Goal: Find specific page/section: Find specific page/section

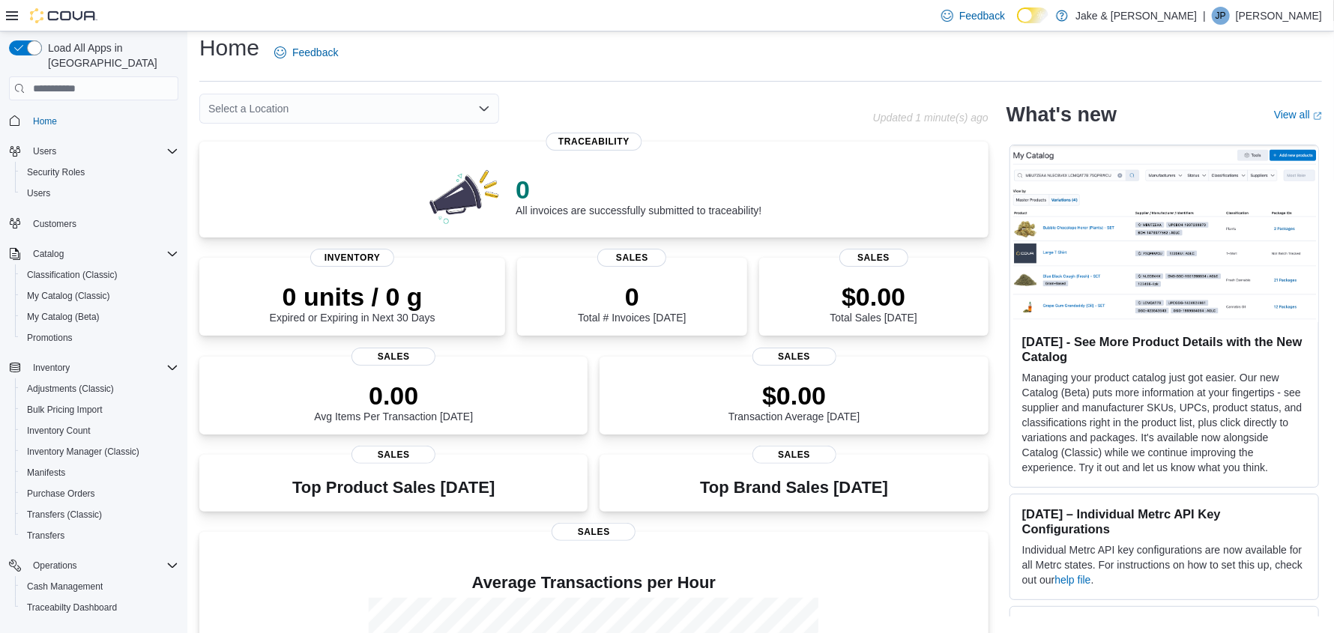
scroll to position [10, 0]
click at [34, 311] on span "My Catalog (Beta)" at bounding box center [63, 317] width 73 height 12
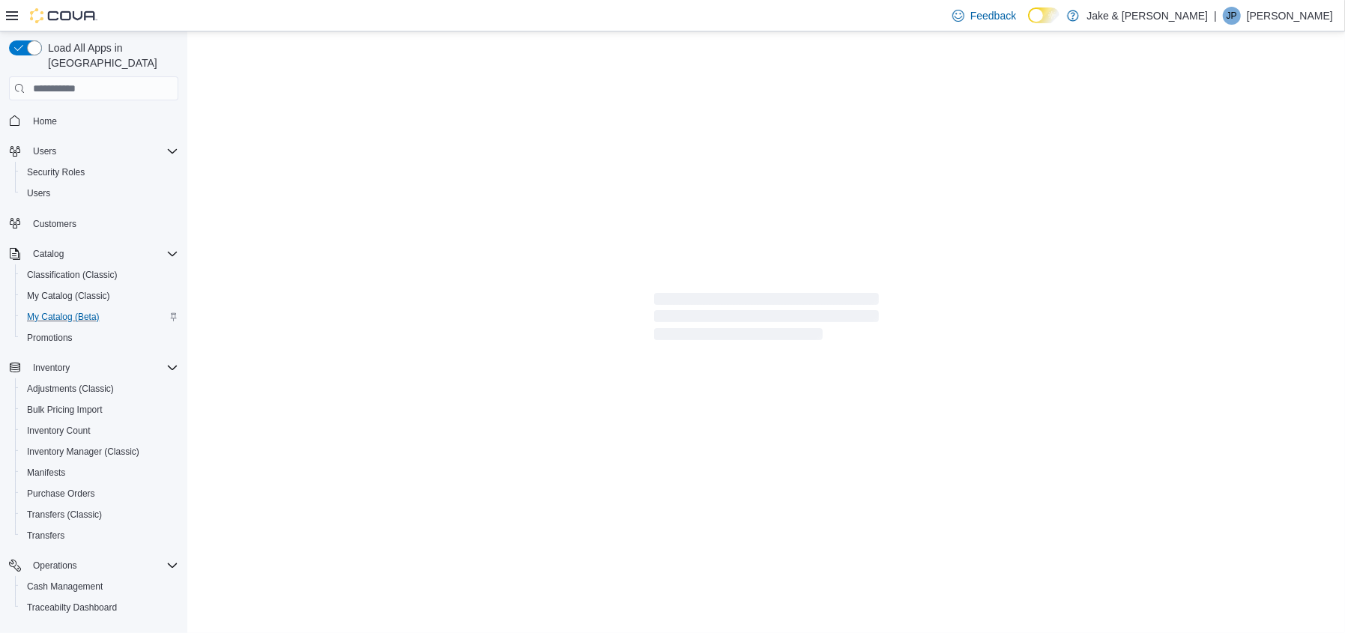
select select "**********"
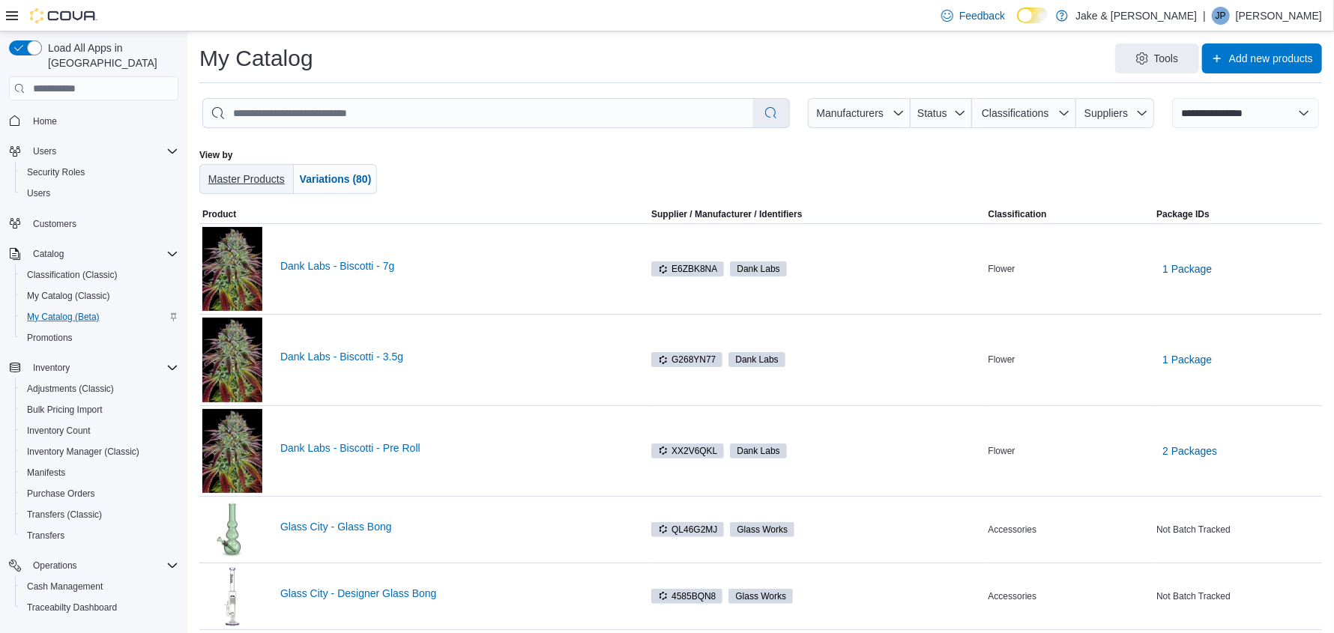
click at [224, 178] on span "Master Products" at bounding box center [246, 179] width 76 height 12
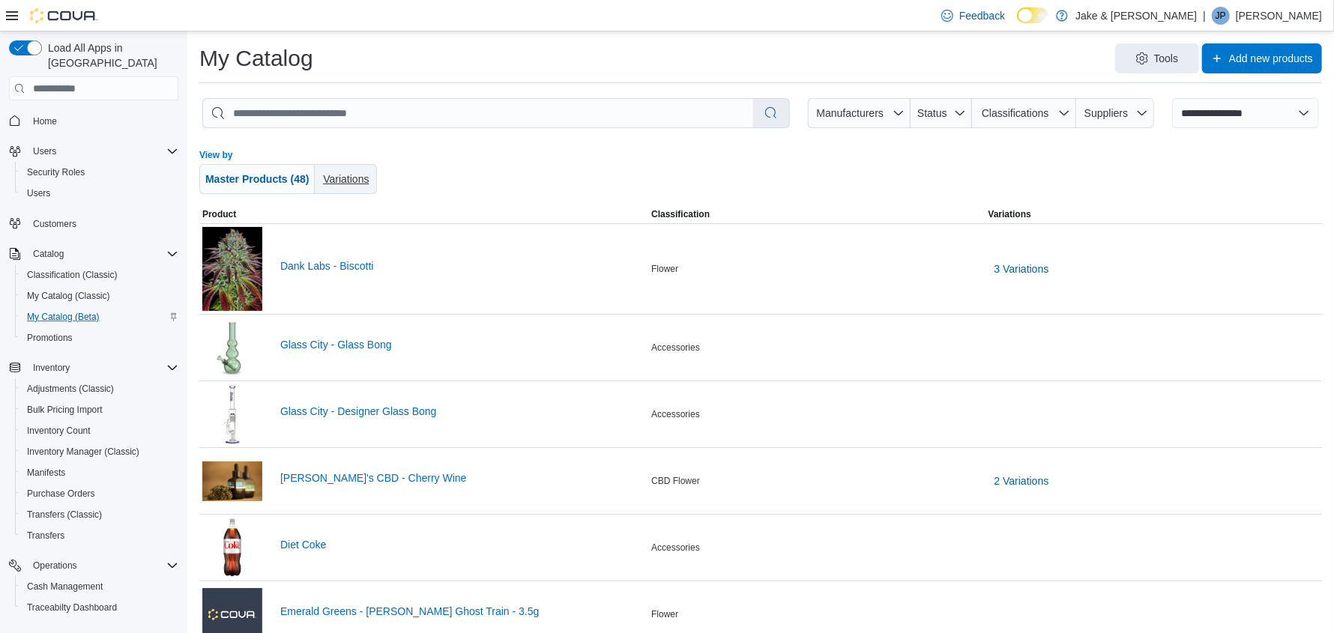
click at [339, 187] on span "Variations" at bounding box center [346, 179] width 50 height 15
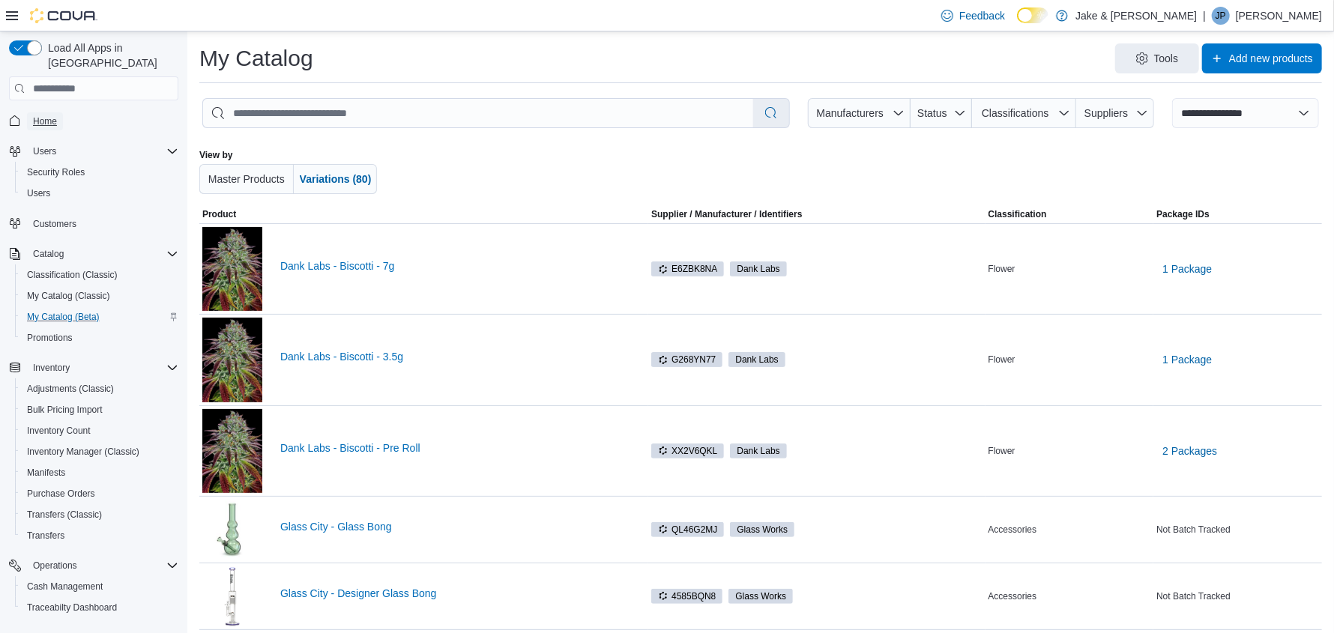
click at [44, 112] on span "Home" at bounding box center [45, 121] width 24 height 18
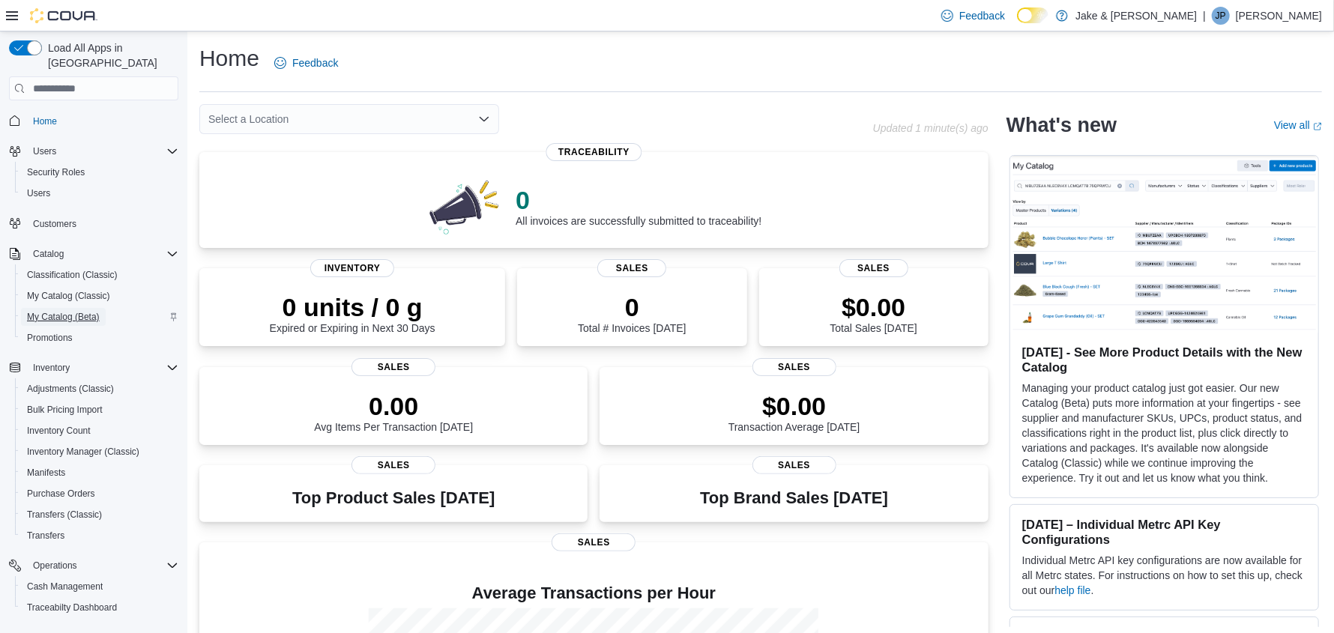
click at [64, 311] on span "My Catalog (Beta)" at bounding box center [63, 317] width 73 height 12
select select "**********"
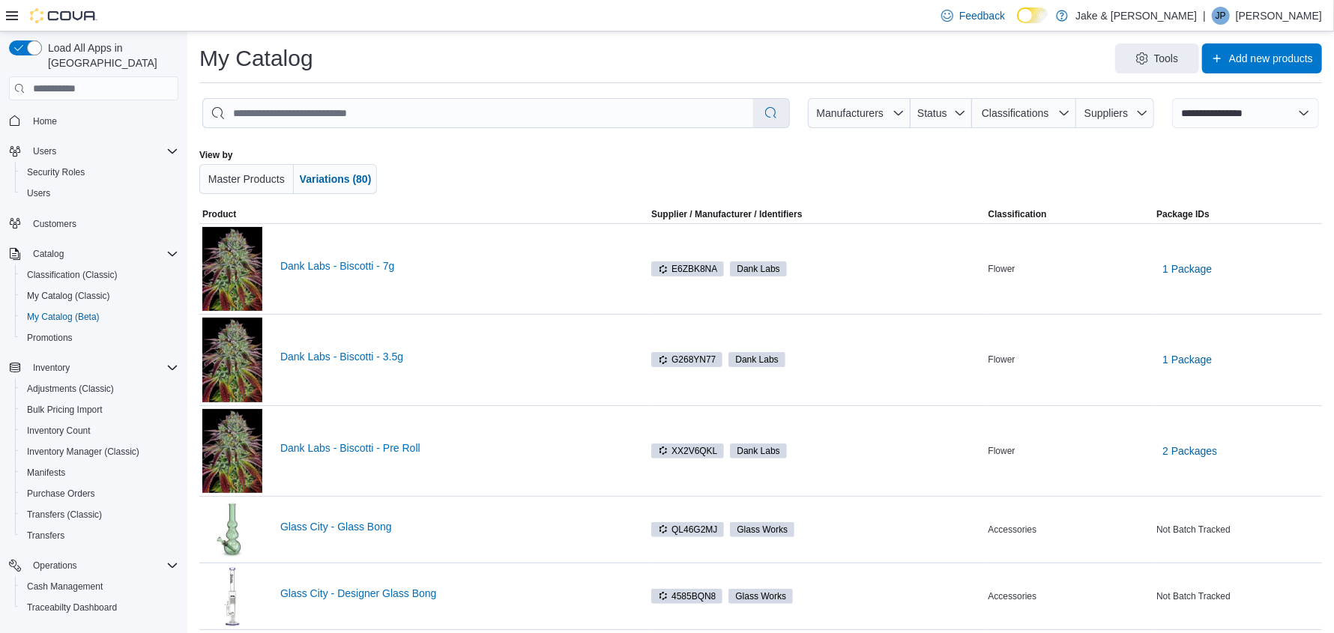
click at [19, 13] on div at bounding box center [51, 15] width 91 height 15
click at [13, 16] on icon at bounding box center [12, 16] width 12 height 12
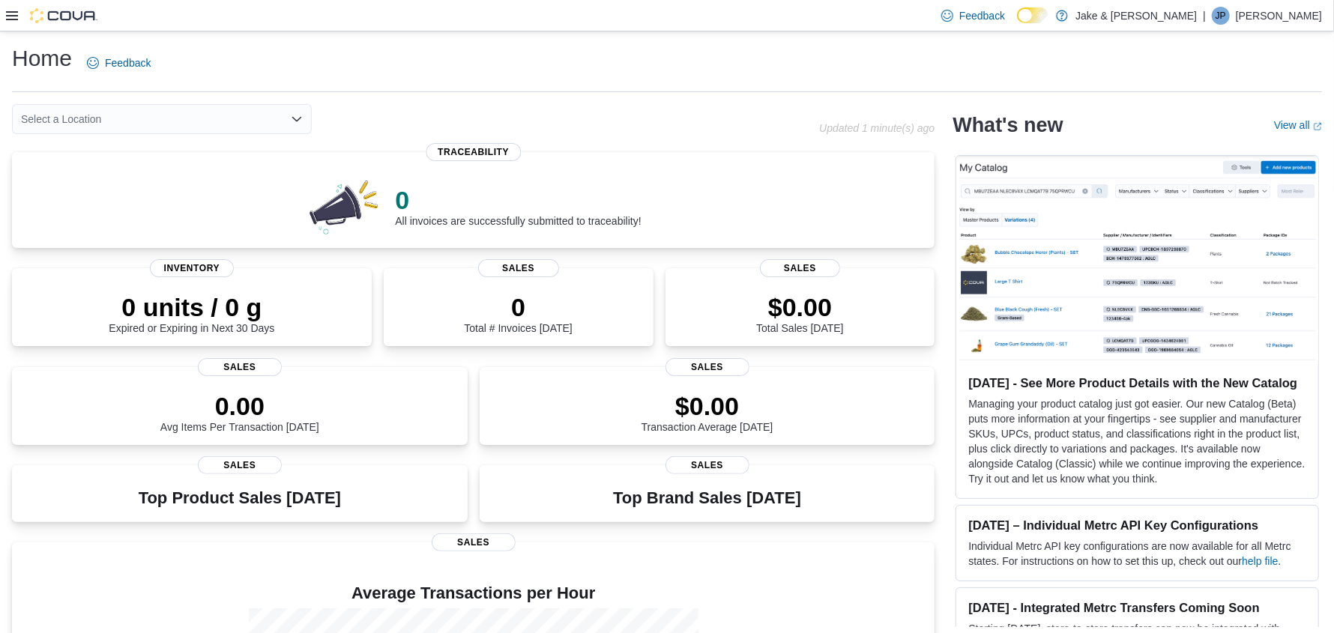
click at [8, 13] on icon at bounding box center [12, 16] width 12 height 12
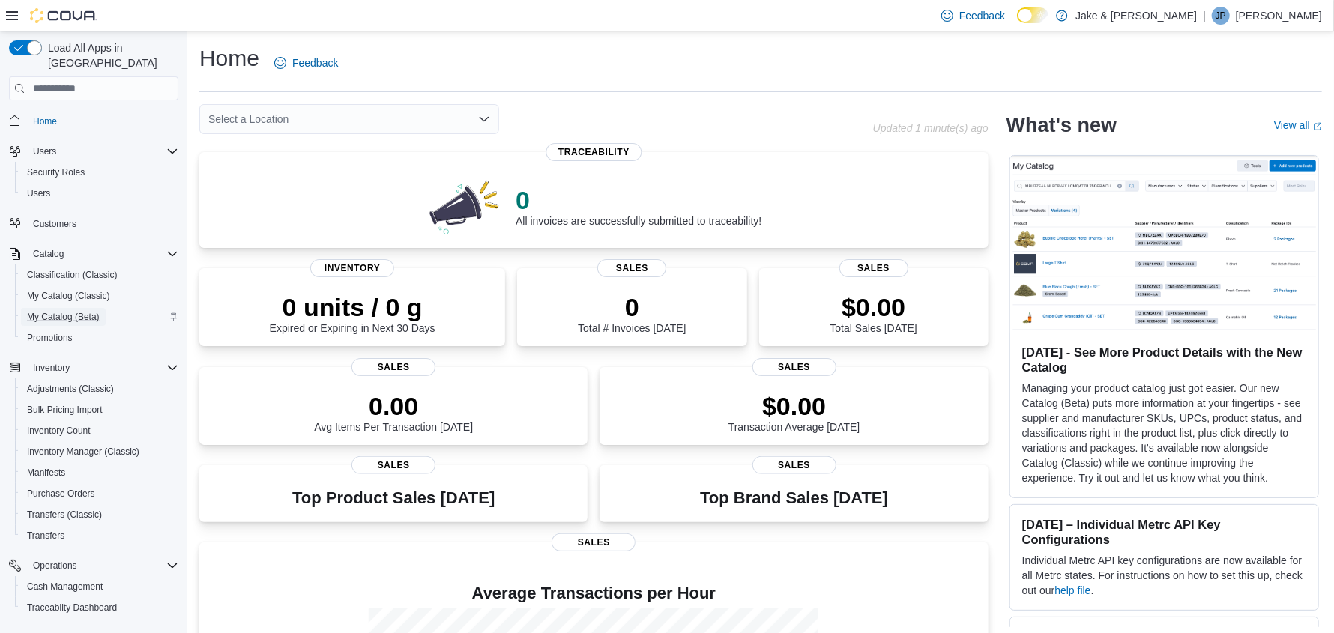
click at [76, 311] on span "My Catalog (Beta)" at bounding box center [63, 317] width 73 height 12
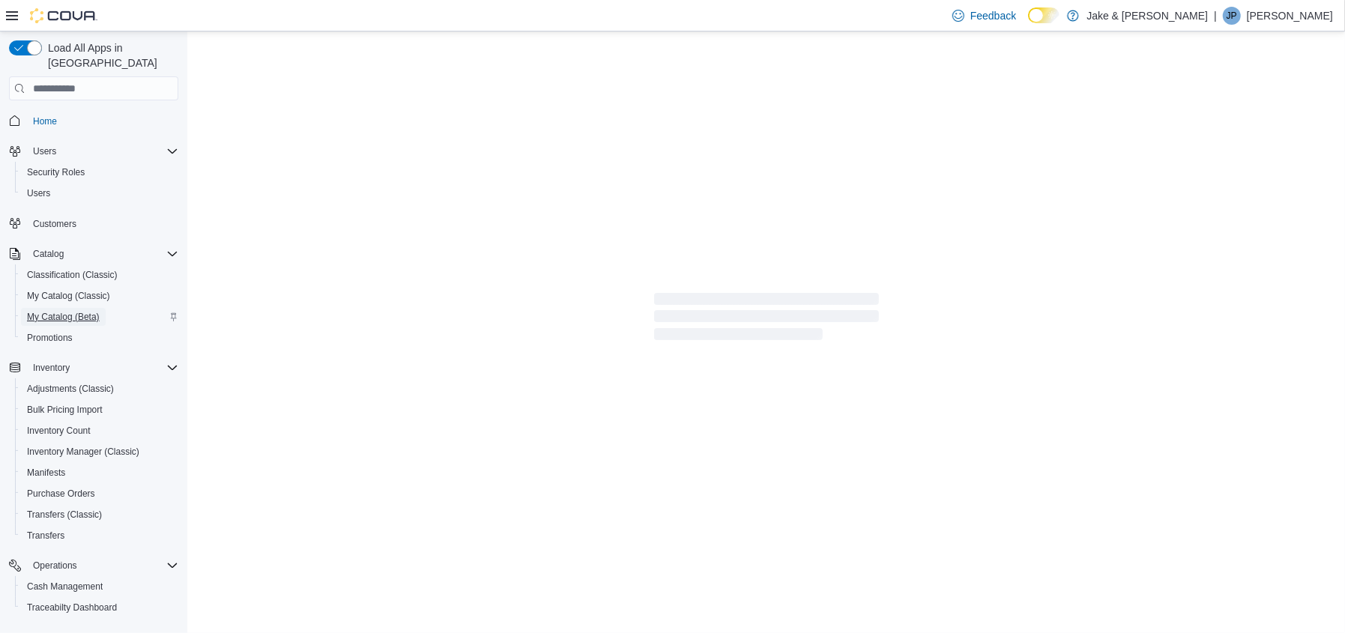
select select "**********"
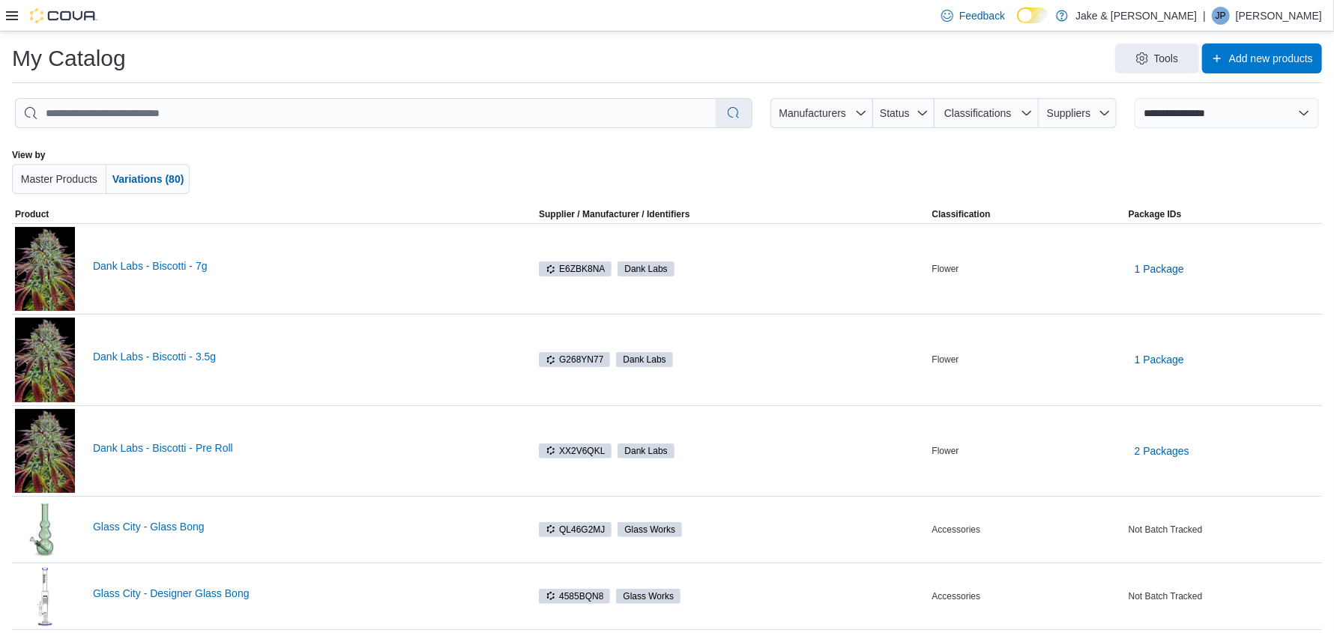
click at [15, 10] on icon at bounding box center [12, 16] width 12 height 12
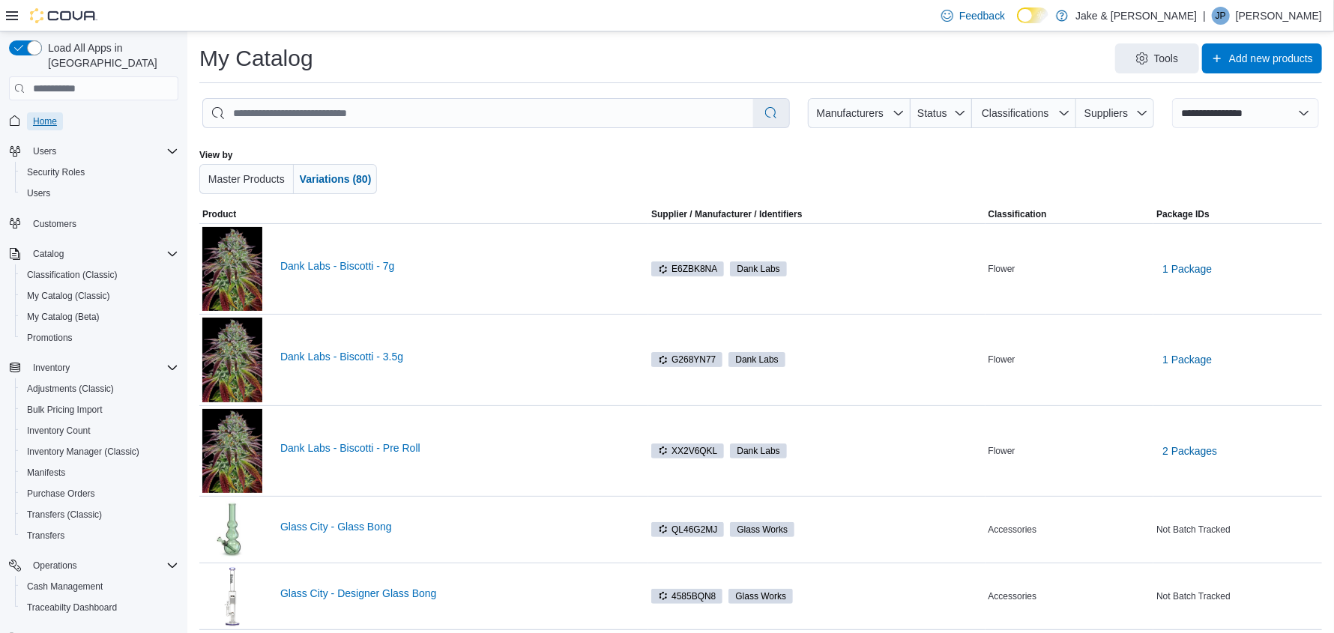
click at [36, 115] on span "Home" at bounding box center [45, 121] width 24 height 12
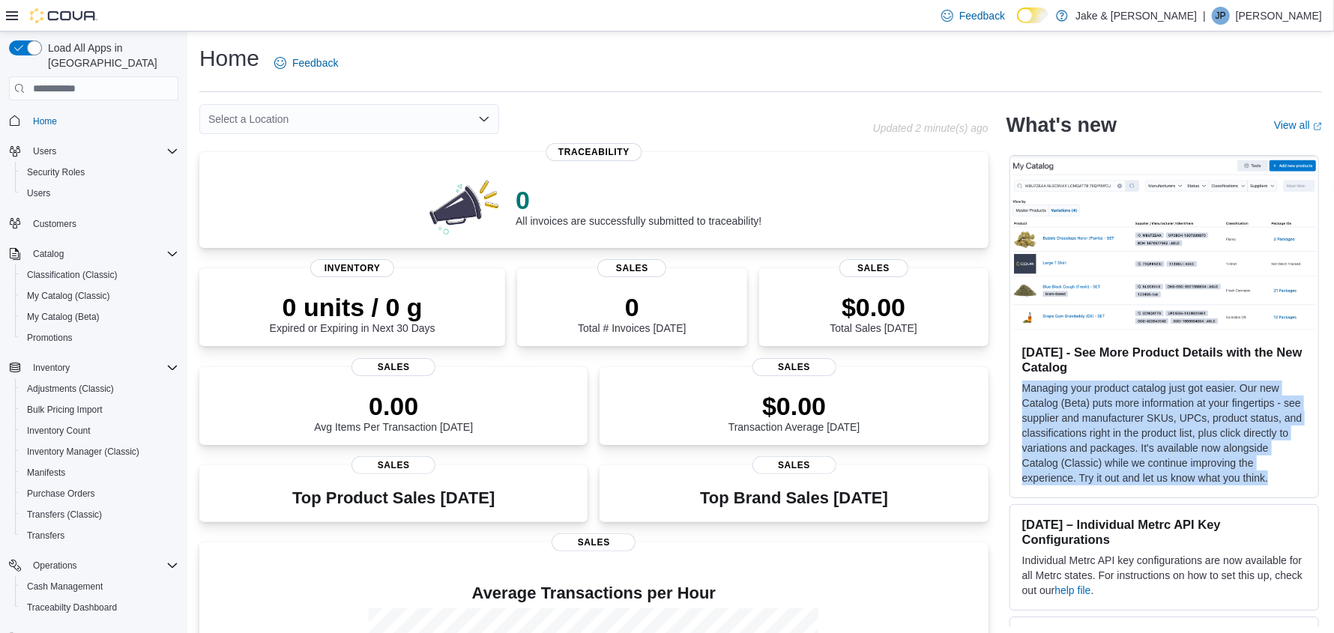
drag, startPoint x: 1272, startPoint y: 472, endPoint x: 1008, endPoint y: 390, distance: 276.9
click at [1008, 390] on div "Select a Location Updated 2 minute(s) ago 0 All invoices are successfully submi…" at bounding box center [760, 475] width 1123 height 743
copy p "Managing your product catalog just got easier. Our new Catalog (Beta) puts more…"
click at [94, 311] on span "My Catalog (Beta)" at bounding box center [63, 317] width 73 height 12
select select "**********"
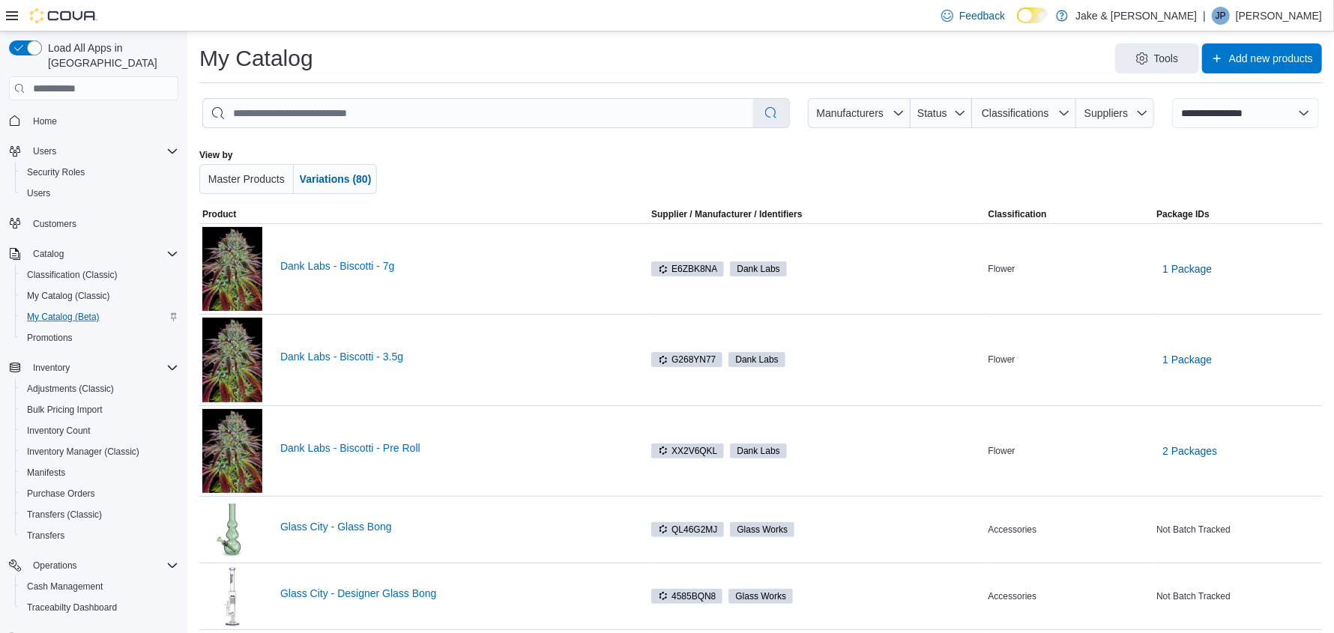
click at [1284, 8] on p "[PERSON_NAME]" at bounding box center [1279, 16] width 86 height 18
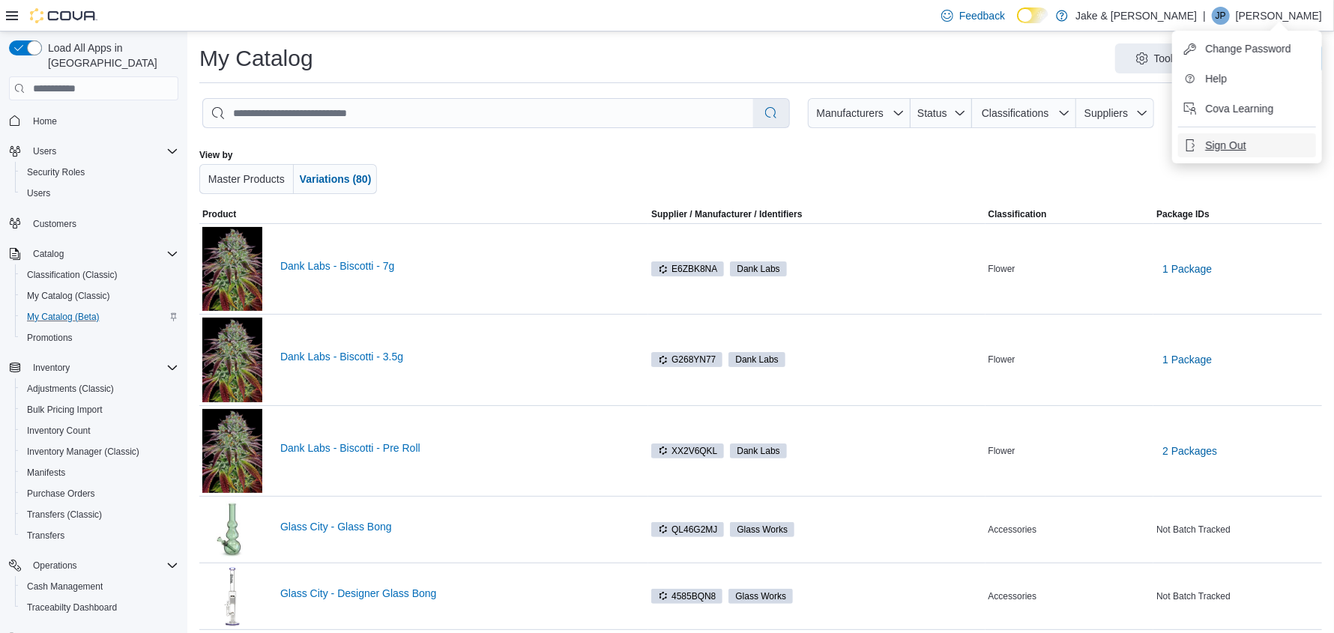
click at [1224, 145] on span "Sign Out" at bounding box center [1225, 145] width 40 height 15
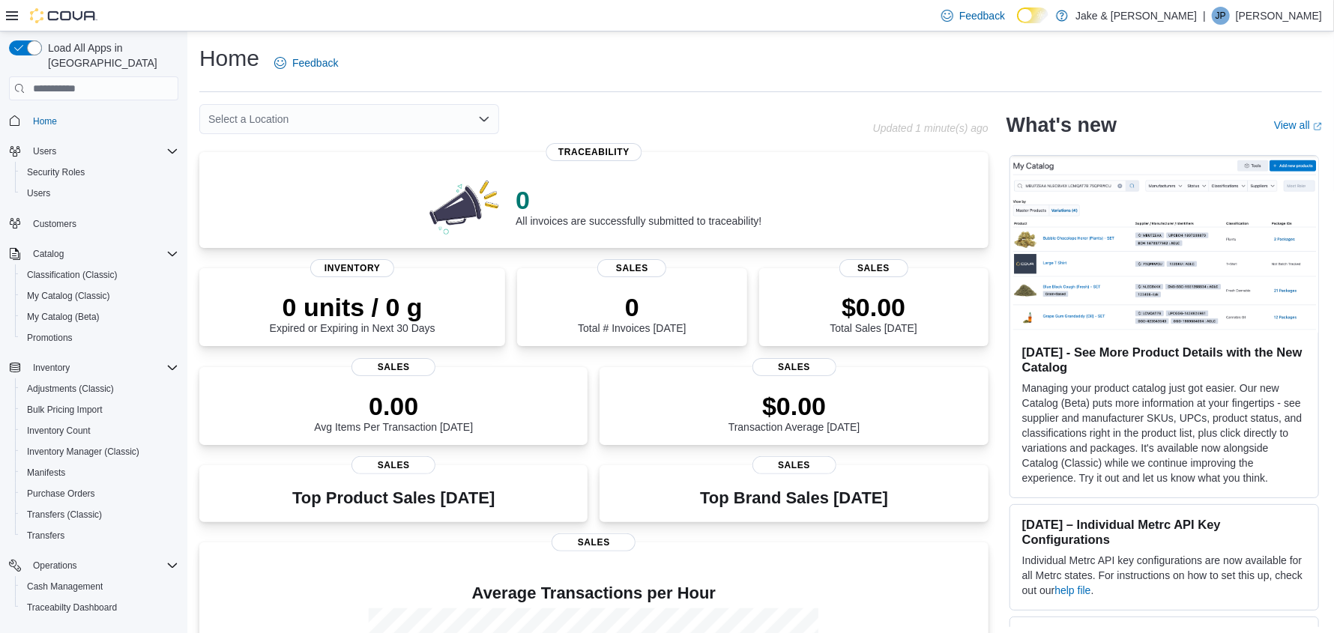
click at [1129, 264] on img at bounding box center [1164, 244] width 308 height 177
click at [64, 311] on span "My Catalog (Beta)" at bounding box center [63, 317] width 73 height 12
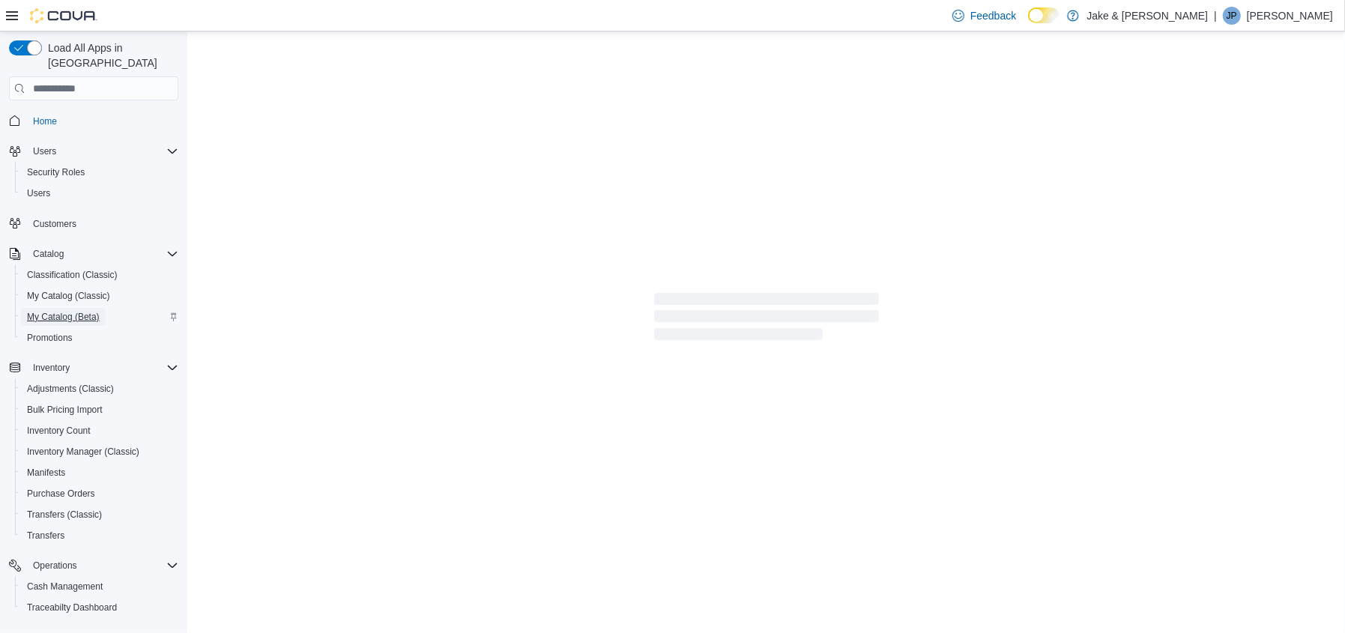
select select "**********"
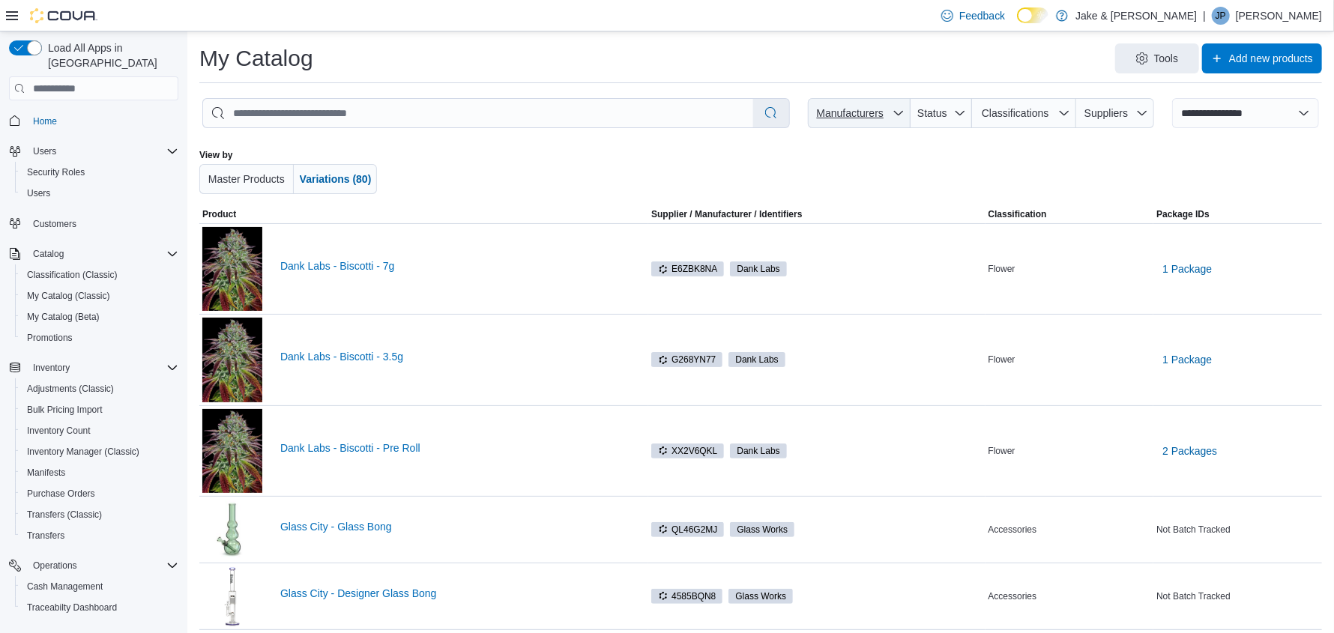
click at [905, 109] on icon "button" at bounding box center [899, 113] width 12 height 12
click at [962, 103] on span "Status" at bounding box center [942, 113] width 50 height 30
click at [1070, 111] on icon "button" at bounding box center [1064, 113] width 12 height 12
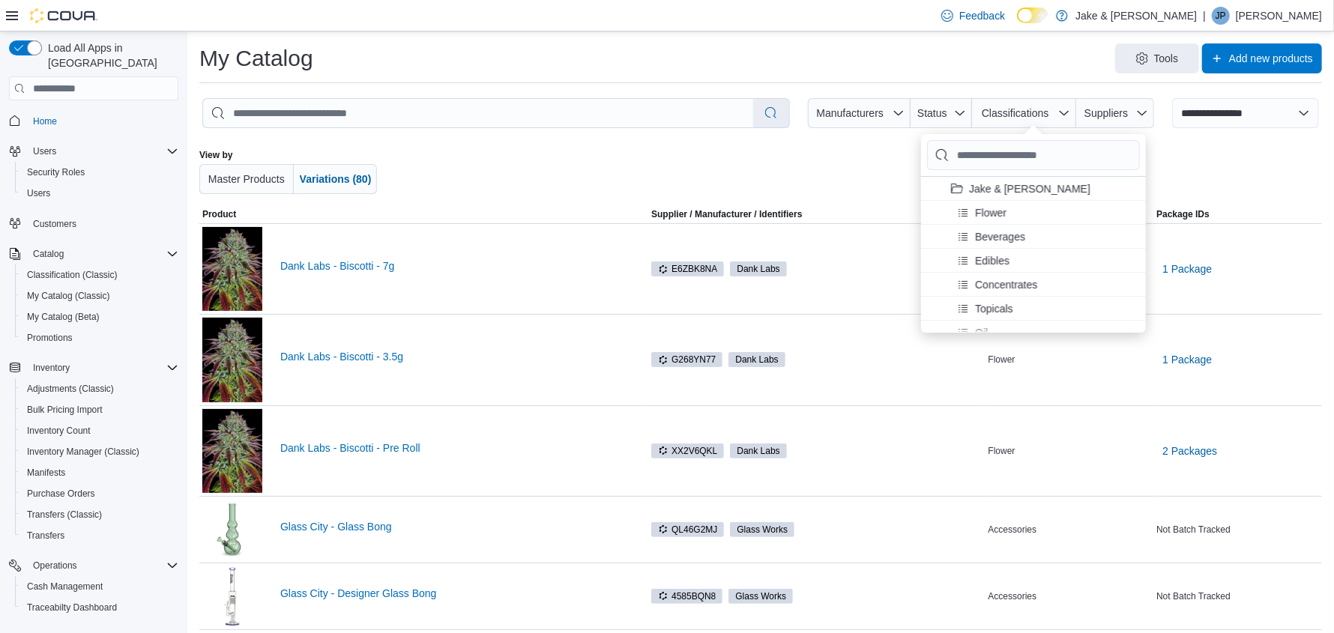
click at [1168, 151] on div at bounding box center [1213, 171] width 217 height 45
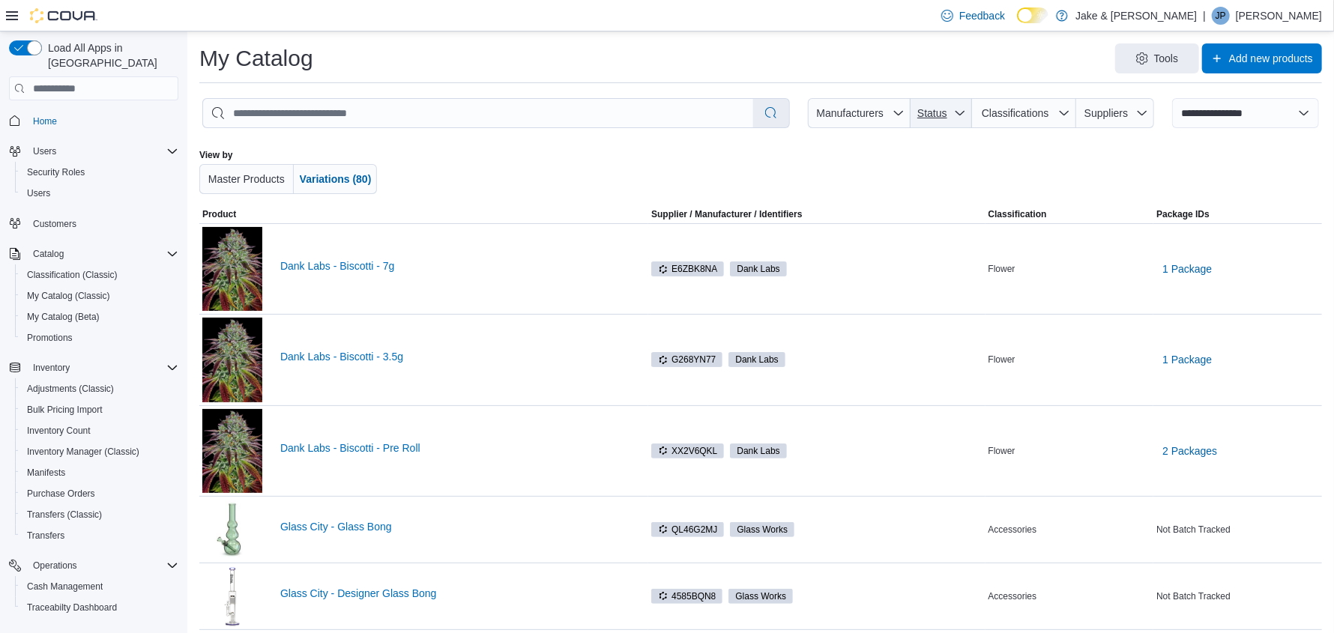
click at [942, 115] on span "Status" at bounding box center [932, 113] width 30 height 12
click at [1113, 107] on span "Suppliers" at bounding box center [1105, 113] width 43 height 12
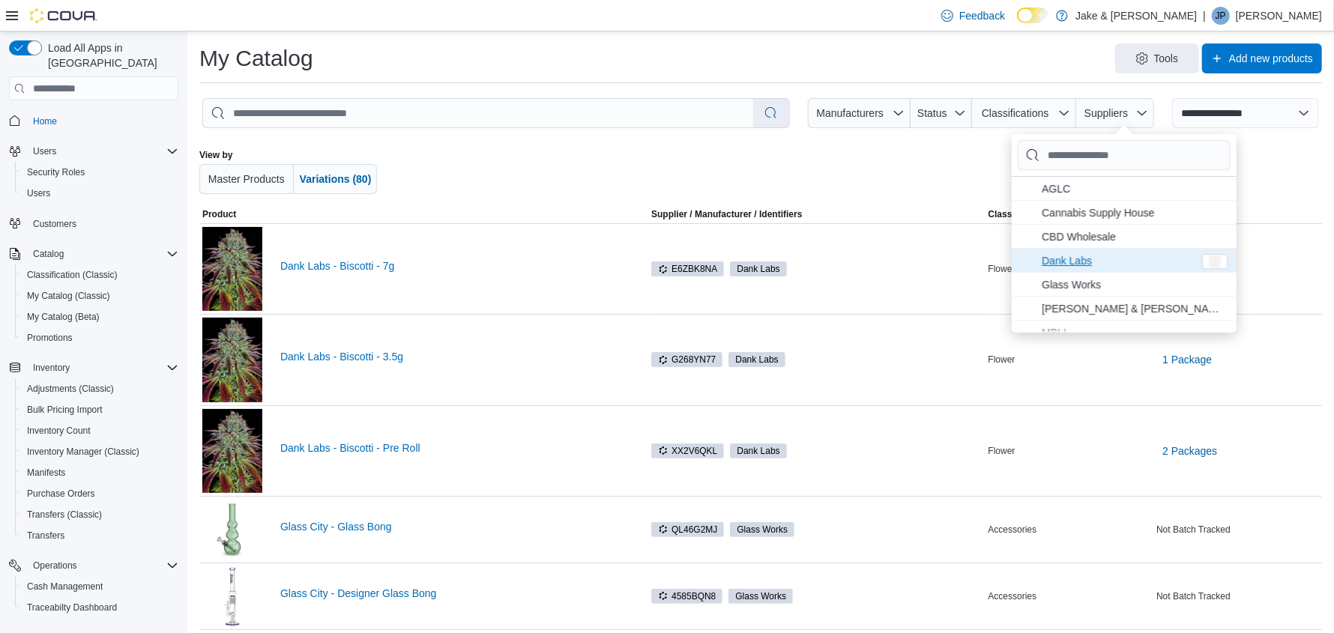
click at [1096, 268] on span "Dank Labs . To check this option, press Enter." at bounding box center [1117, 261] width 151 height 18
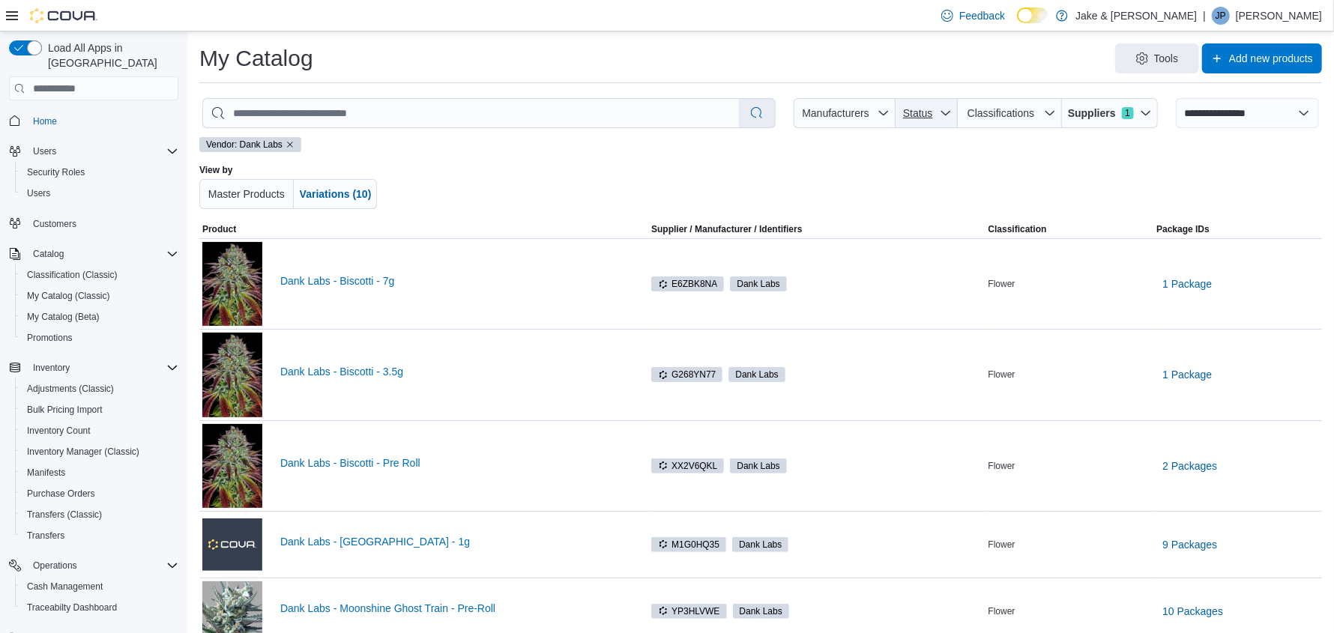
click at [933, 112] on span "Status" at bounding box center [918, 113] width 30 height 12
click at [907, 190] on span "Active . To check this option, press Enter." at bounding box center [929, 189] width 151 height 18
click at [1054, 111] on span "Classifications" at bounding box center [1014, 113] width 92 height 30
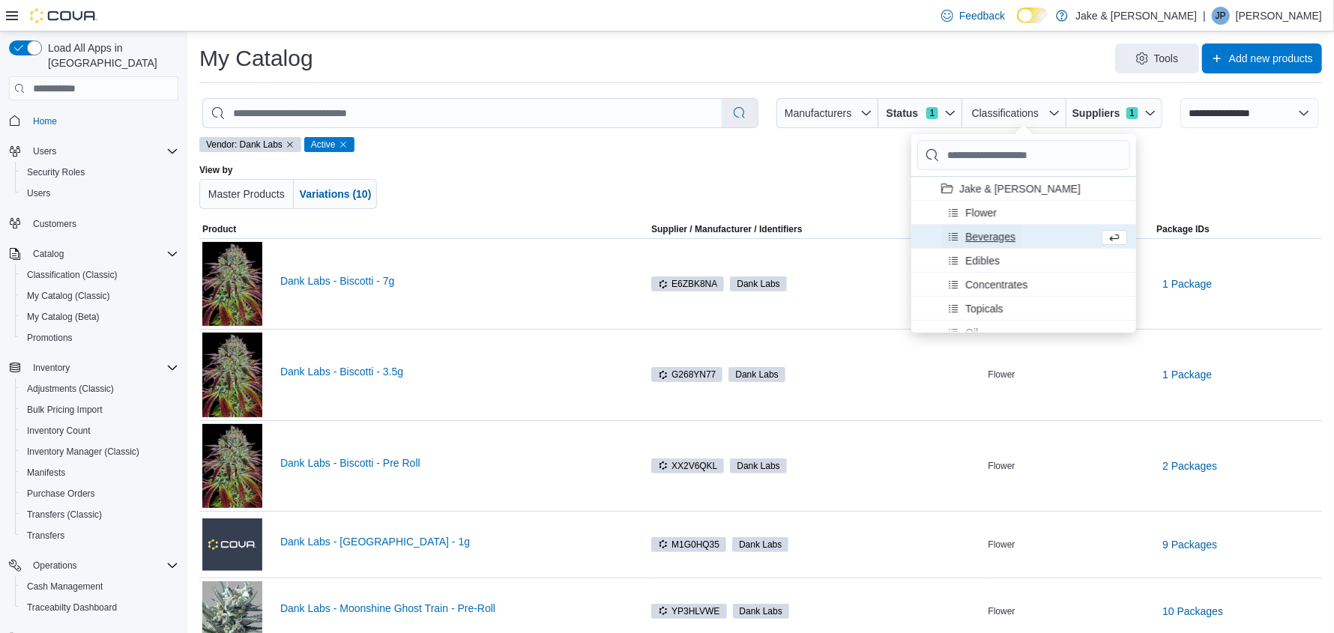
click at [1006, 235] on span "Beverages" at bounding box center [990, 236] width 50 height 15
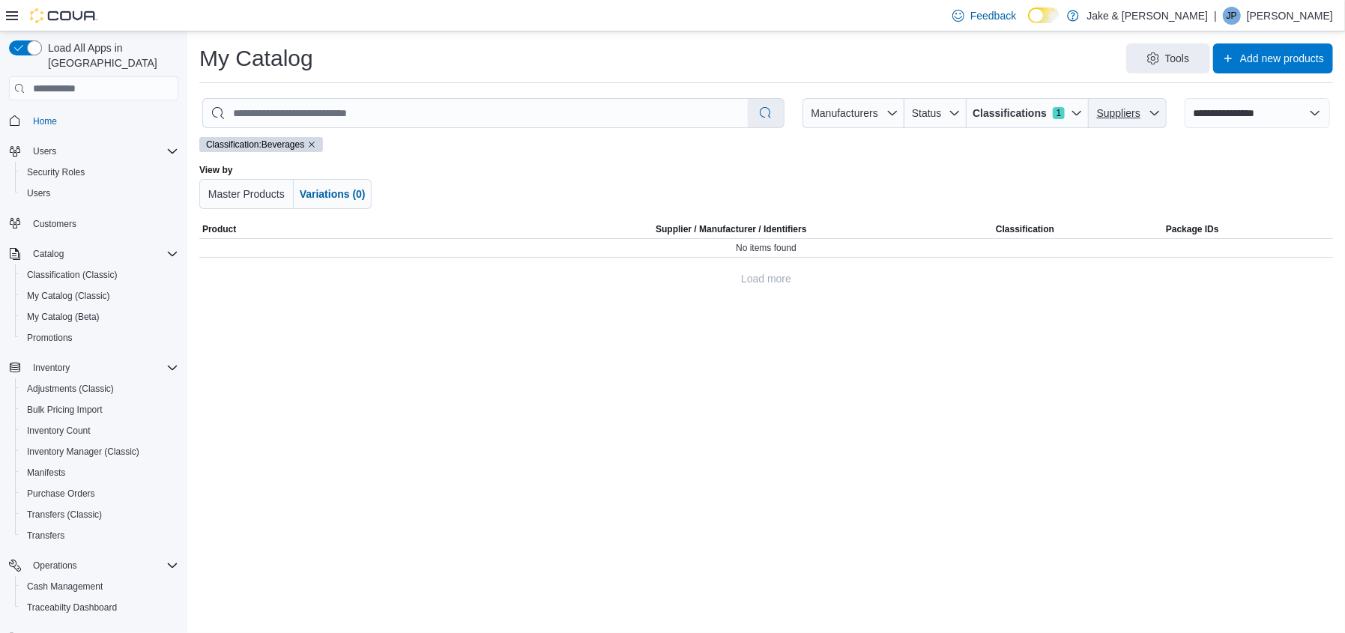
click at [1135, 106] on span "Suppliers" at bounding box center [1119, 113] width 48 height 15
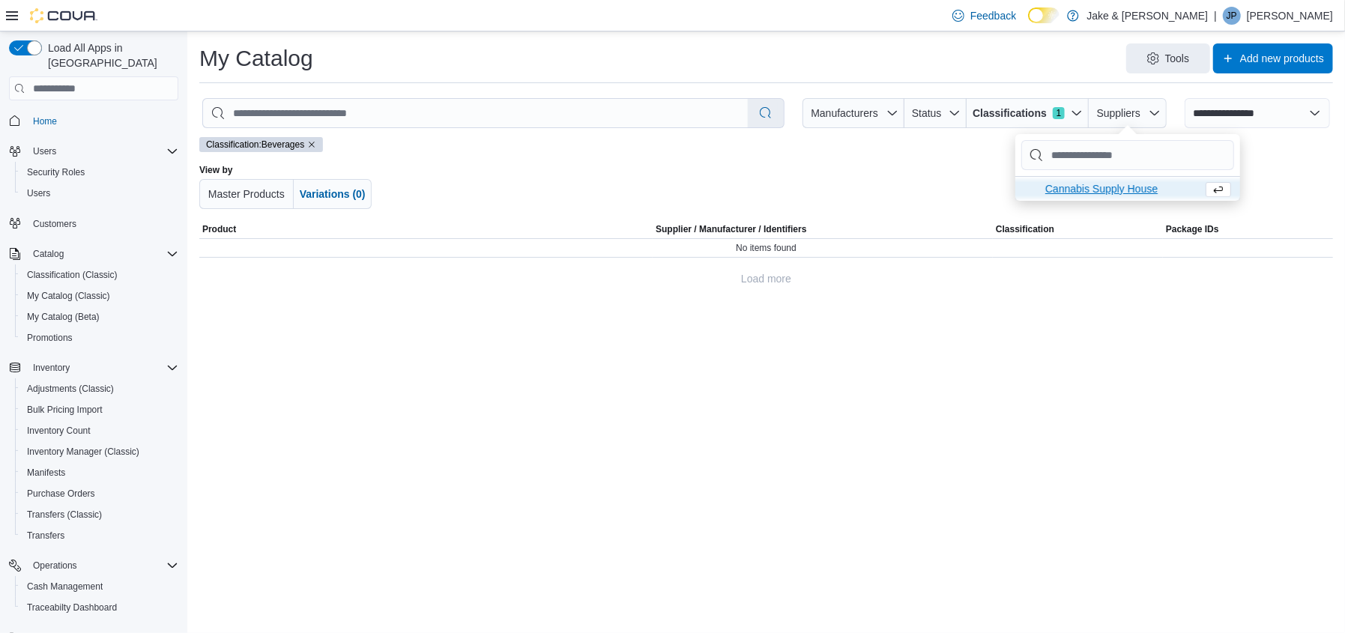
click at [1099, 190] on span "Cannabis Supply House . To check this option, press Enter." at bounding box center [1120, 189] width 151 height 18
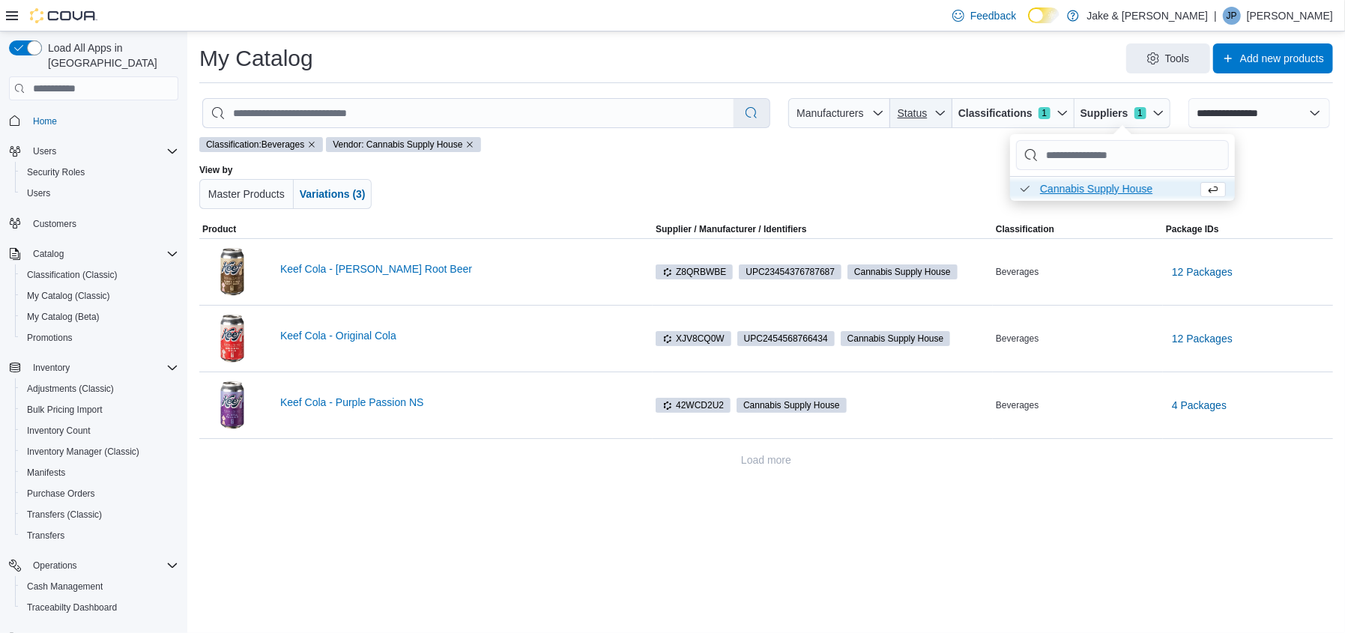
click at [914, 114] on span "Status" at bounding box center [913, 113] width 30 height 12
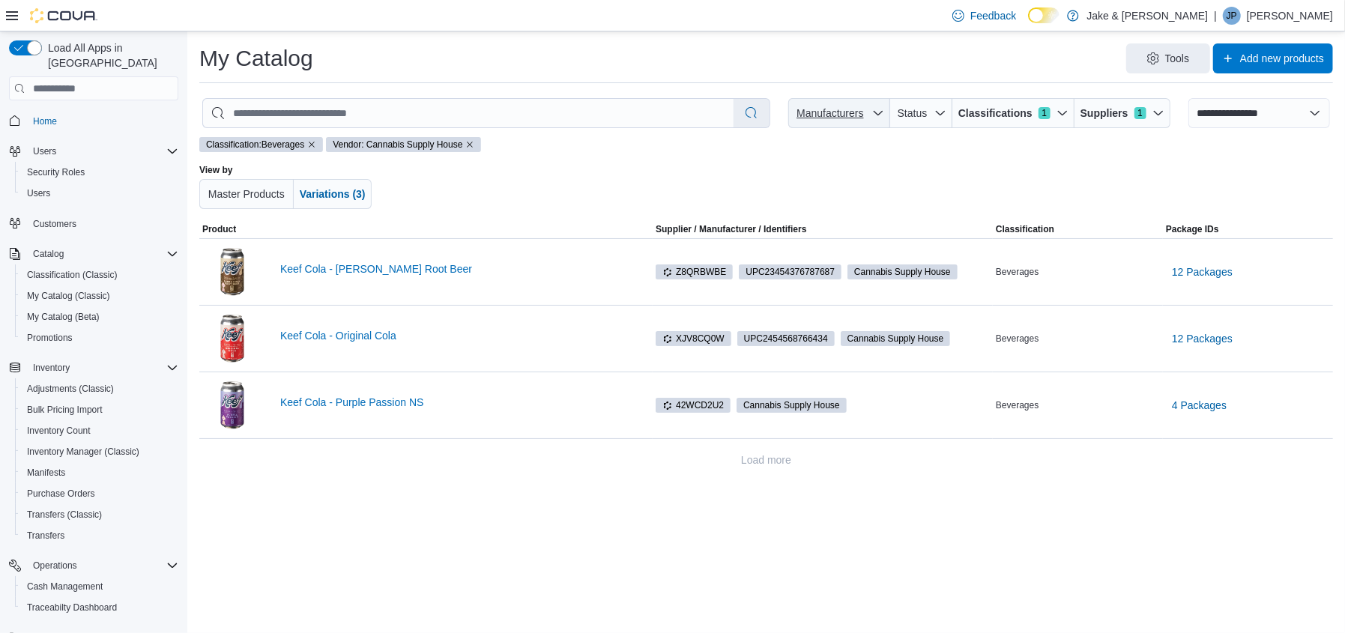
click at [833, 109] on span "Manufacturers" at bounding box center [830, 113] width 67 height 12
click at [1006, 166] on div at bounding box center [766, 186] width 659 height 45
click at [316, 145] on icon "Remove classification filter" at bounding box center [311, 144] width 9 height 9
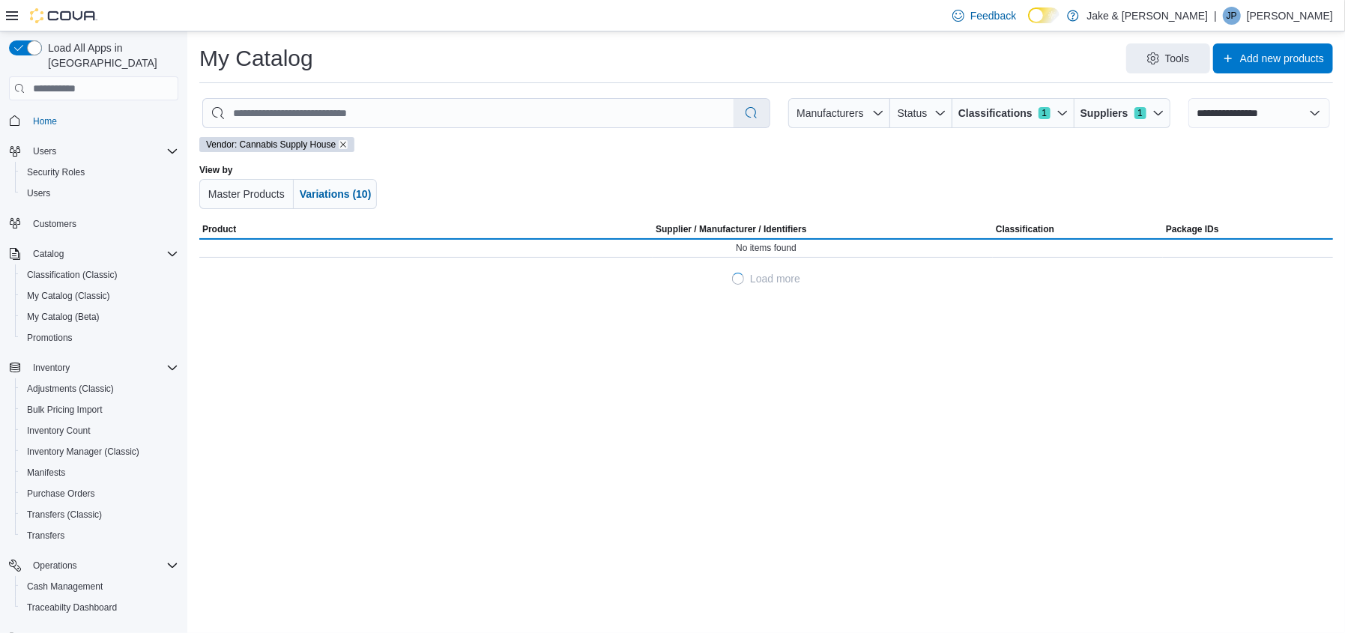
click at [344, 143] on icon "Remove vendor filter" at bounding box center [343, 144] width 9 height 9
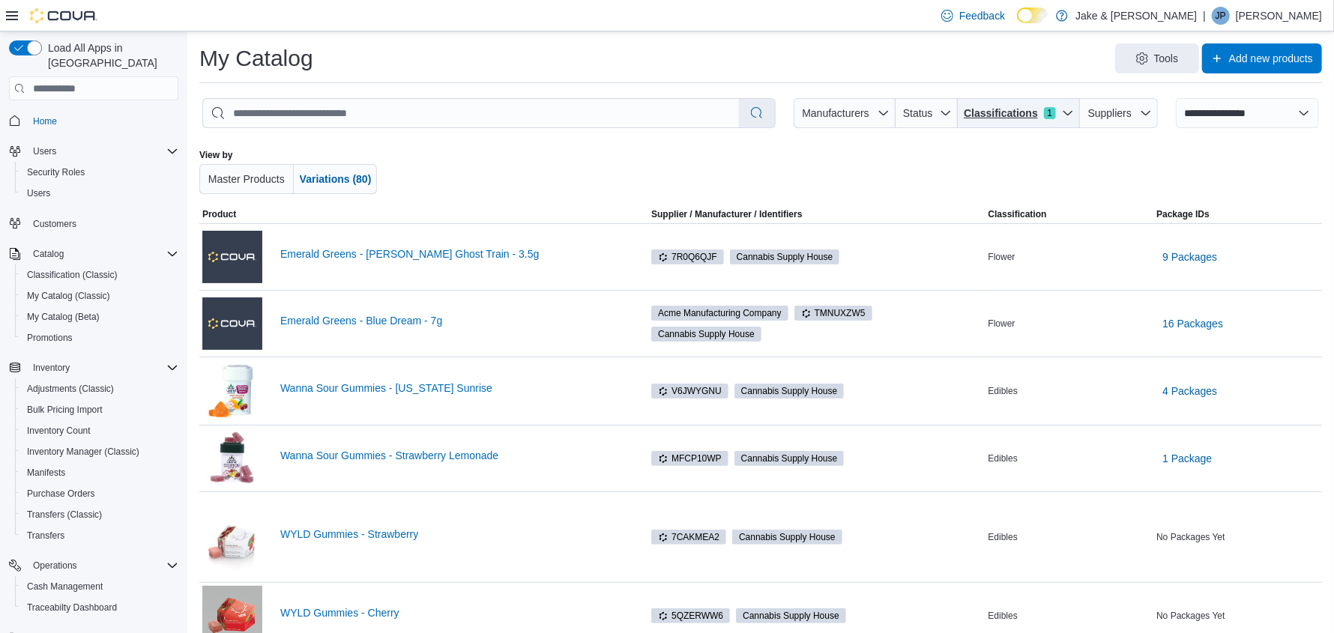
click at [1028, 112] on span "Classifications" at bounding box center [1001, 113] width 74 height 15
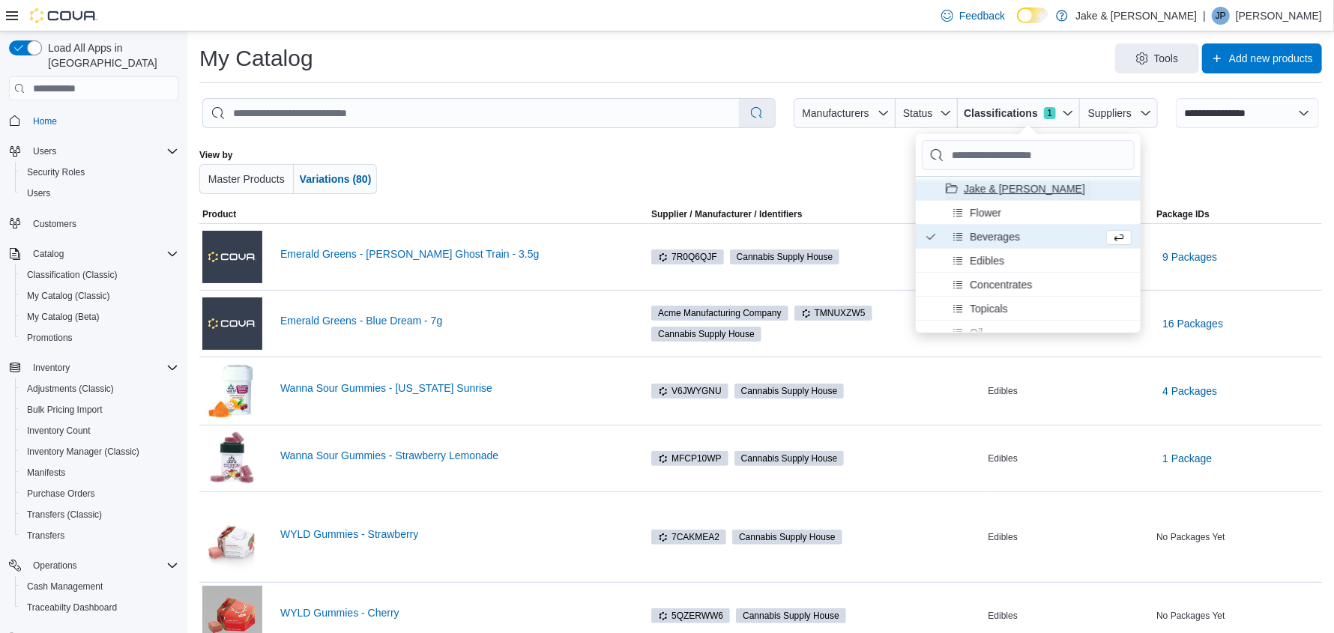
click at [986, 182] on span "Jake & [PERSON_NAME]" at bounding box center [1024, 188] width 121 height 15
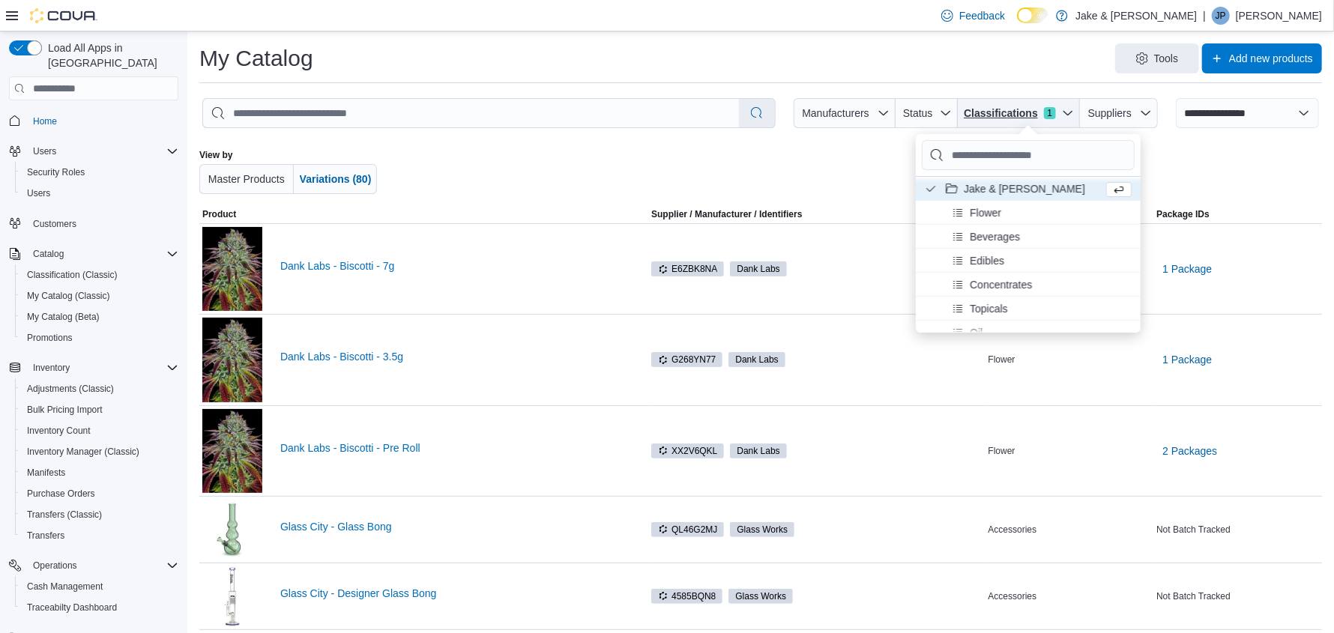
click at [1074, 114] on icon "button" at bounding box center [1068, 113] width 12 height 12
click at [987, 187] on span "Jake & [PERSON_NAME]" at bounding box center [1024, 188] width 121 height 15
click at [987, 187] on span "Jake & [PERSON_NAME]" at bounding box center [1029, 188] width 121 height 15
click at [987, 187] on span "Jake & [PERSON_NAME]" at bounding box center [1024, 188] width 121 height 15
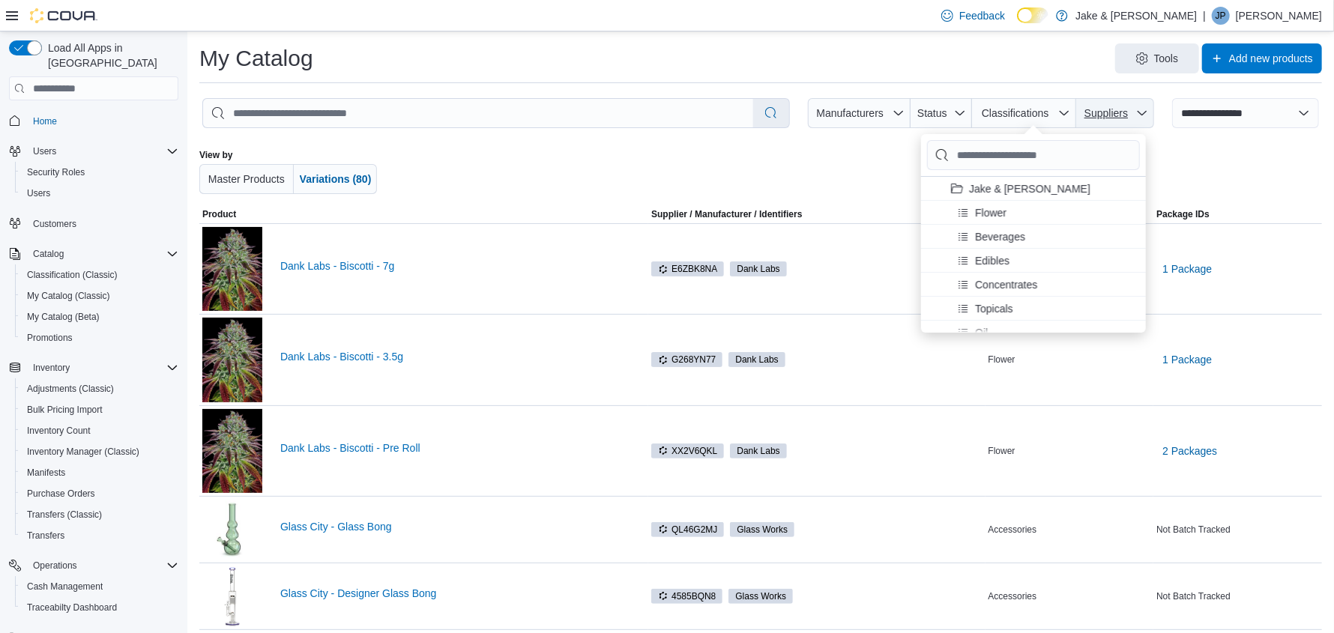
click at [1096, 121] on span "Suppliers" at bounding box center [1115, 113] width 66 height 30
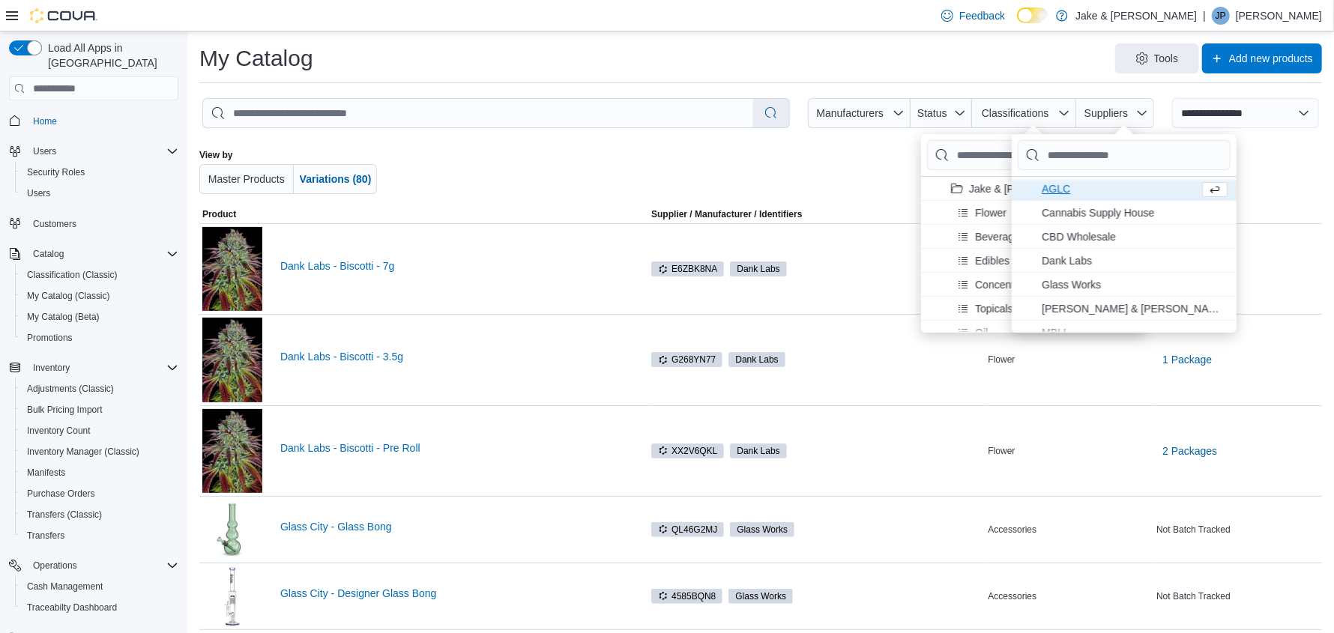
click at [1087, 180] on span "AGLC . To check this option, press Enter." at bounding box center [1117, 189] width 151 height 18
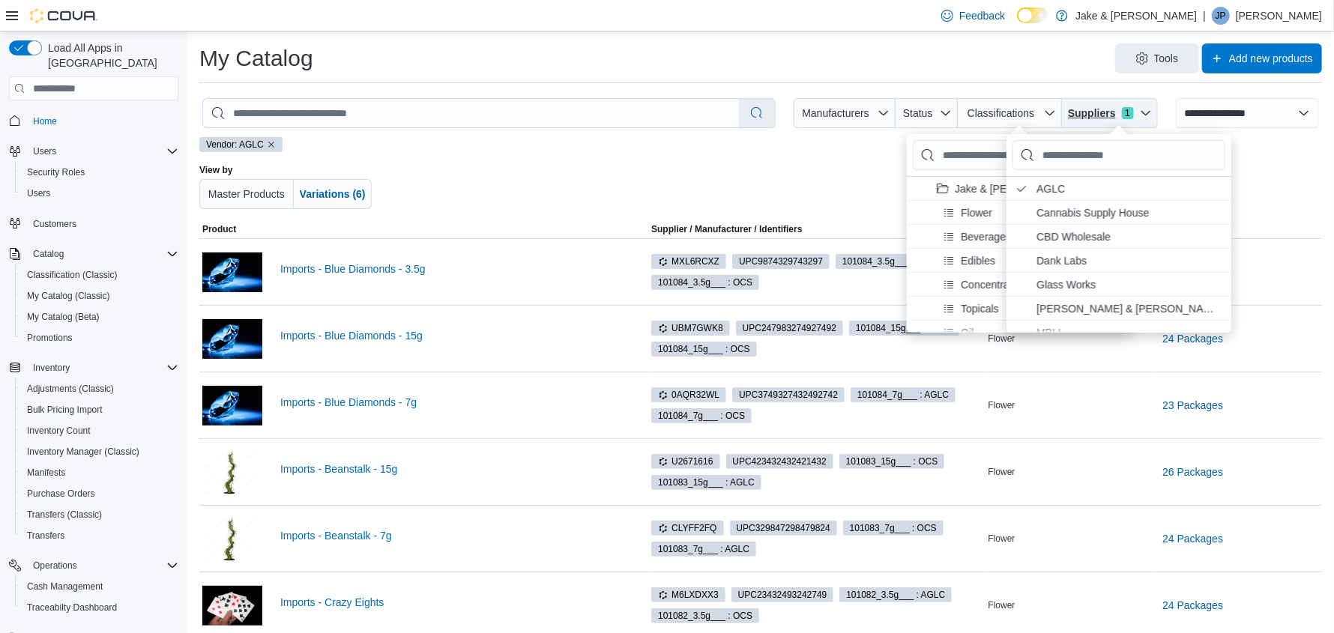
click at [1104, 109] on span "Suppliers" at bounding box center [1092, 113] width 48 height 15
click at [1072, 187] on span "AGLC . Checked option. To uncheck this option, press Enter." at bounding box center [1129, 189] width 186 height 18
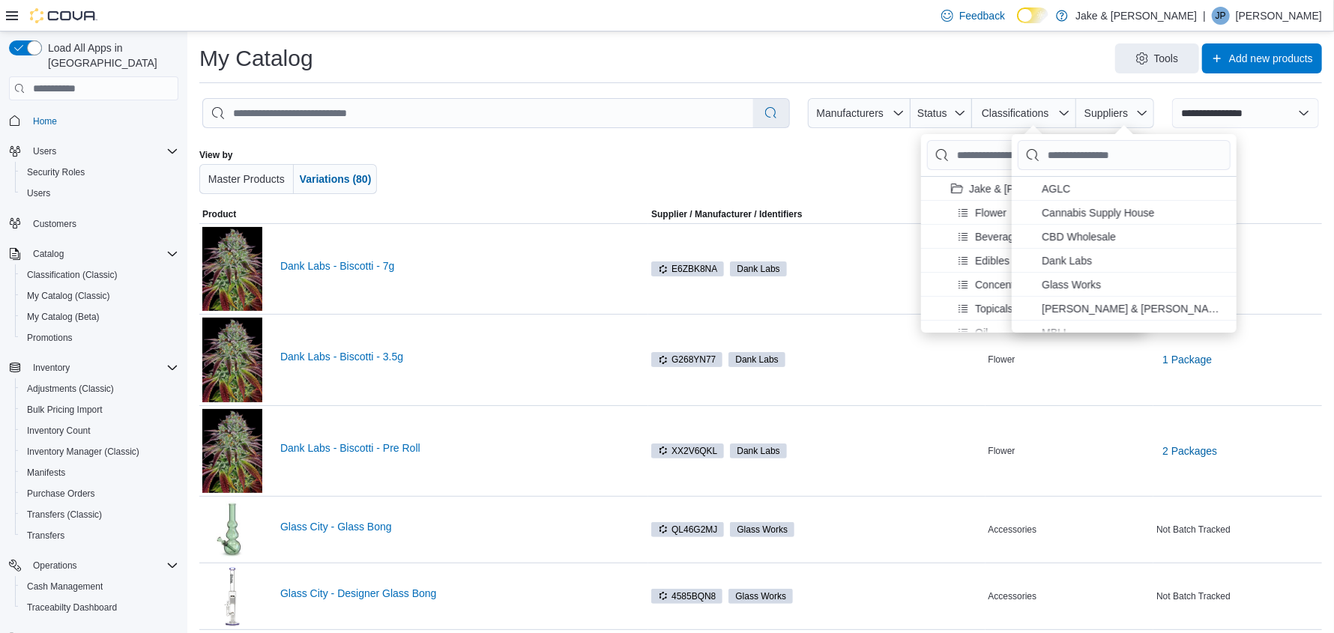
click at [567, 156] on div at bounding box center [761, 171] width 652 height 45
click at [1260, 156] on div at bounding box center [1213, 171] width 217 height 45
click at [875, 157] on div at bounding box center [761, 171] width 652 height 45
click at [854, 177] on div at bounding box center [761, 171] width 652 height 45
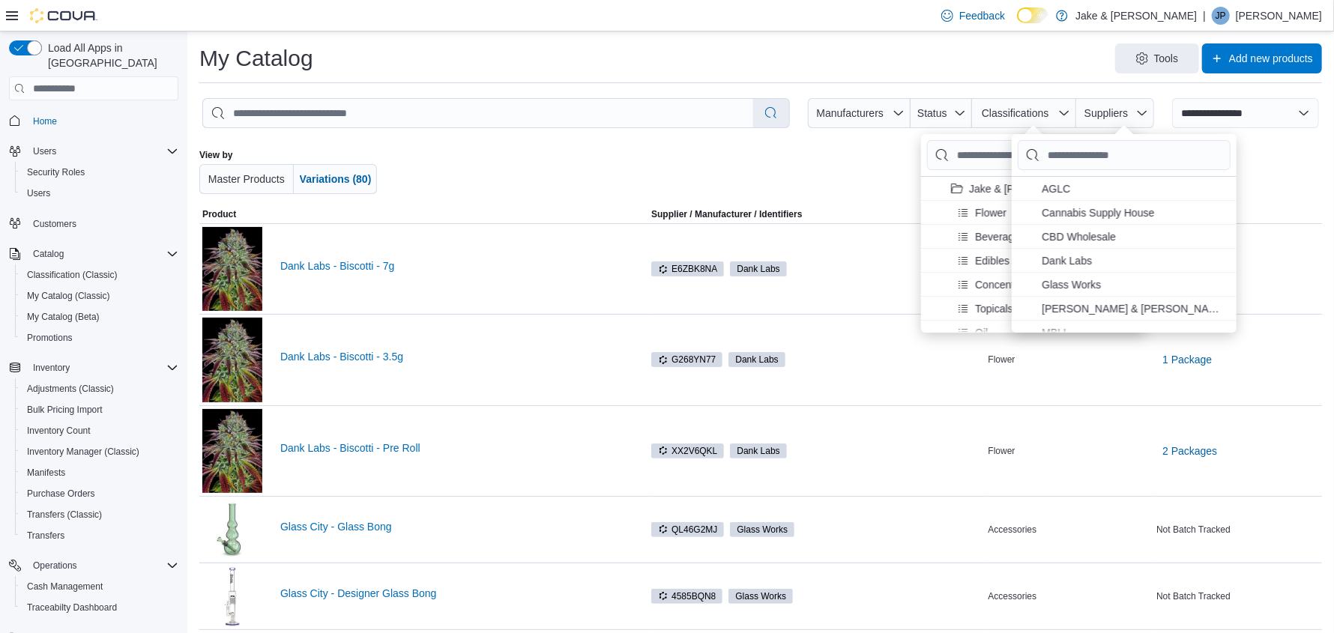
click at [854, 175] on div at bounding box center [761, 171] width 652 height 45
click at [1292, 159] on div at bounding box center [1213, 171] width 217 height 45
click at [1042, 115] on span "Classifications" at bounding box center [1015, 113] width 67 height 12
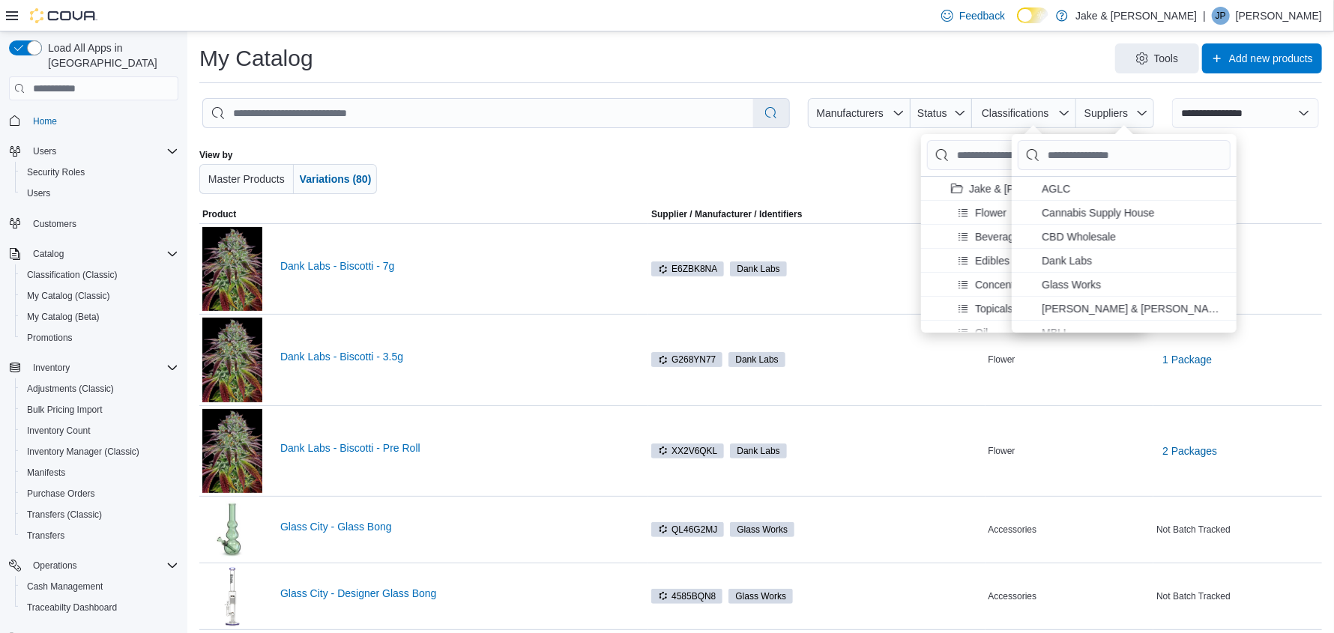
click at [1302, 185] on div at bounding box center [1213, 171] width 217 height 45
click at [1304, 176] on div at bounding box center [1213, 171] width 217 height 45
click at [1305, 176] on div at bounding box center [1213, 171] width 217 height 45
click at [1145, 112] on icon "button" at bounding box center [1142, 113] width 12 height 12
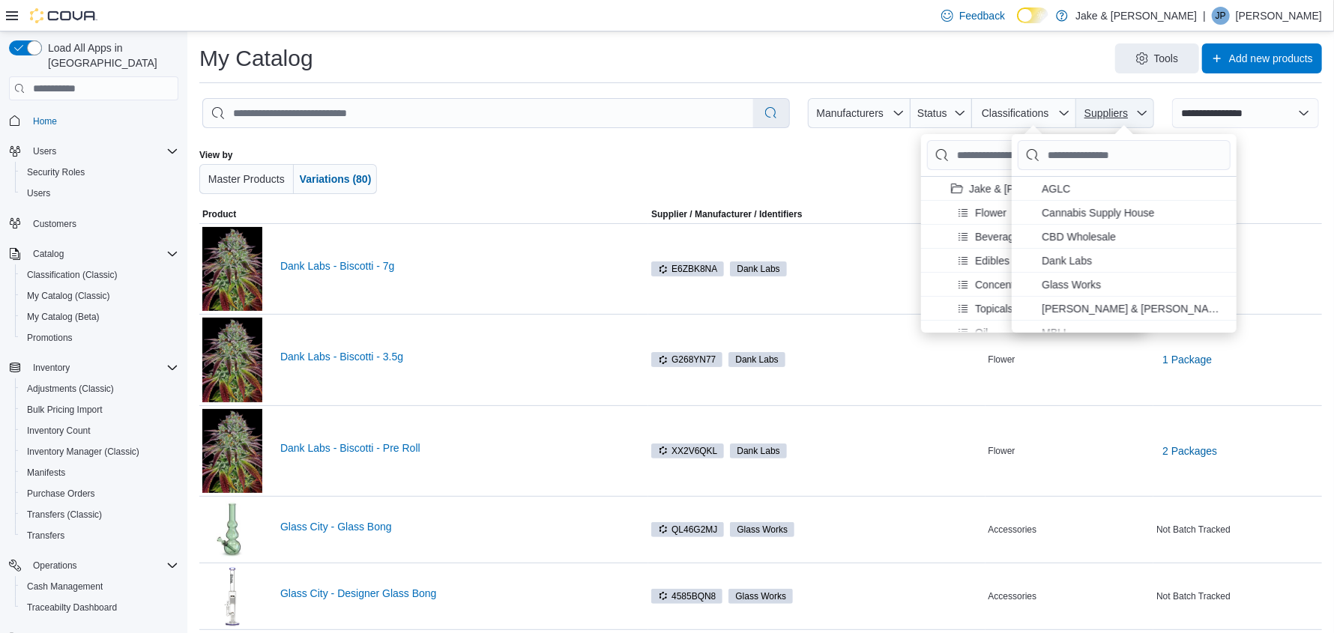
click at [1145, 112] on icon "button" at bounding box center [1142, 113] width 12 height 12
click at [1309, 151] on div at bounding box center [1213, 171] width 217 height 45
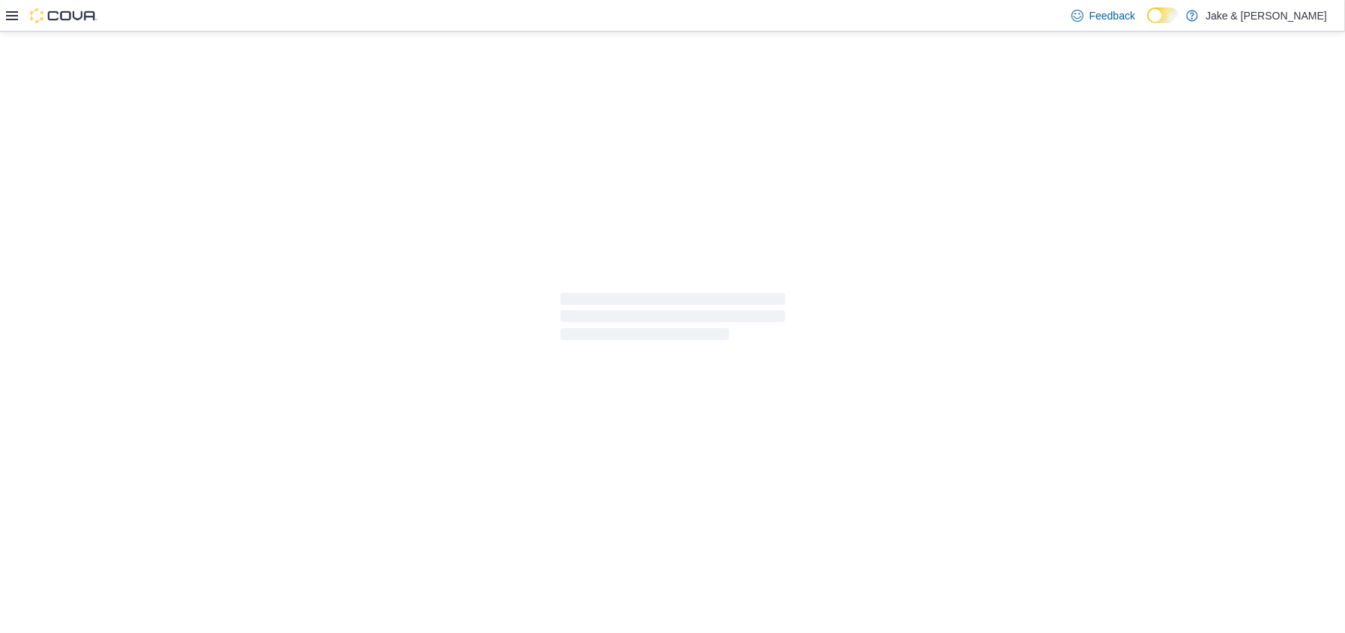
select select "**********"
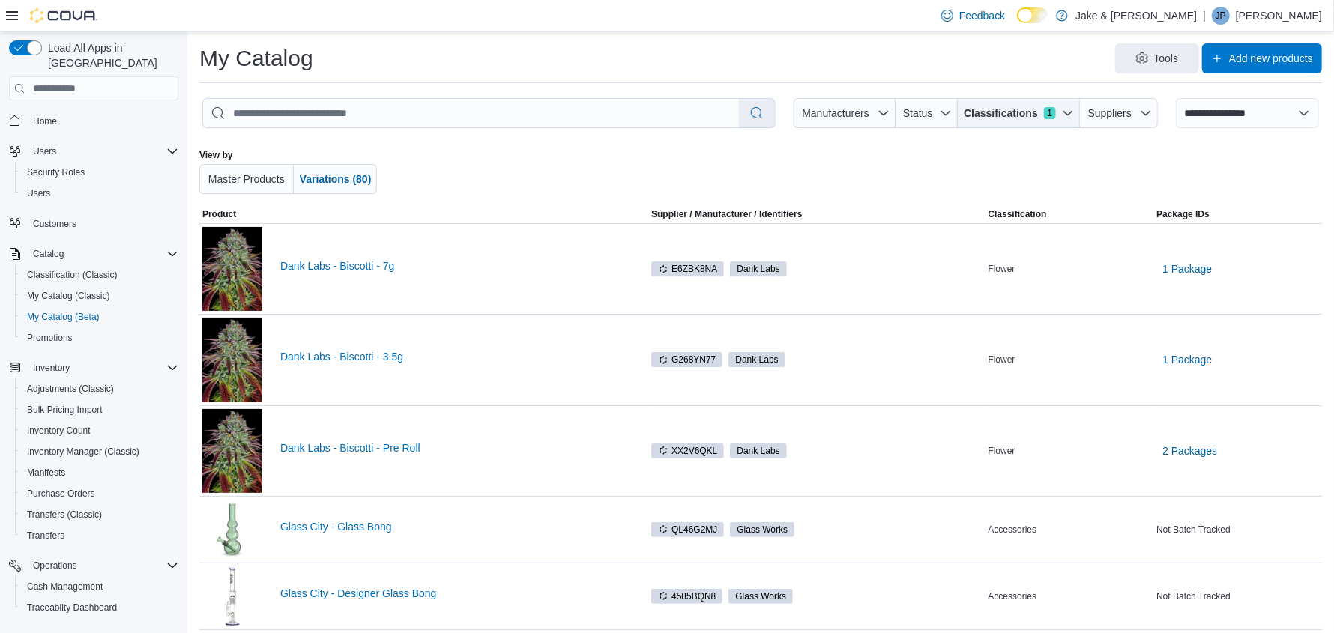
click at [1074, 117] on icon "button" at bounding box center [1068, 113] width 12 height 12
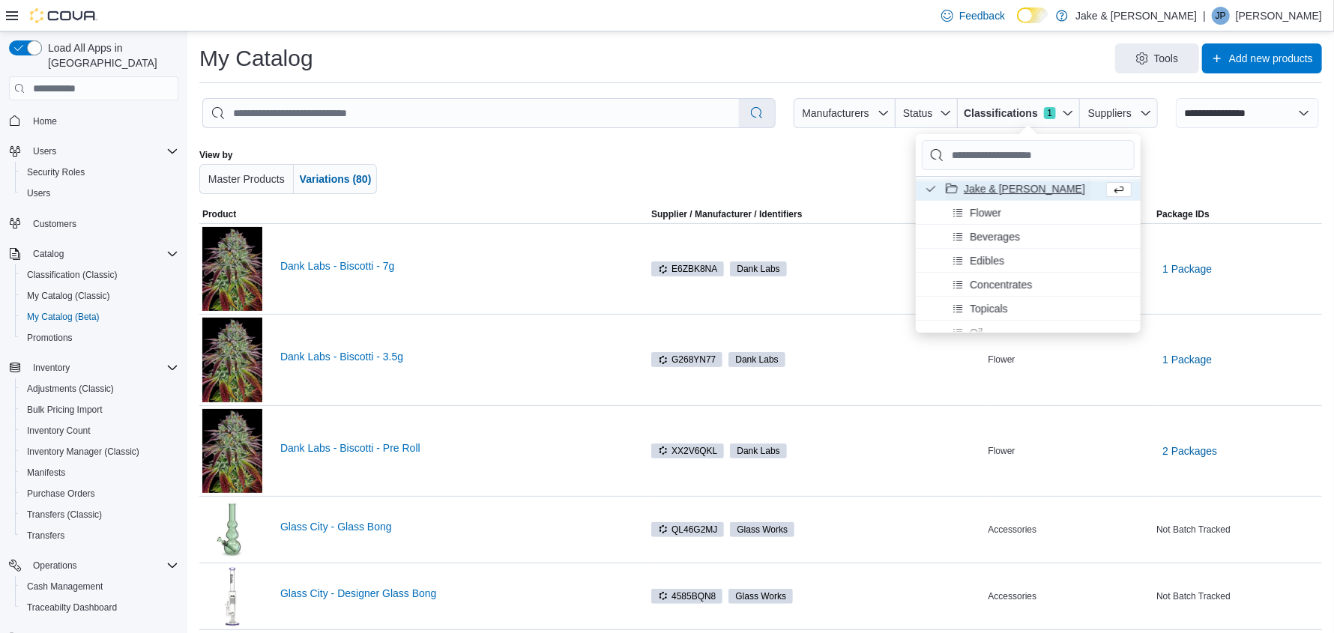
click at [971, 187] on span "Jake & [PERSON_NAME]" at bounding box center [1024, 188] width 121 height 15
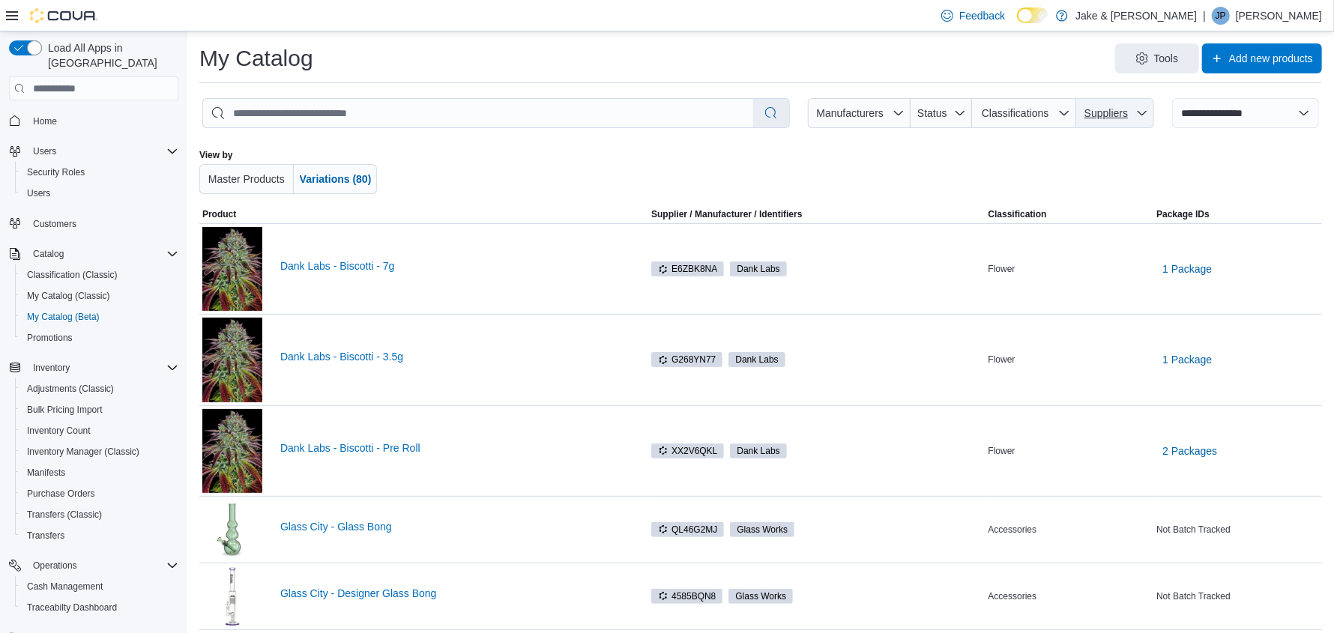
click at [1128, 110] on span "Suppliers" at bounding box center [1105, 113] width 43 height 12
click at [1027, 110] on span "Classifications" at bounding box center [1015, 113] width 67 height 12
click at [947, 117] on span "Status" at bounding box center [932, 113] width 30 height 12
click at [1048, 110] on span "Classifications" at bounding box center [1015, 113] width 67 height 12
click at [1177, 161] on div at bounding box center [1213, 171] width 217 height 45
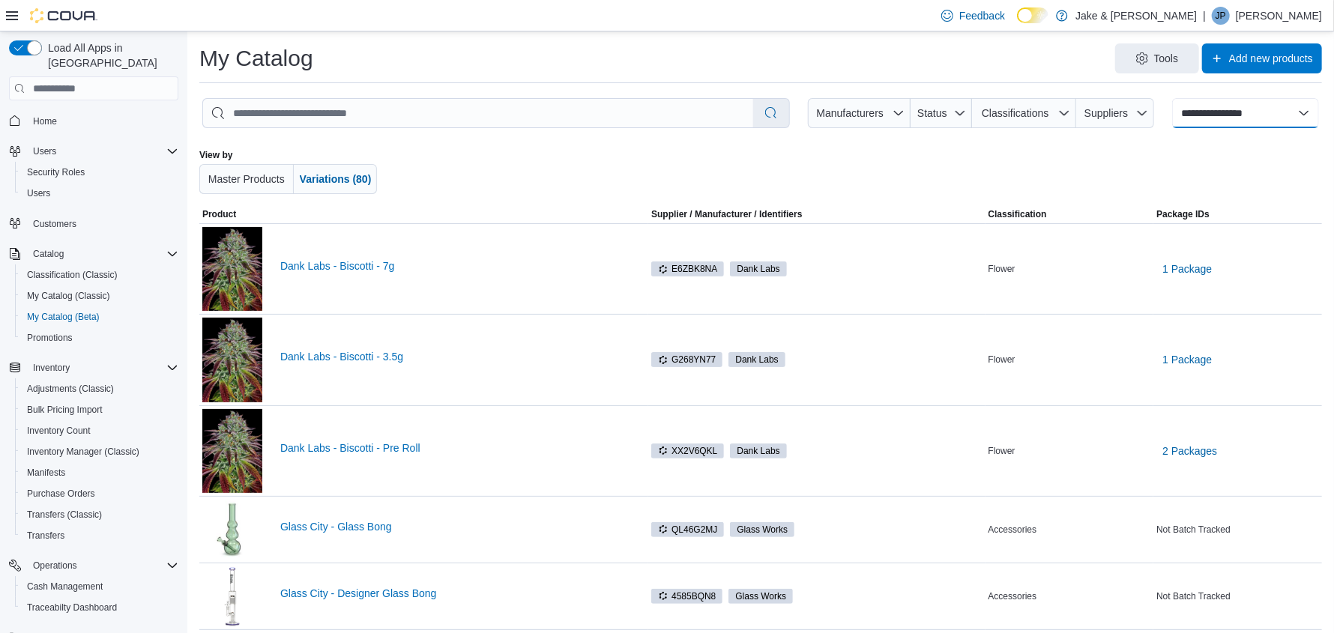
click at [1310, 112] on select "**********" at bounding box center [1245, 113] width 147 height 30
click at [1107, 169] on div "View by Master Products Variations (80)" at bounding box center [760, 171] width 1123 height 45
click at [1032, 119] on span "Classifications" at bounding box center [1015, 113] width 74 height 15
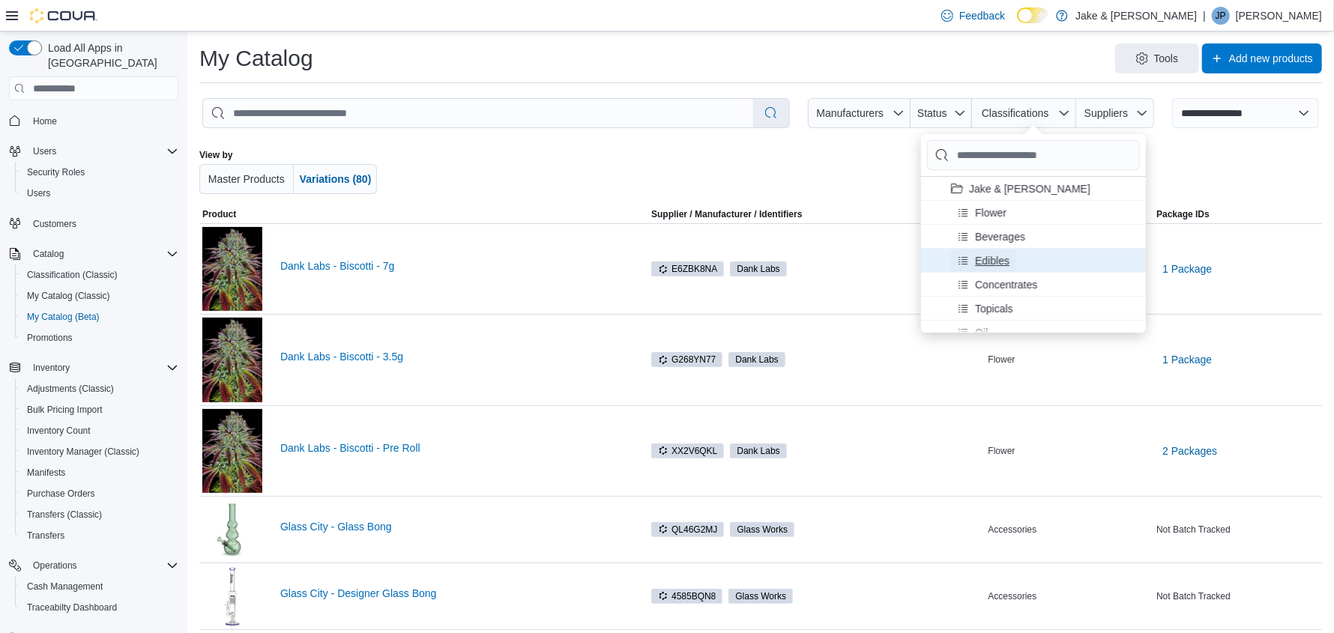
click at [994, 262] on span "Edibles" at bounding box center [992, 260] width 34 height 15
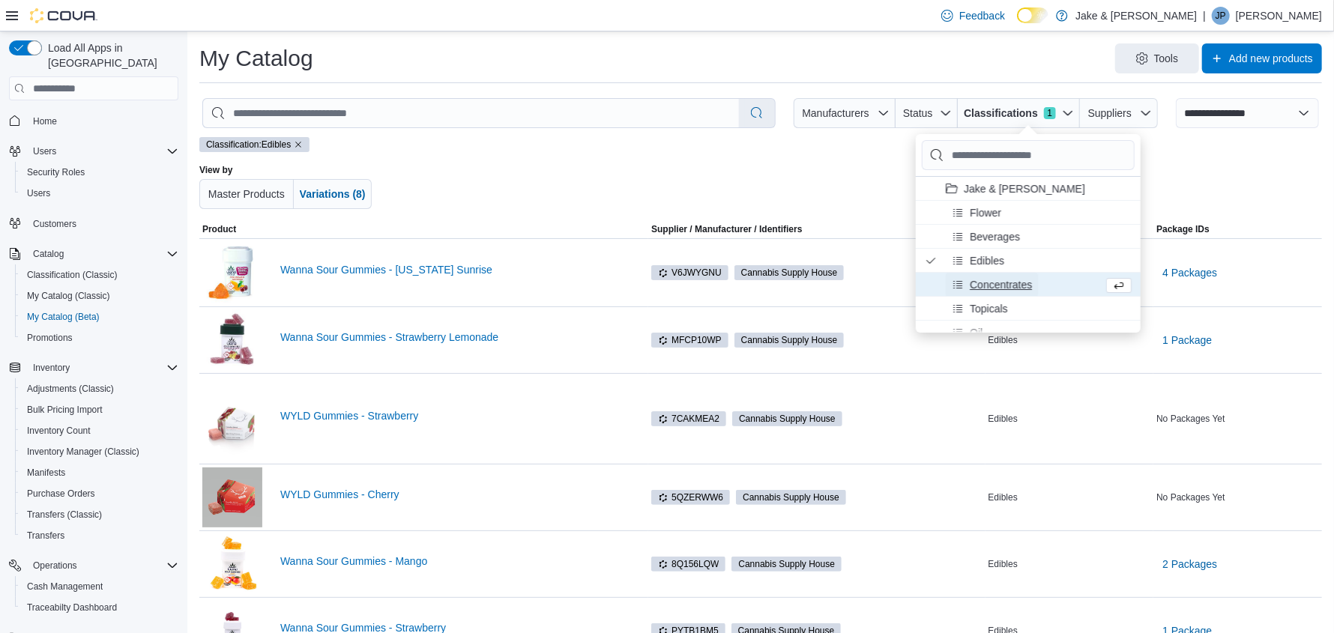
click at [1009, 281] on span "Concentrates" at bounding box center [1001, 284] width 62 height 15
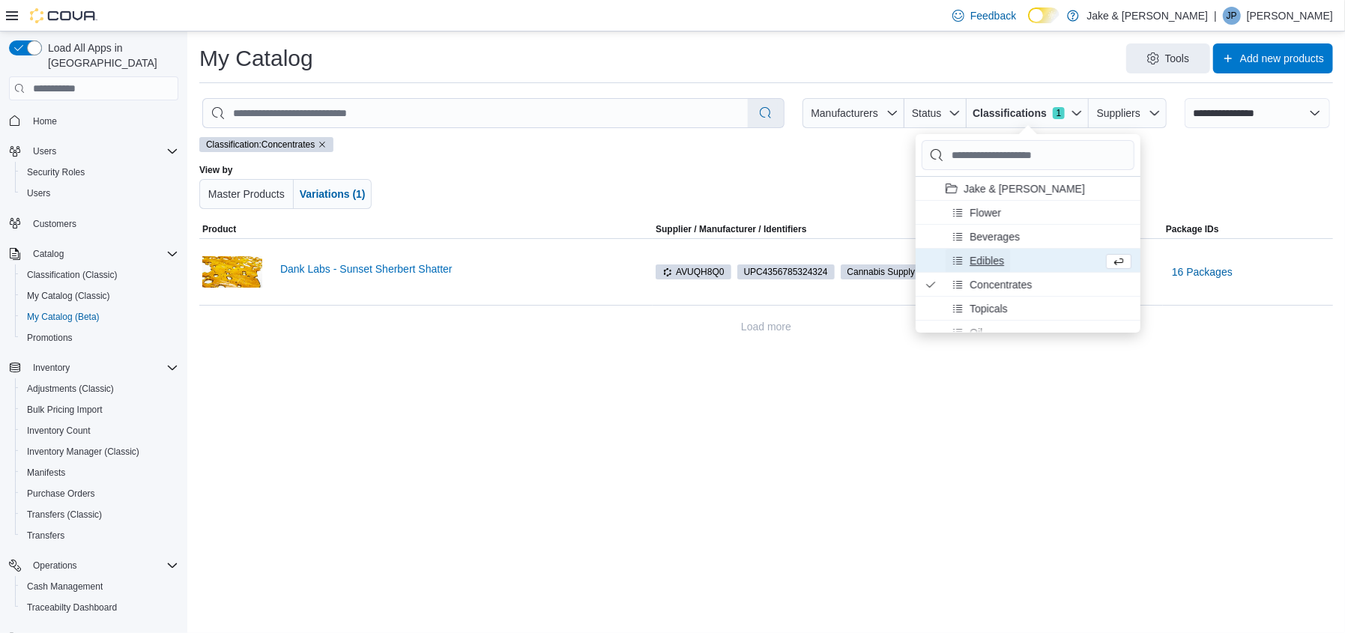
click at [1009, 262] on button "Edibles" at bounding box center [978, 261] width 64 height 24
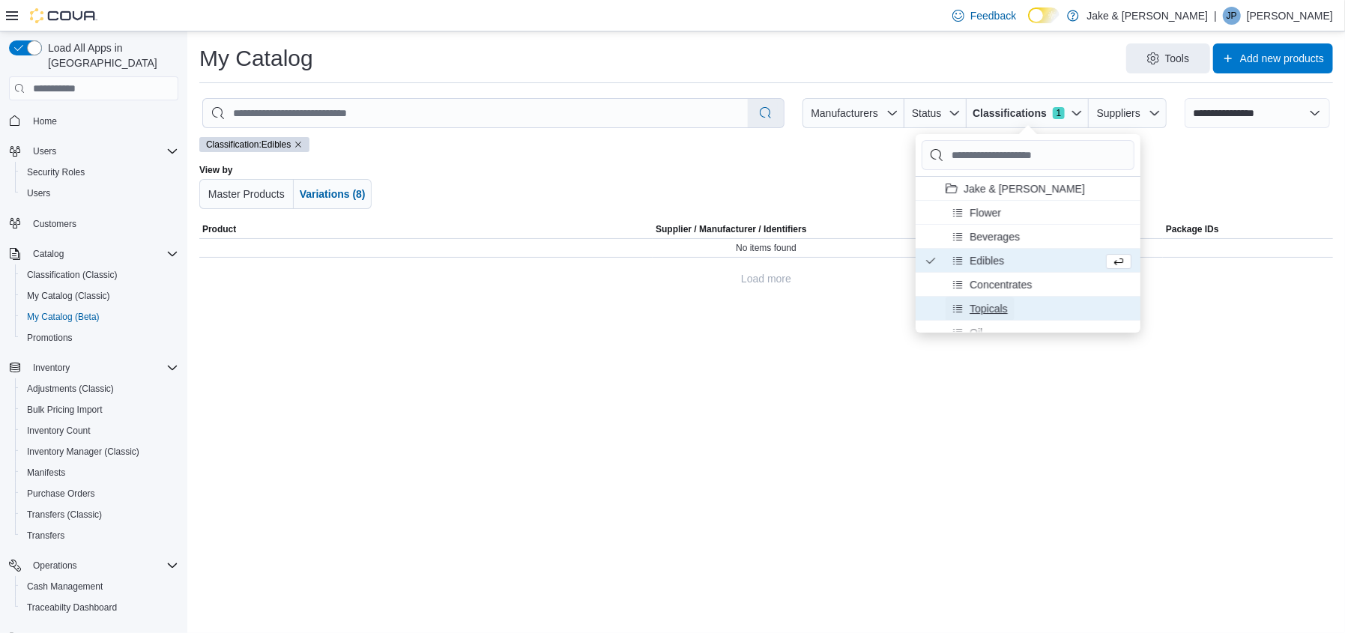
click at [1003, 305] on span "Topicals" at bounding box center [989, 308] width 38 height 15
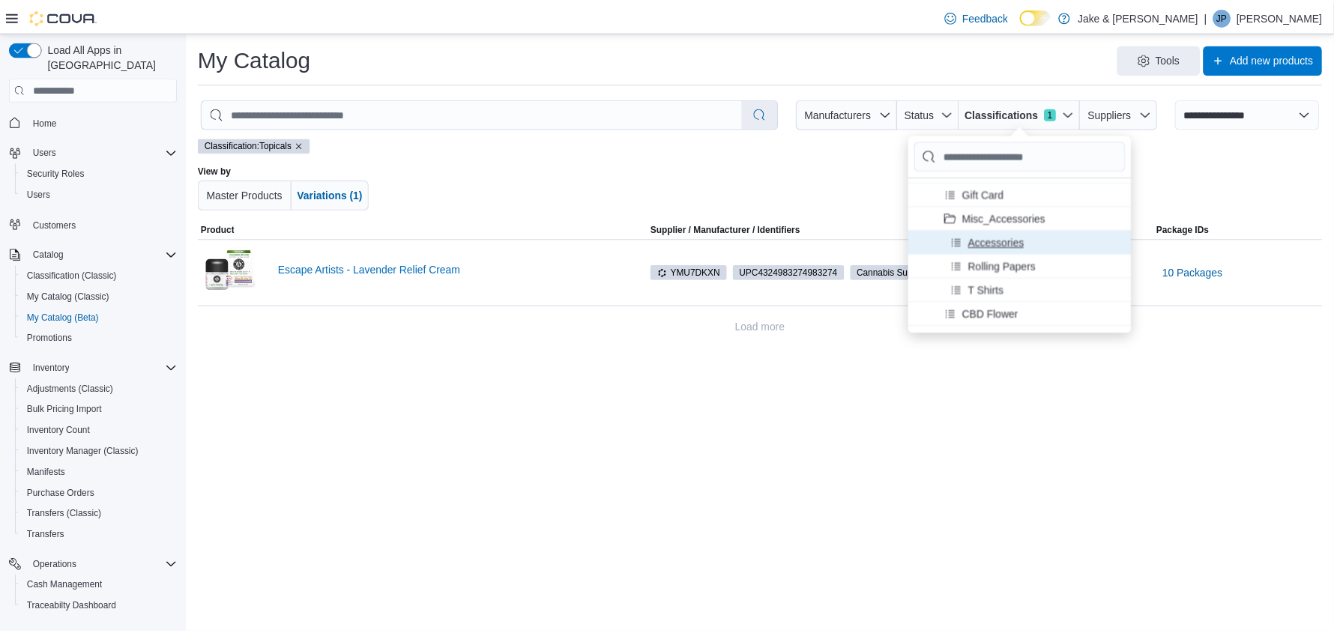
scroll to position [211, 0]
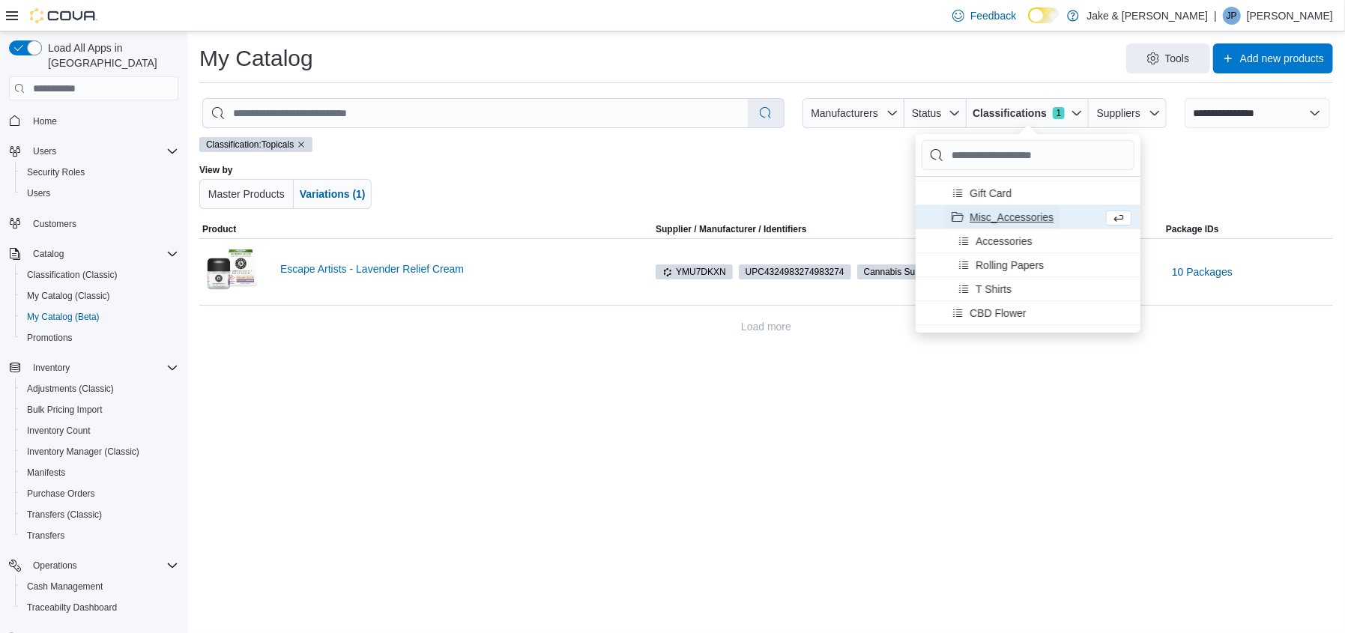
click at [1009, 222] on span "Misc_Accessories" at bounding box center [1012, 217] width 84 height 15
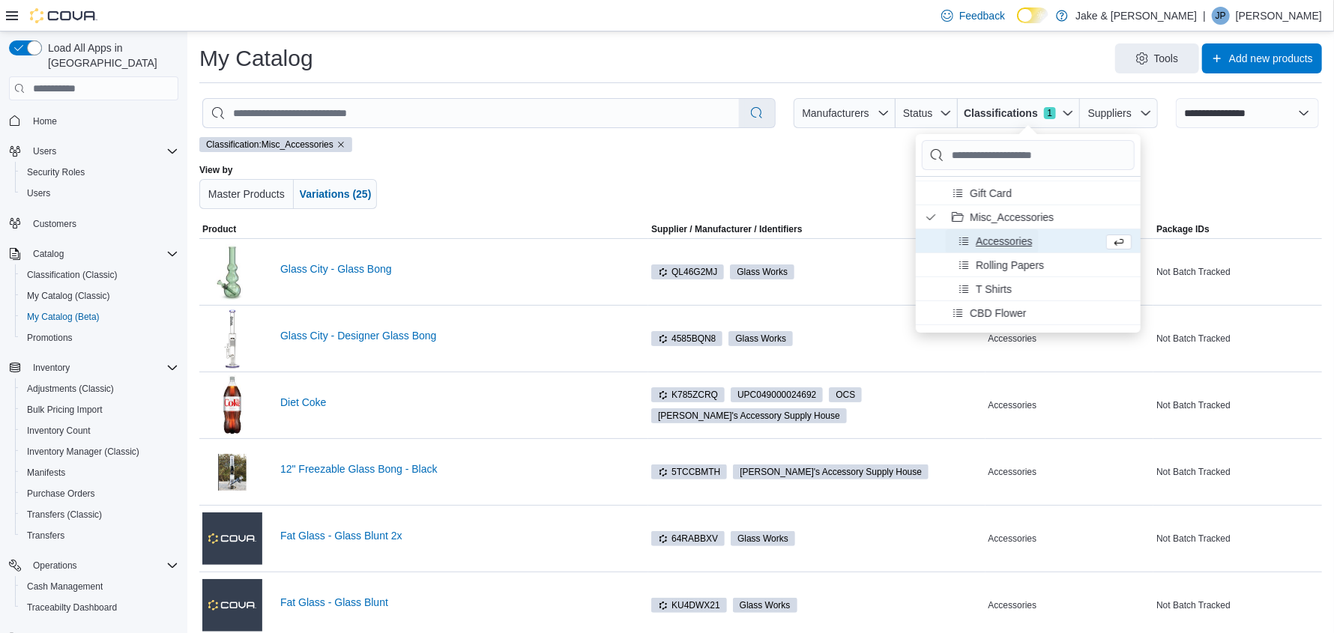
click at [1012, 244] on span "Accessories" at bounding box center [1004, 241] width 56 height 15
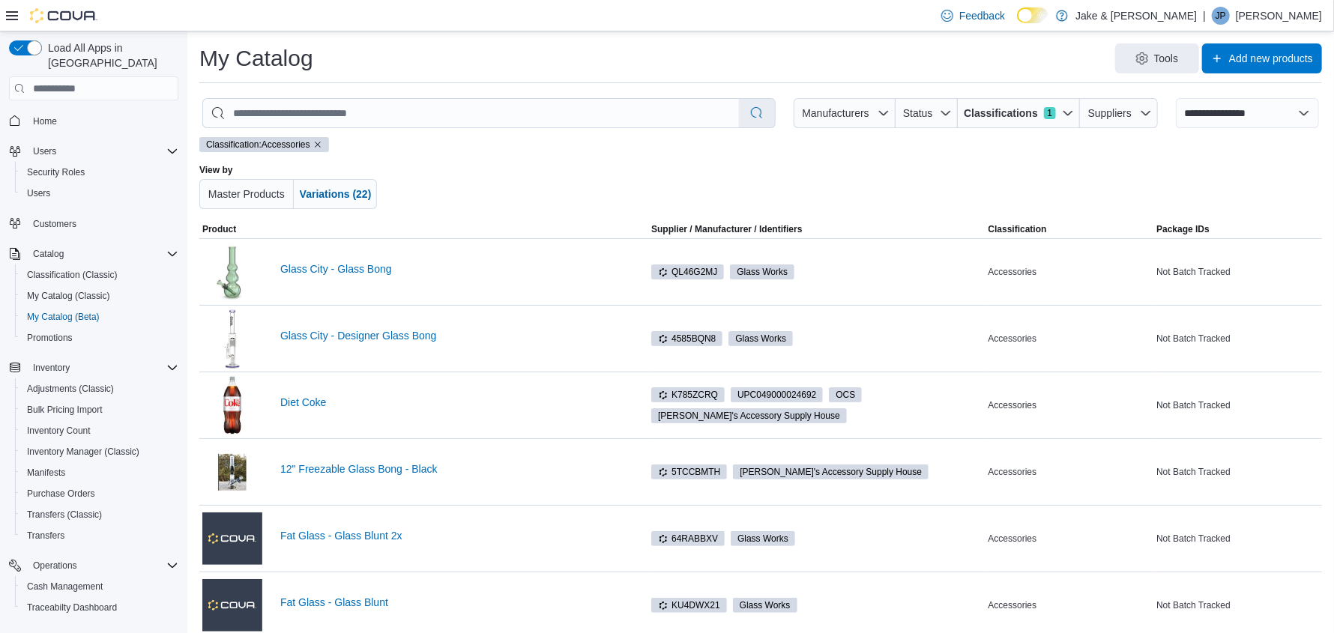
click at [739, 167] on div at bounding box center [761, 186] width 652 height 45
click at [1070, 112] on icon "button" at bounding box center [1068, 113] width 12 height 12
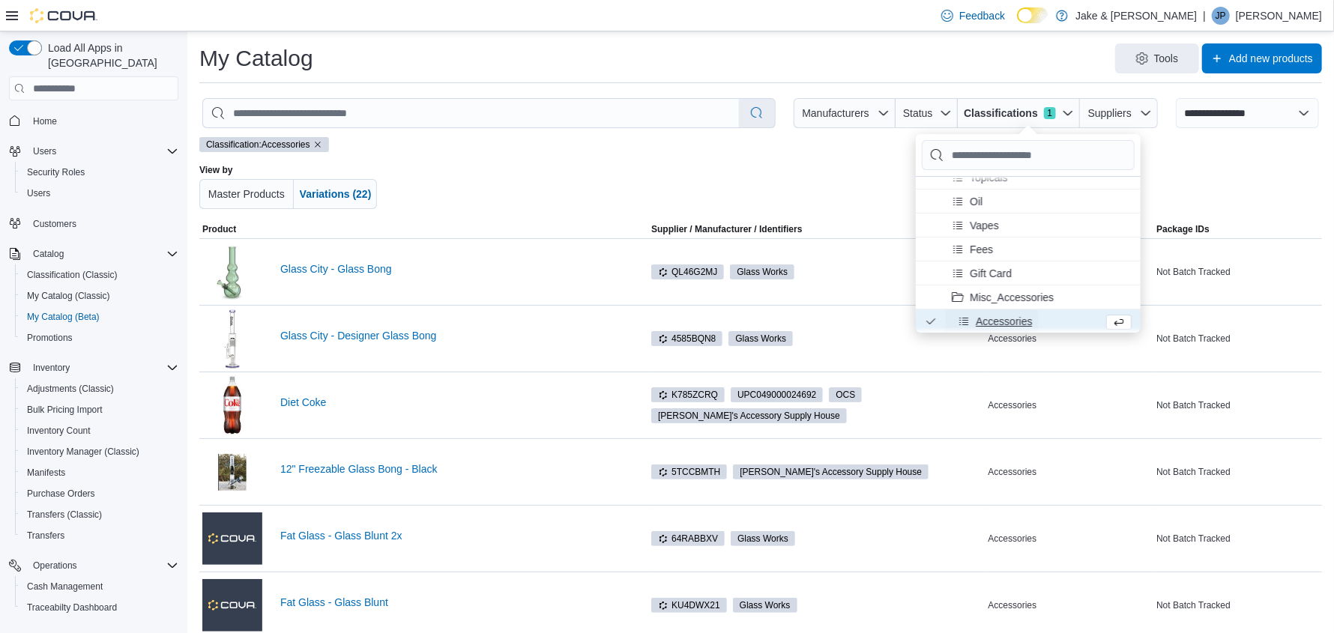
click at [1015, 311] on span "Accessories" at bounding box center [995, 321] width 74 height 24
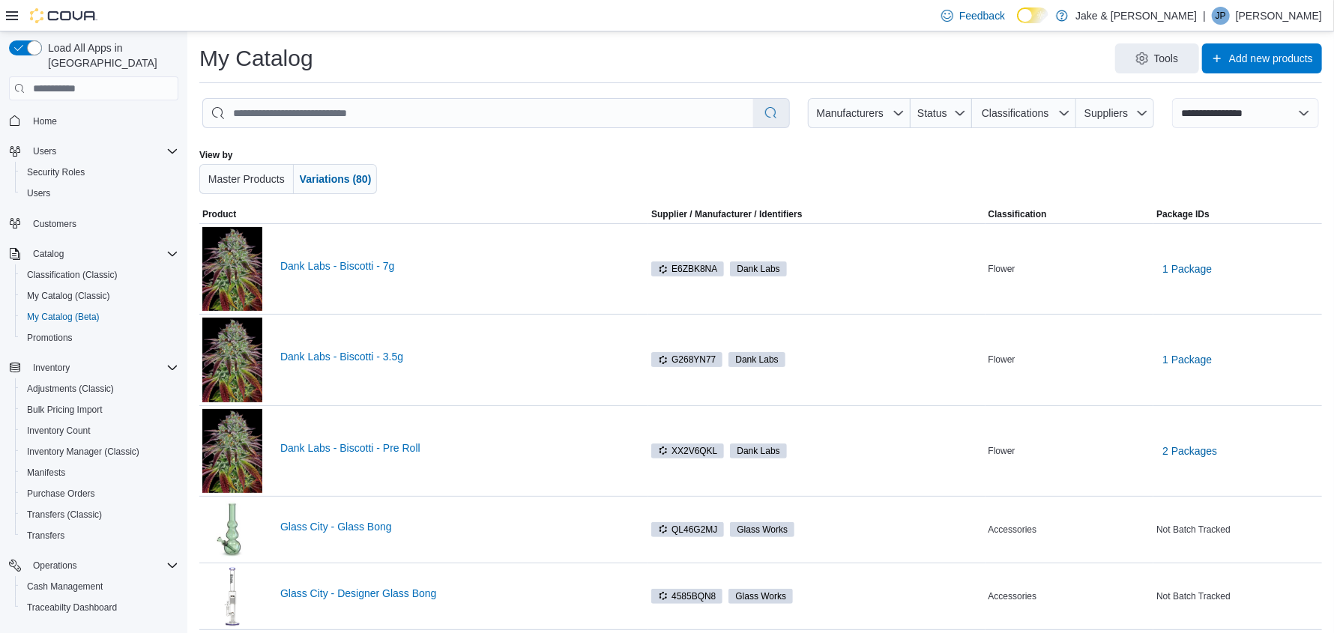
click at [683, 178] on div at bounding box center [761, 171] width 652 height 45
click at [13, 10] on icon at bounding box center [12, 16] width 12 height 12
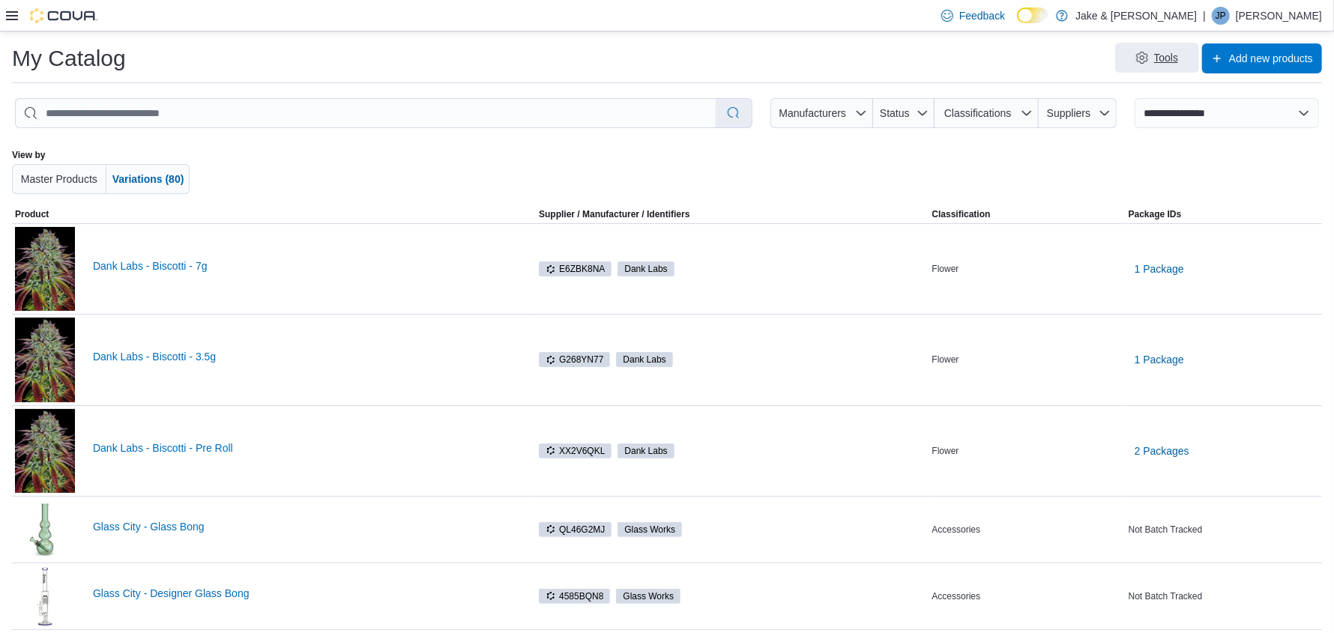
click at [1179, 61] on span "Tools" at bounding box center [1166, 57] width 25 height 15
click at [1171, 106] on button "Merge Products" at bounding box center [1168, 98] width 120 height 27
click at [1162, 126] on span "Bulk Product Editor" at bounding box center [1177, 125] width 90 height 15
click at [973, 61] on div "Tools Add new products" at bounding box center [730, 58] width 1184 height 30
click at [291, 108] on input "search" at bounding box center [366, 113] width 700 height 28
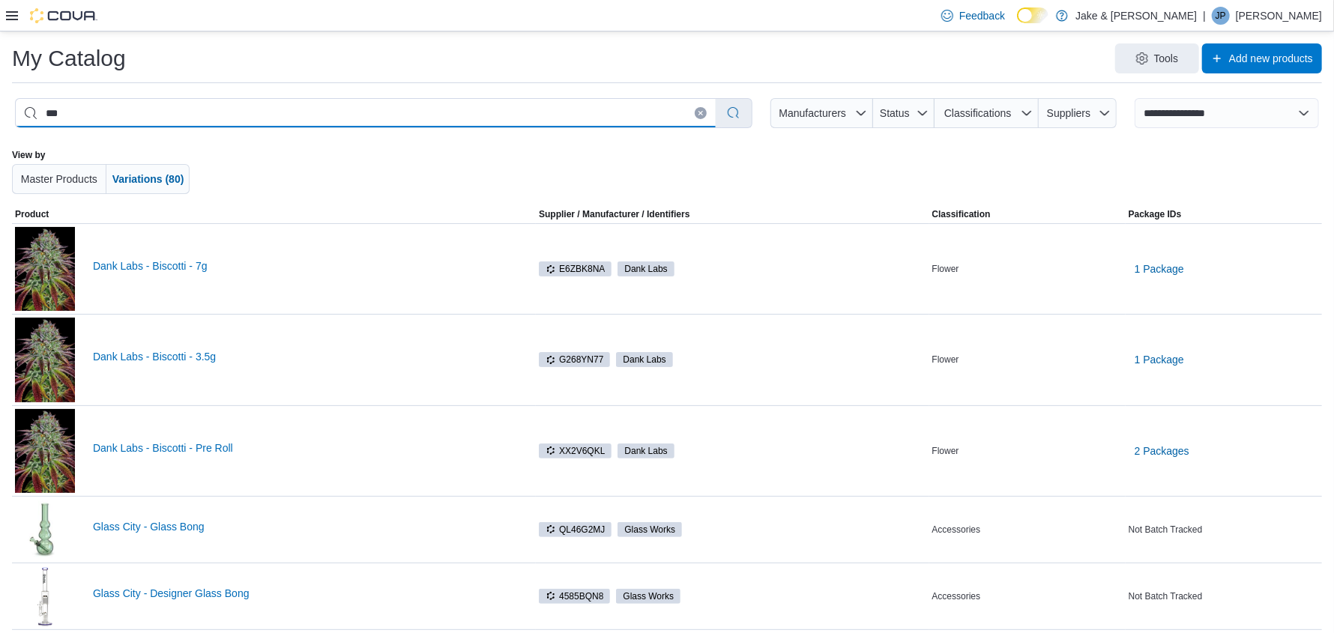
type input "****"
select select "*********"
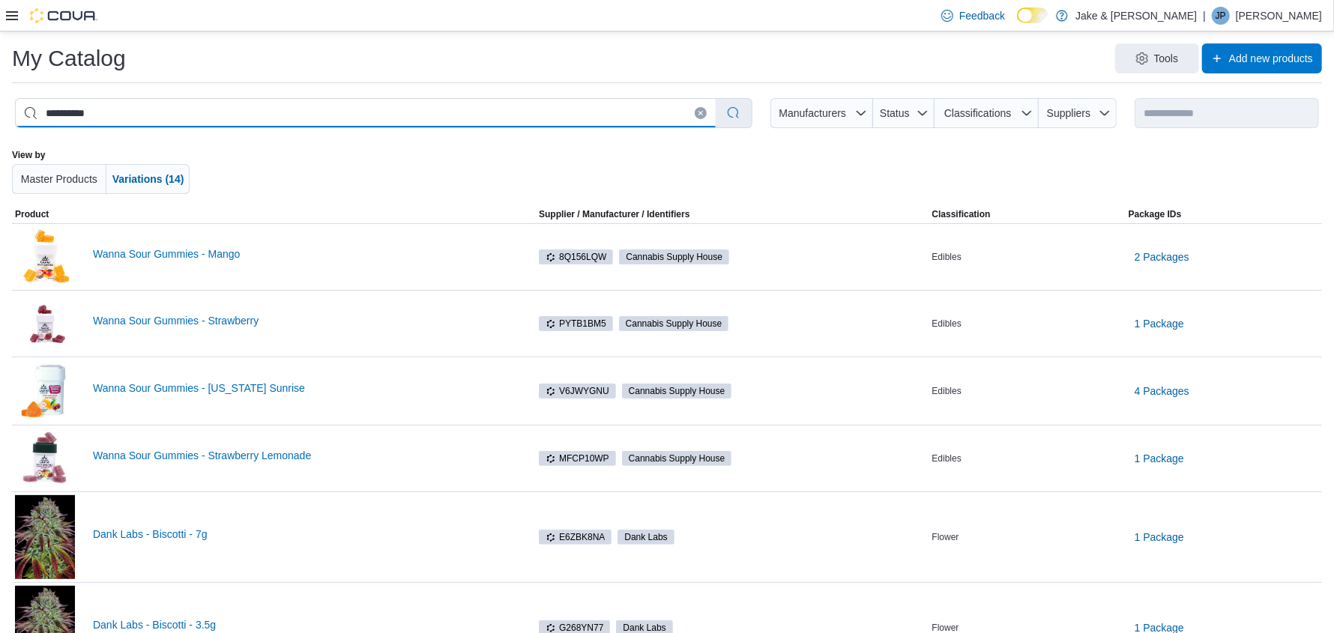
drag, startPoint x: 142, startPoint y: 116, endPoint x: 74, endPoint y: 115, distance: 67.4
click at [74, 115] on input "**********" at bounding box center [366, 113] width 700 height 28
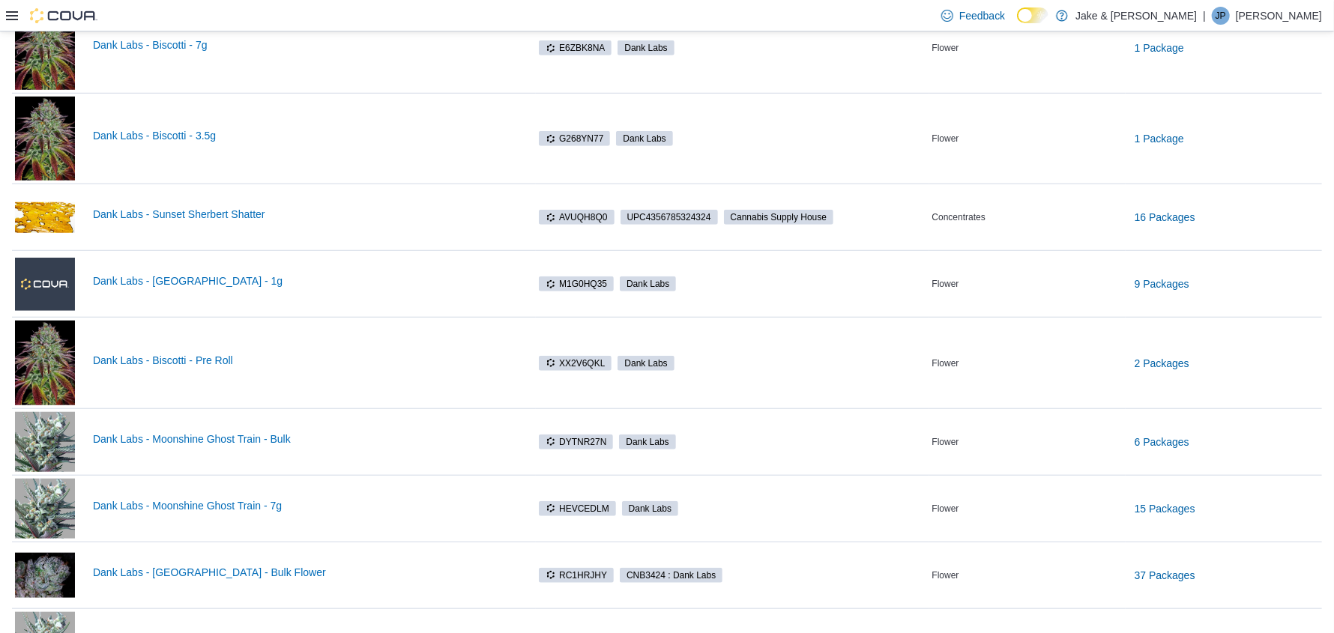
scroll to position [634, 0]
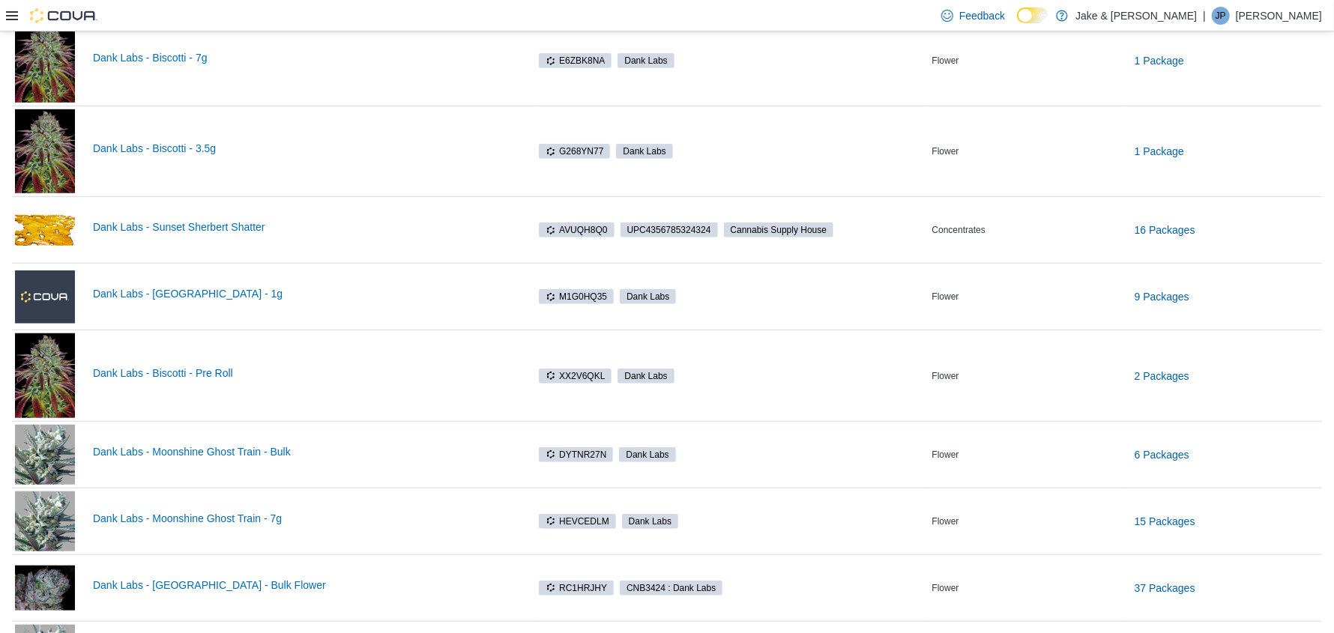
type input "**********"
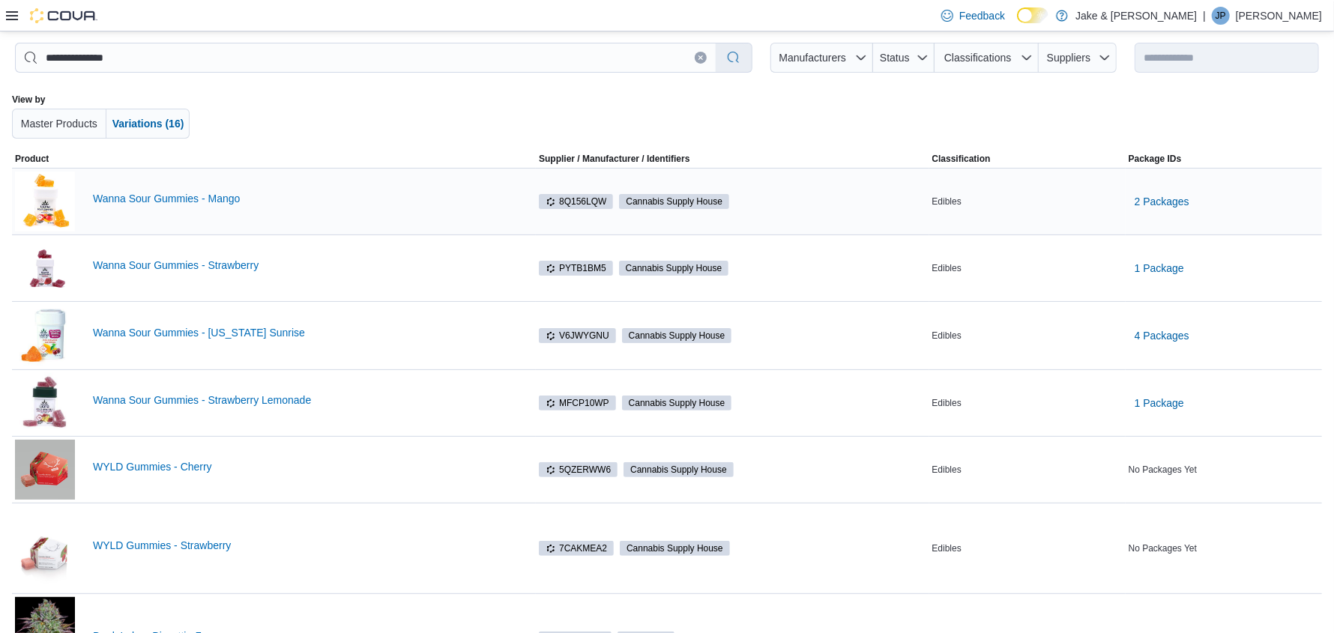
scroll to position [0, 0]
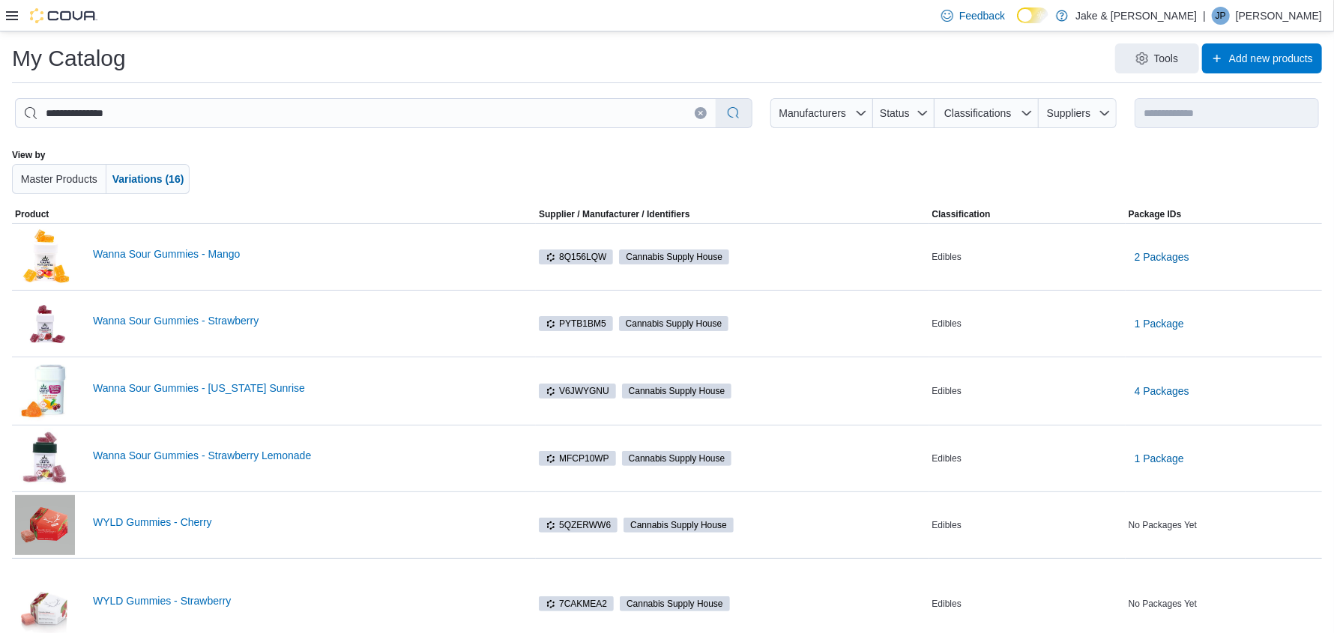
click at [707, 118] on button "Clear input" at bounding box center [701, 113] width 12 height 12
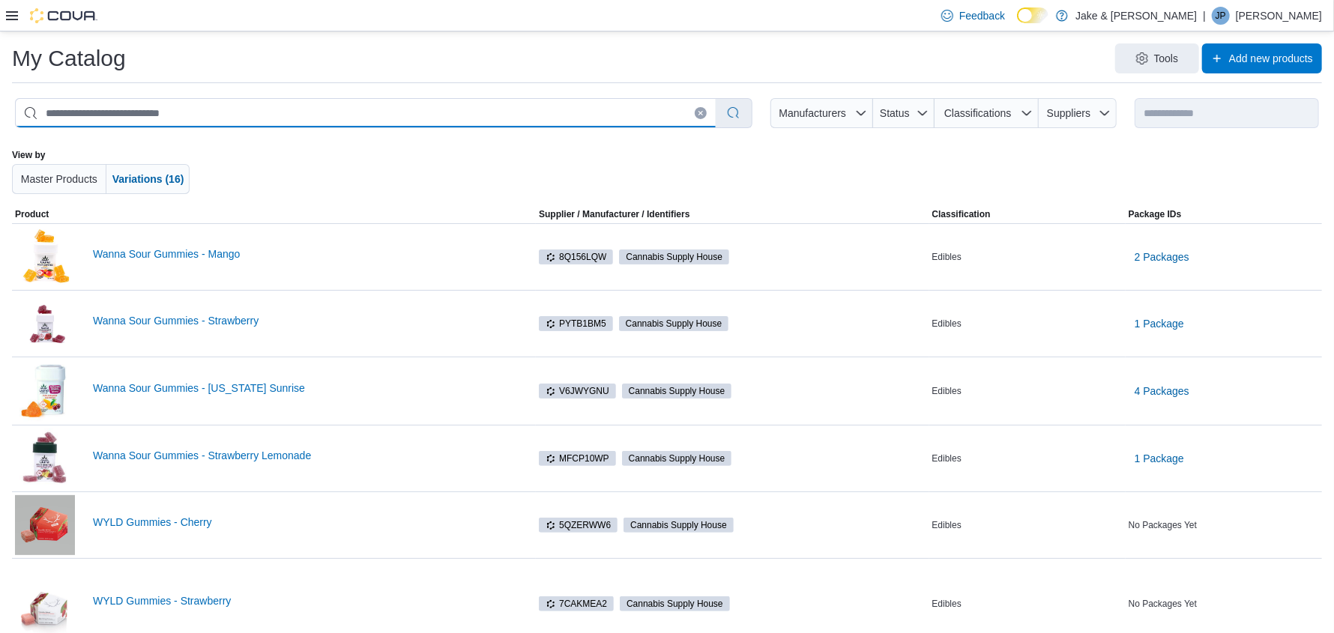
select select "**********"
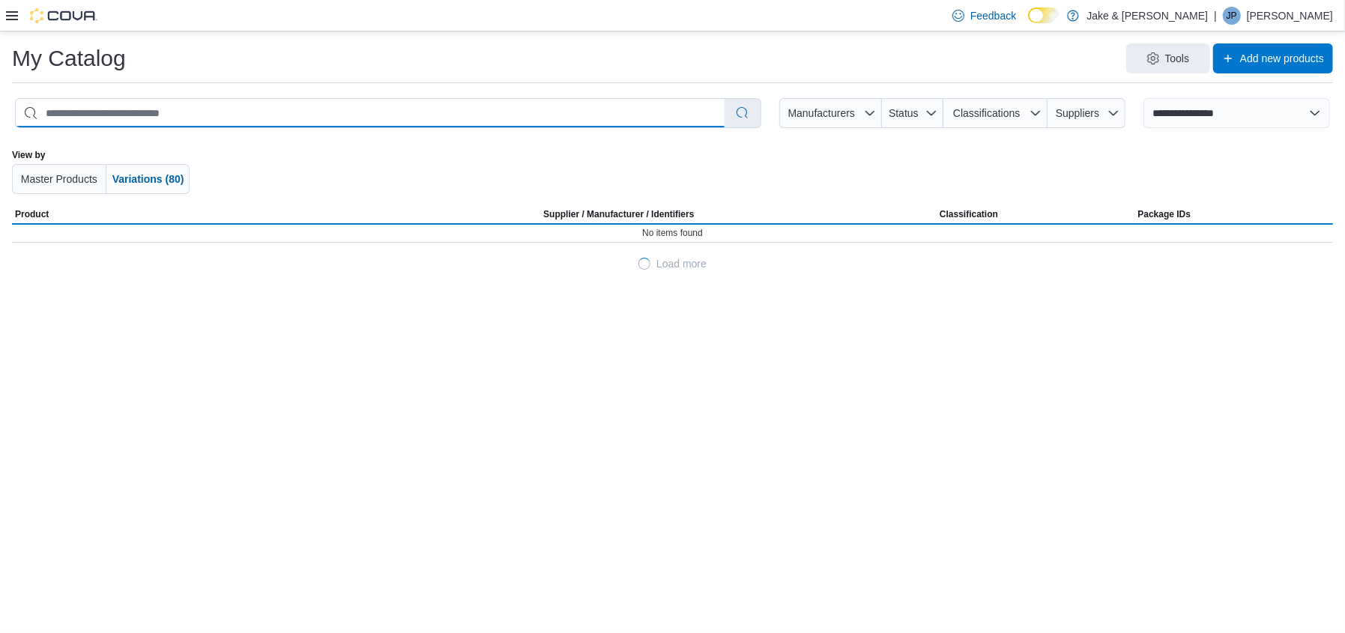
click at [712, 115] on input "search" at bounding box center [370, 113] width 709 height 28
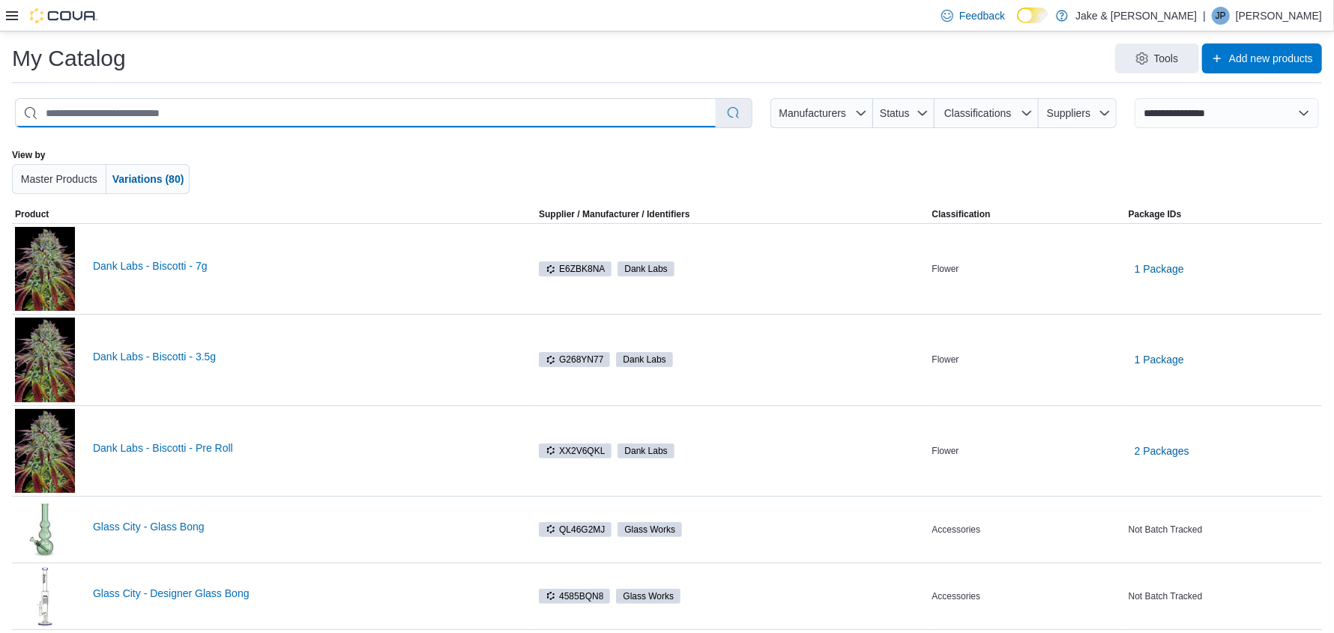
click at [263, 112] on input "search" at bounding box center [366, 113] width 700 height 28
type input "****"
select select "*********"
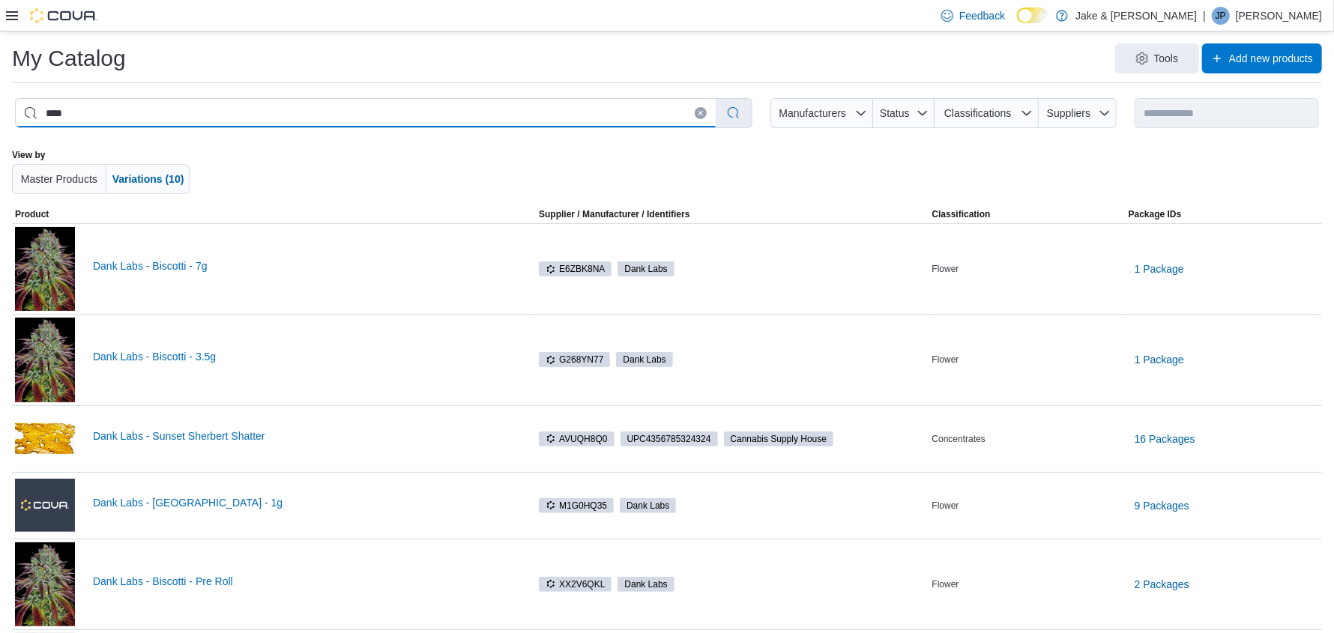
type input "****"
click at [704, 113] on icon "Clear input" at bounding box center [701, 113] width 6 height 6
select select "**********"
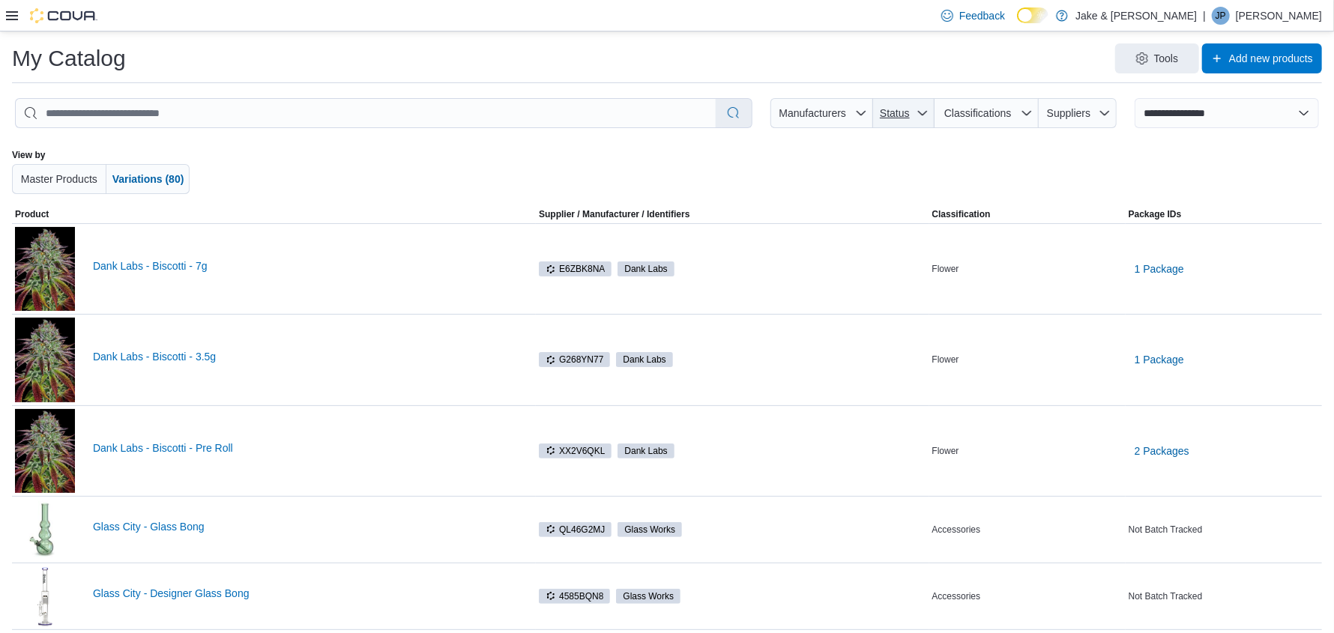
click at [902, 118] on span "Status" at bounding box center [895, 113] width 30 height 12
click at [854, 188] on span "Active . To check this option, press Enter." at bounding box center [905, 189] width 151 height 18
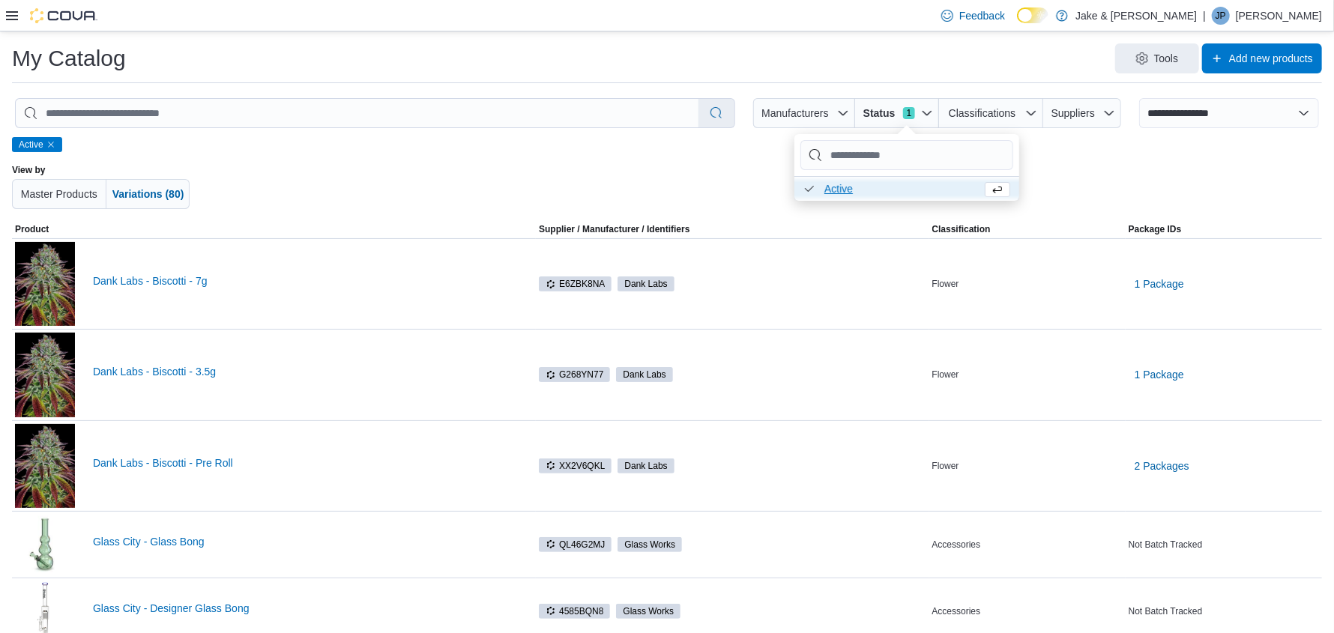
click at [1032, 177] on div at bounding box center [667, 186] width 764 height 45
click at [933, 119] on span "Status 1" at bounding box center [897, 113] width 72 height 30
click at [873, 183] on span "Active . Checked option. To uncheck this option, press Enter." at bounding box center [917, 189] width 186 height 18
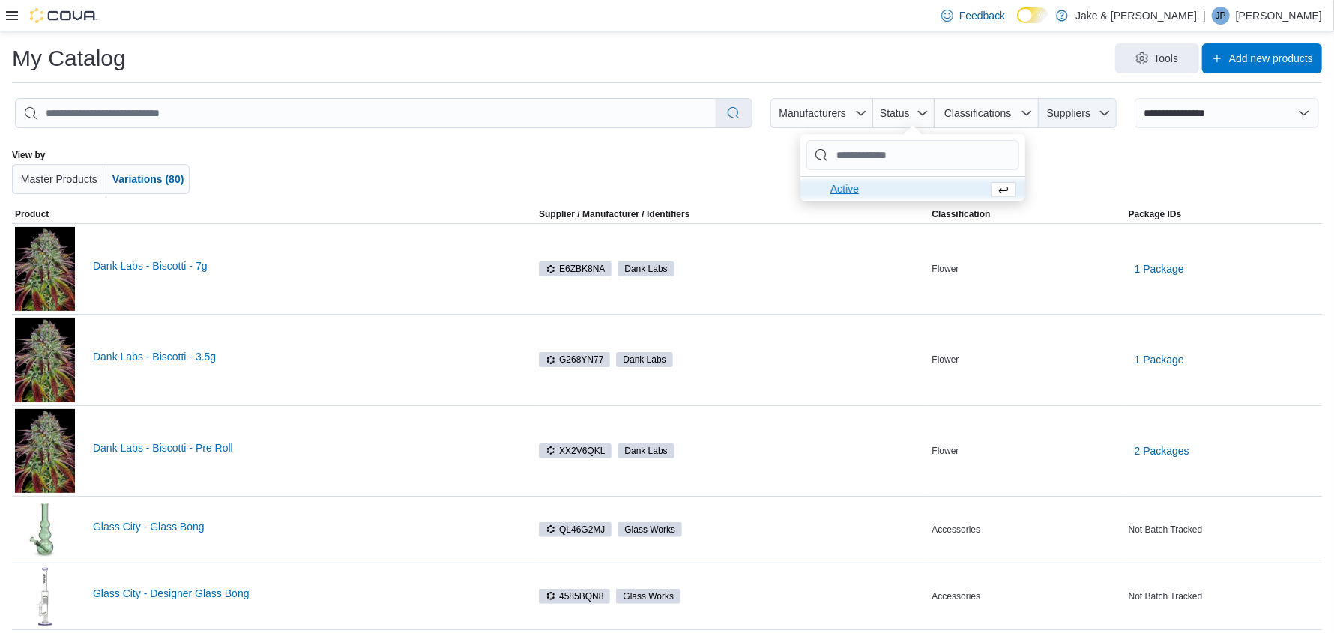
click at [1081, 111] on span "Suppliers" at bounding box center [1068, 113] width 43 height 12
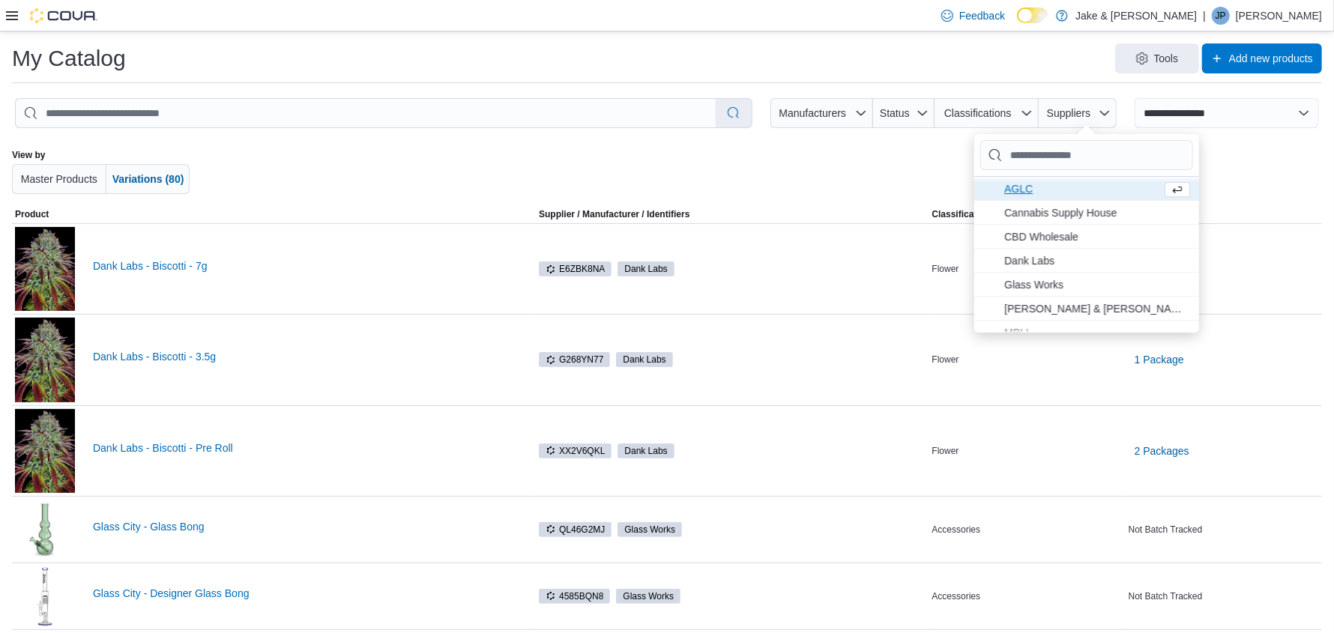
click at [1041, 190] on span "AGLC . To check this option, press Enter." at bounding box center [1079, 189] width 151 height 18
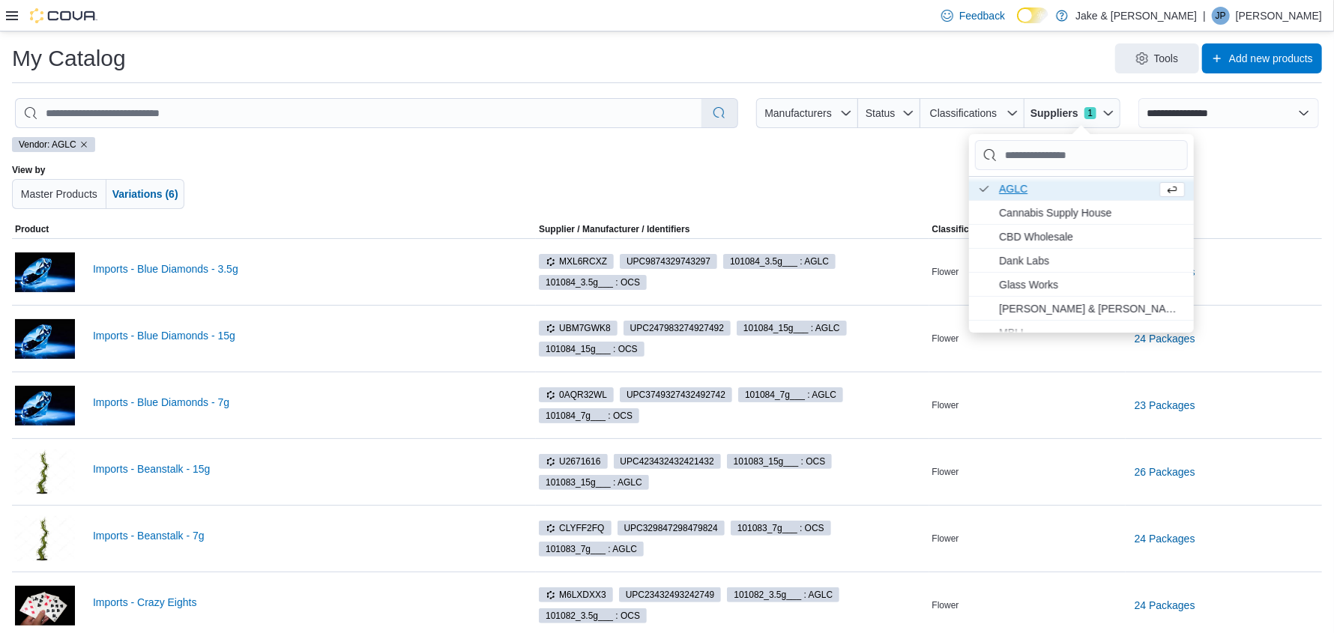
click at [1033, 187] on span "AGLC . Checked option. To uncheck this option, press Enter." at bounding box center [1074, 189] width 151 height 18
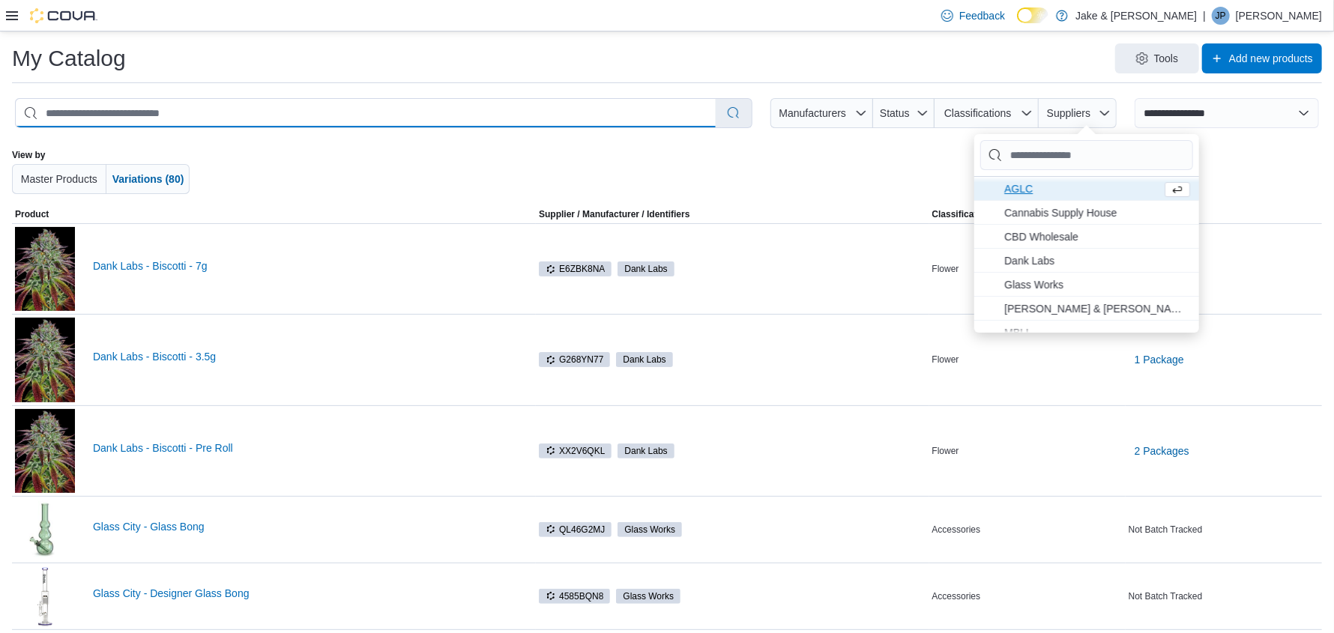
click at [188, 100] on input "search" at bounding box center [366, 113] width 700 height 28
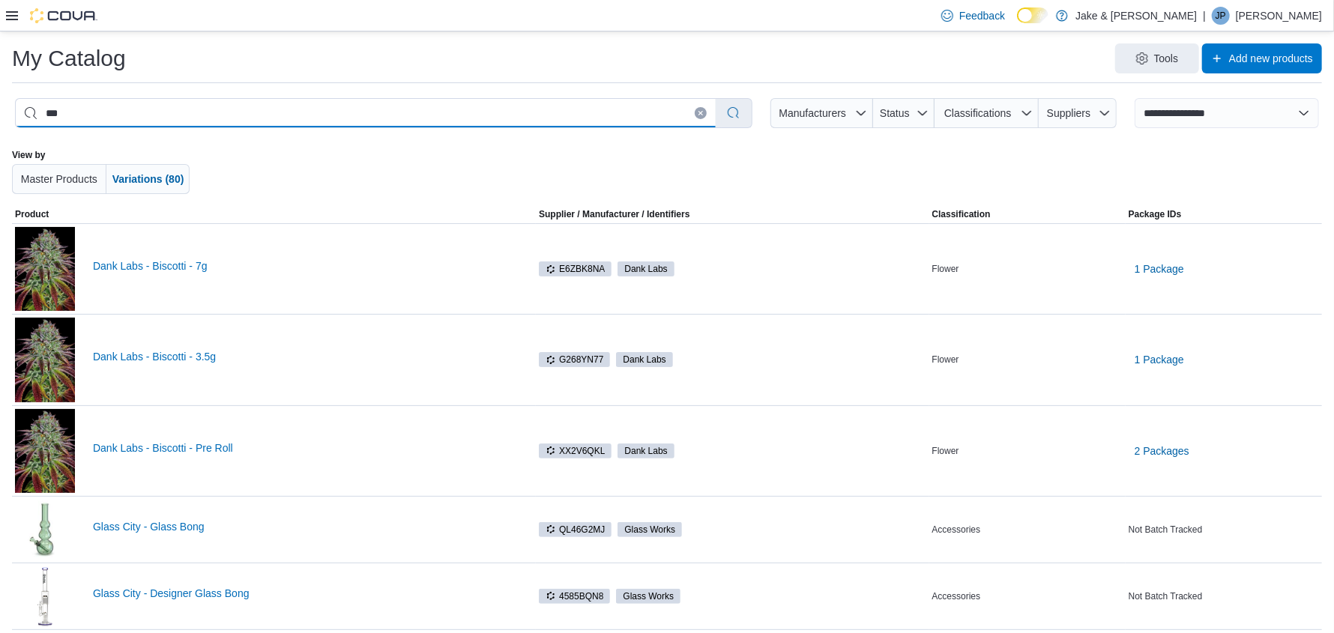
type input "****"
select select "*********"
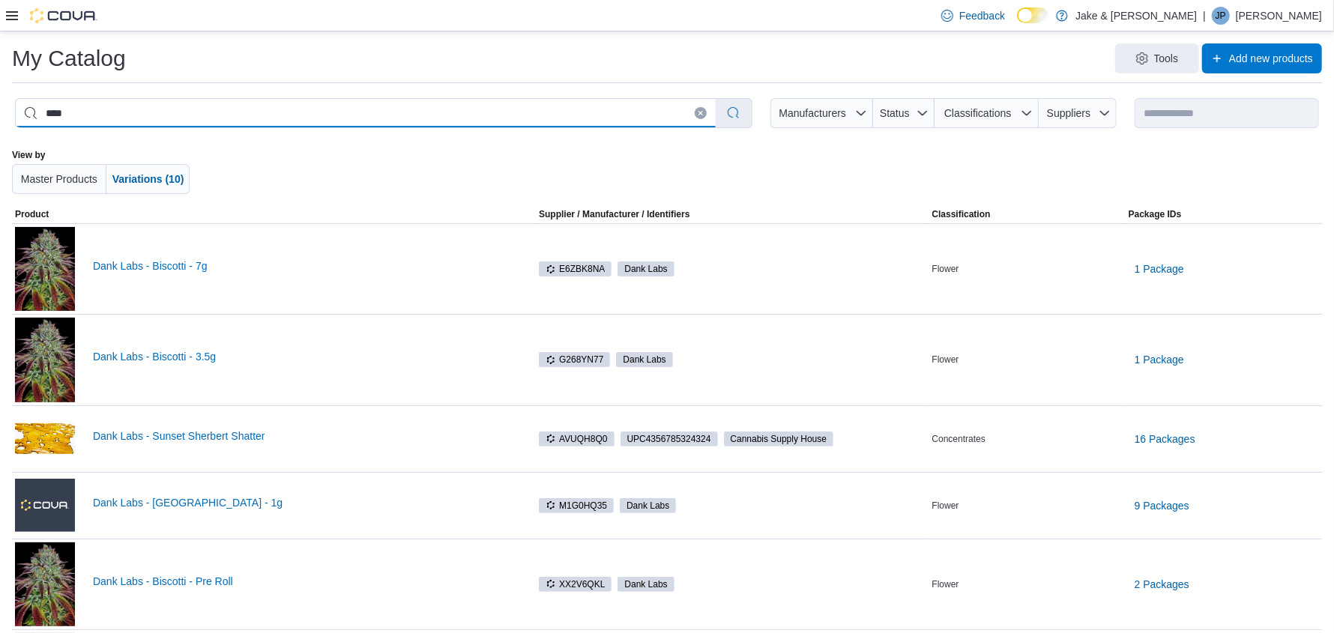
type input "****"
click at [8, 15] on icon at bounding box center [12, 15] width 12 height 9
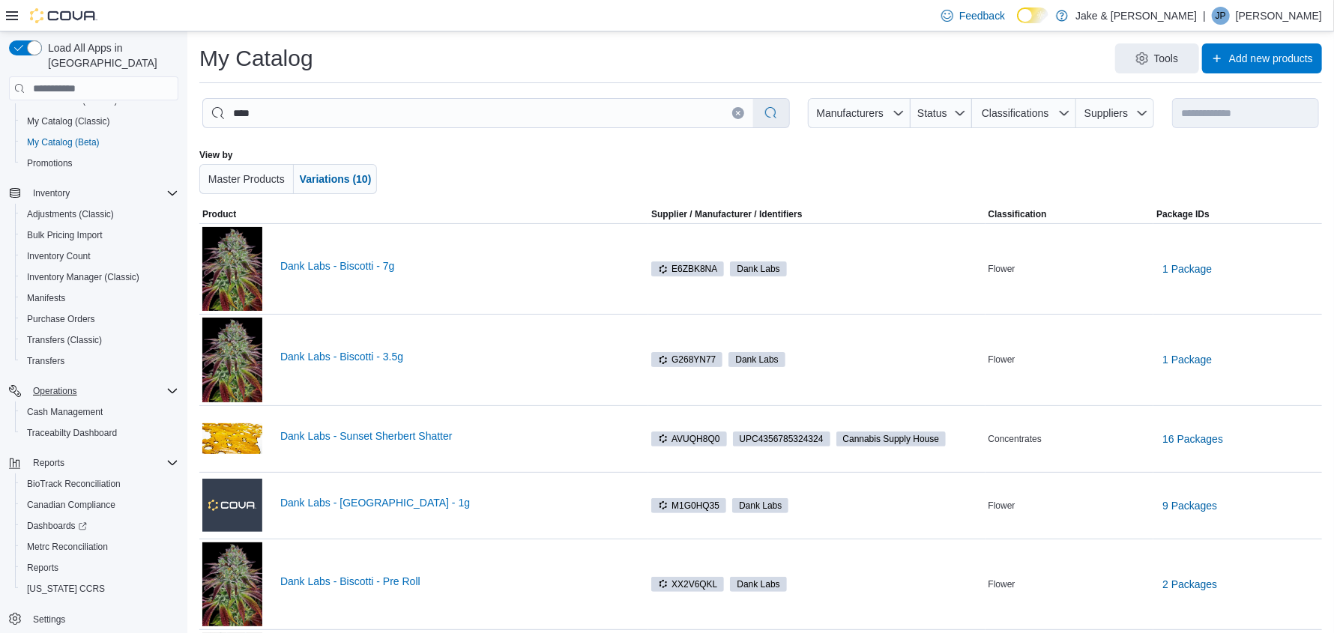
scroll to position [1, 0]
click at [34, 562] on span "Reports" at bounding box center [42, 568] width 31 height 12
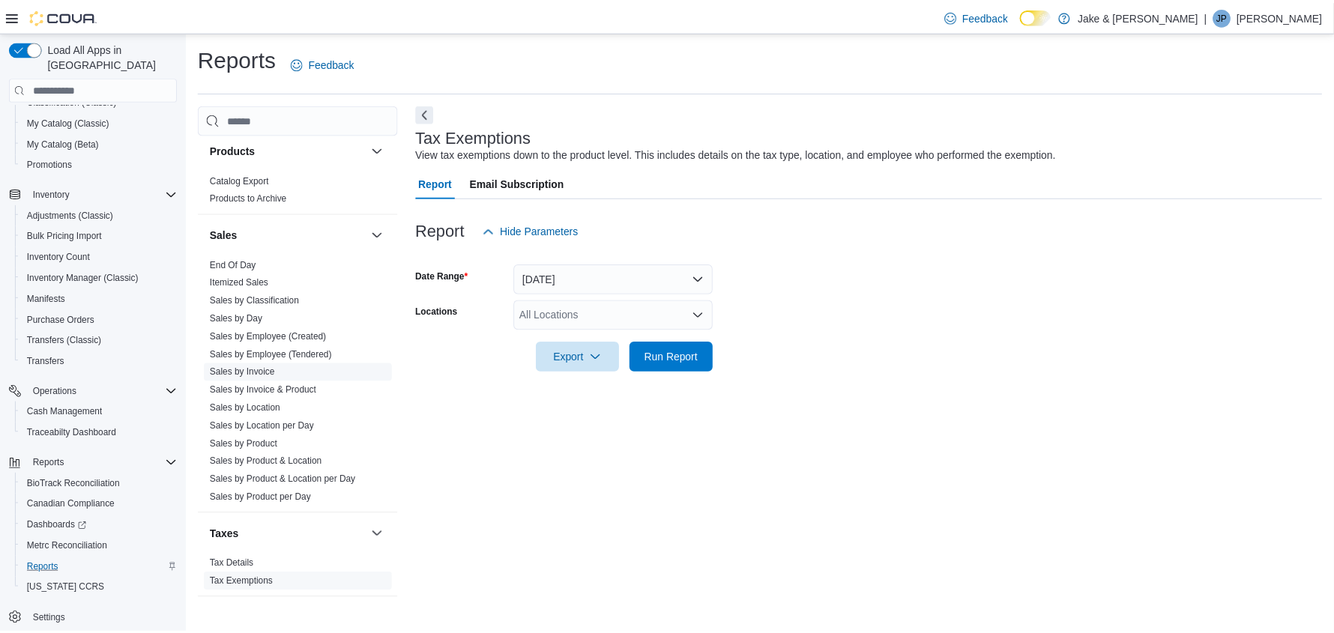
scroll to position [1219, 0]
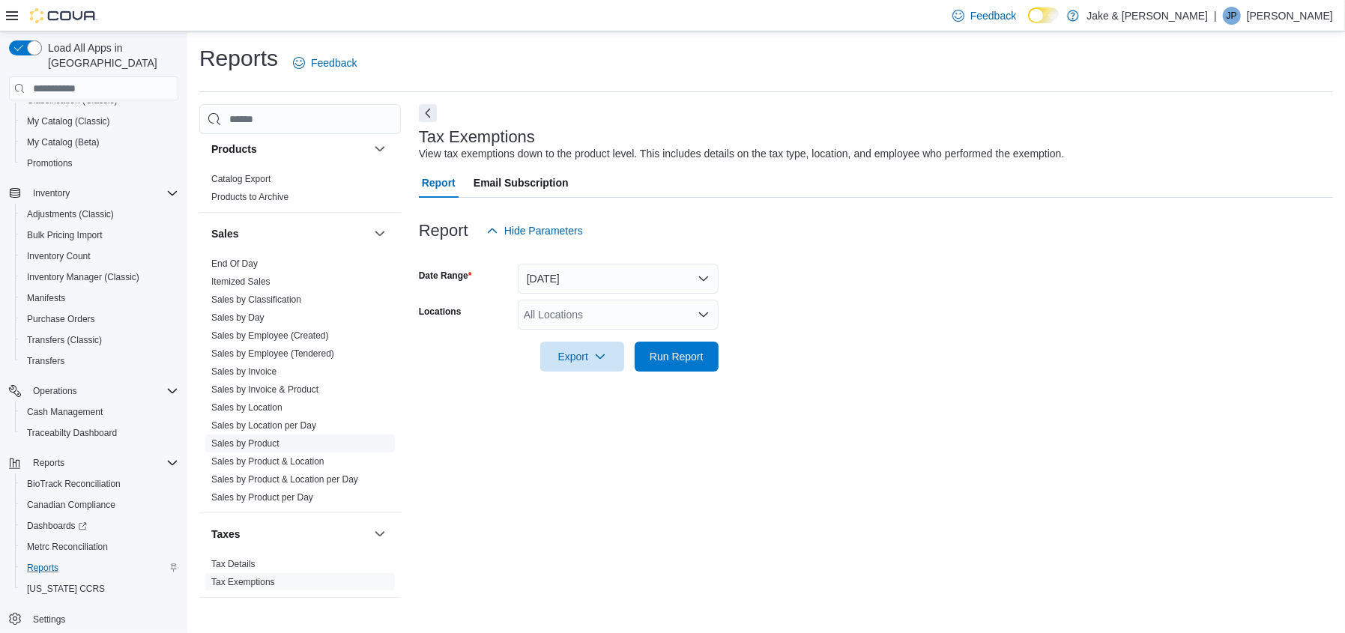
click at [250, 438] on link "Sales by Product" at bounding box center [245, 443] width 68 height 10
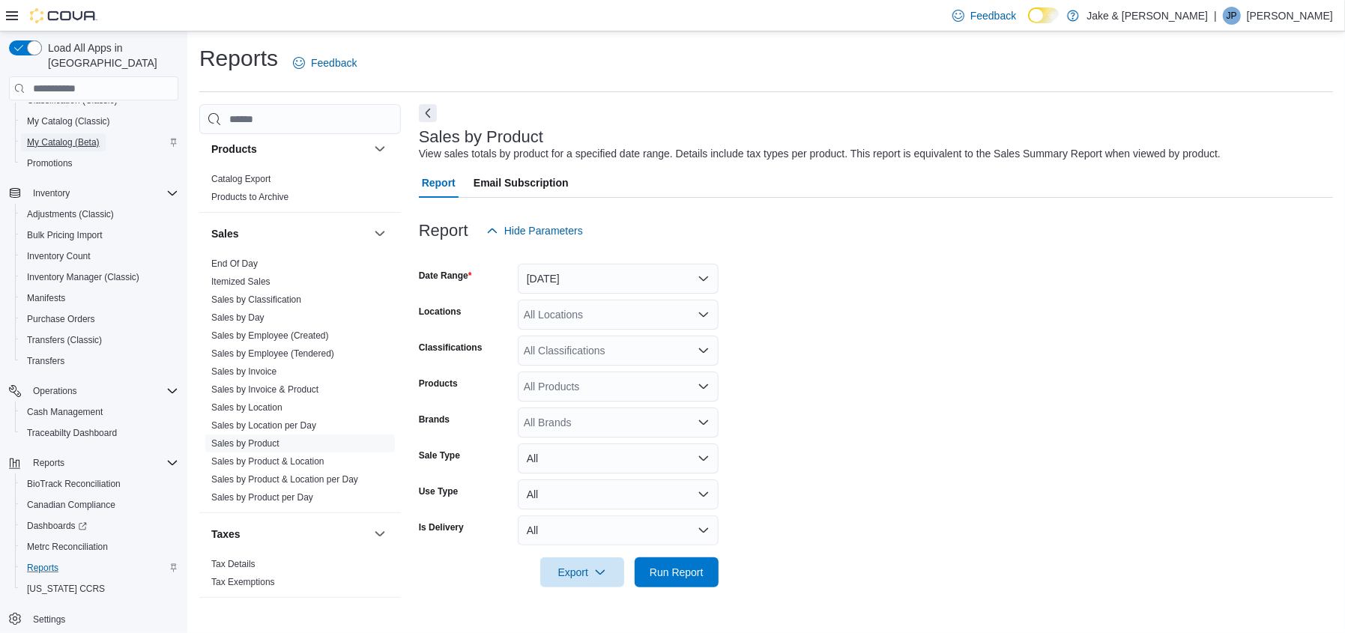
click at [59, 136] on span "My Catalog (Beta)" at bounding box center [63, 142] width 73 height 12
select select "**********"
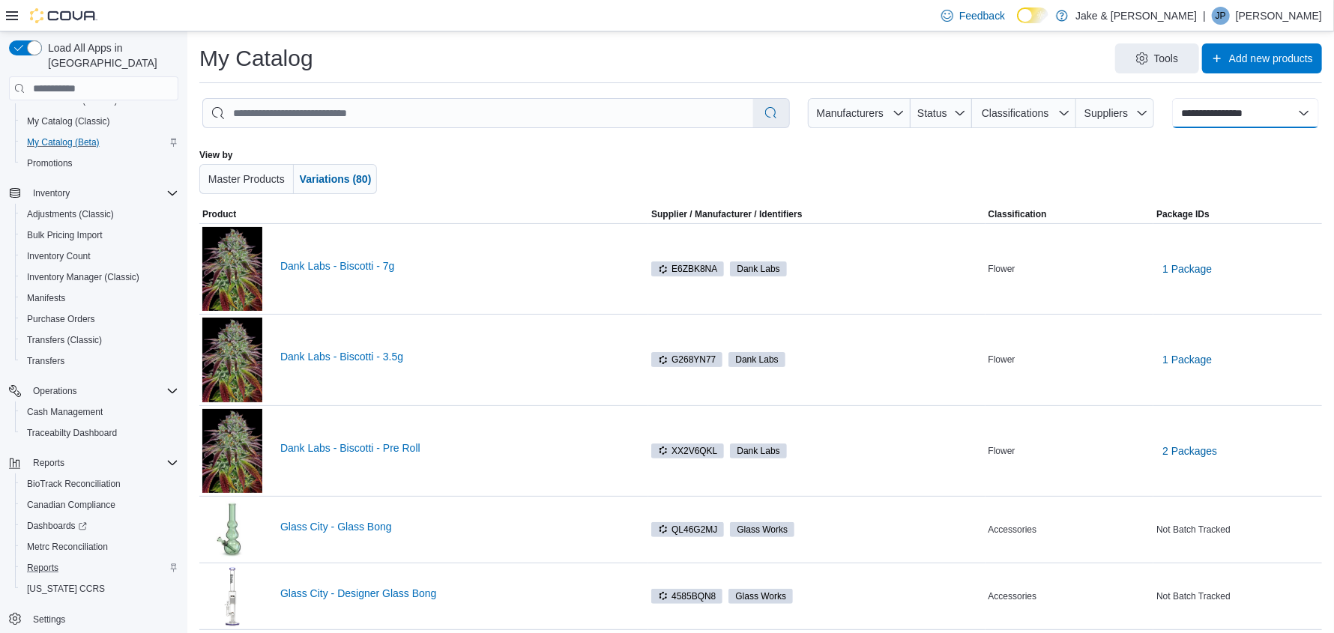
click at [1317, 112] on select "**********" at bounding box center [1245, 113] width 147 height 30
click at [1273, 119] on select "**********" at bounding box center [1245, 113] width 147 height 30
click at [1113, 142] on div "View by Master Products Variations (80)" at bounding box center [760, 171] width 1123 height 69
click at [412, 115] on input "search" at bounding box center [478, 113] width 550 height 28
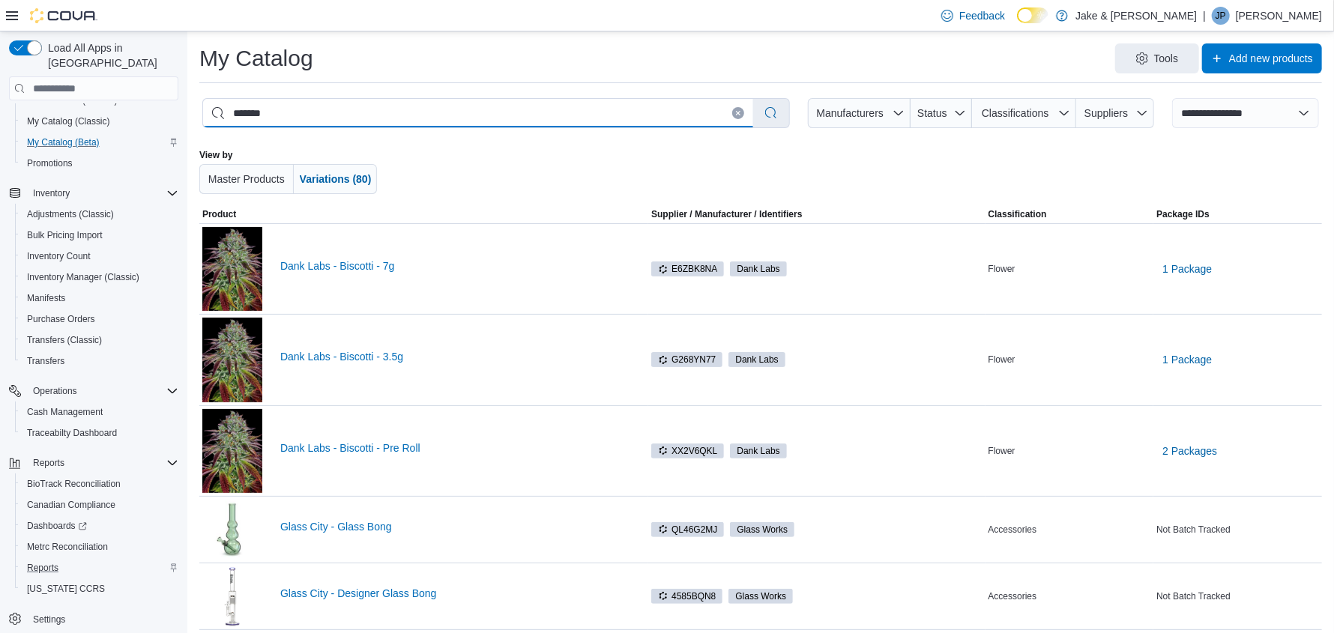
type input "********"
select select "*********"
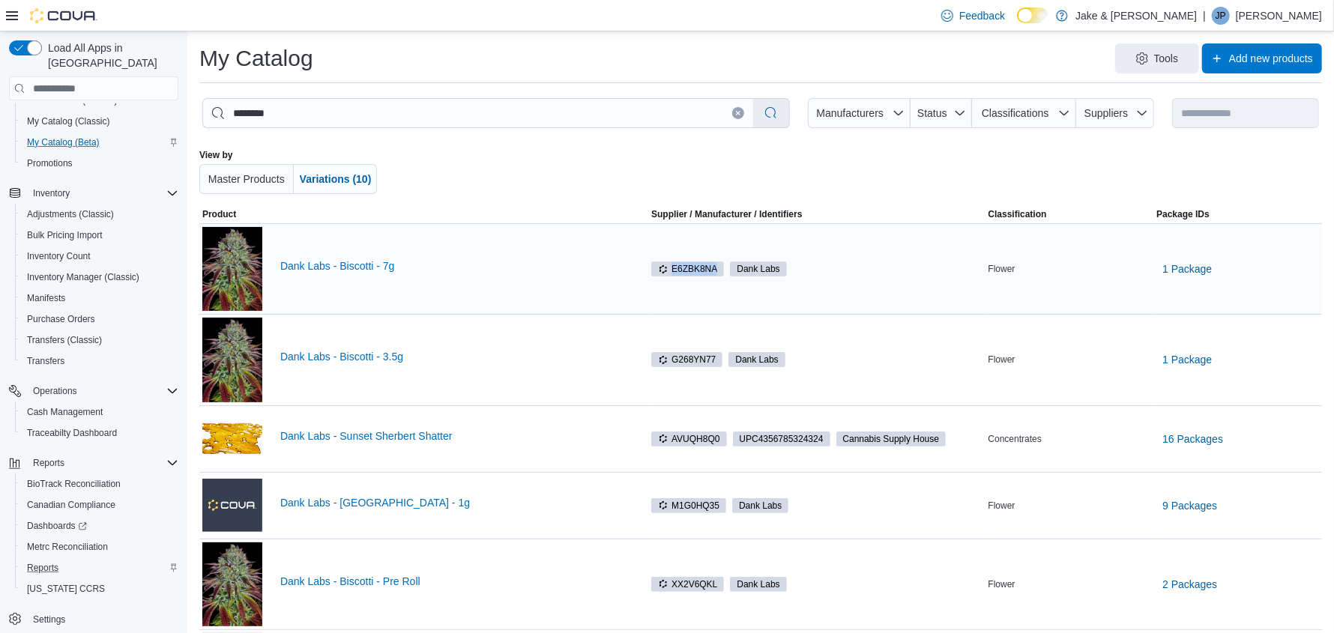
drag, startPoint x: 673, startPoint y: 267, endPoint x: 725, endPoint y: 275, distance: 52.4
click at [724, 275] on span "E6ZBK8NA" at bounding box center [687, 269] width 73 height 15
copy span "E6ZBK8NA"
drag, startPoint x: 309, startPoint y: 105, endPoint x: 259, endPoint y: 117, distance: 51.6
click at [259, 117] on input "********" at bounding box center [478, 113] width 550 height 28
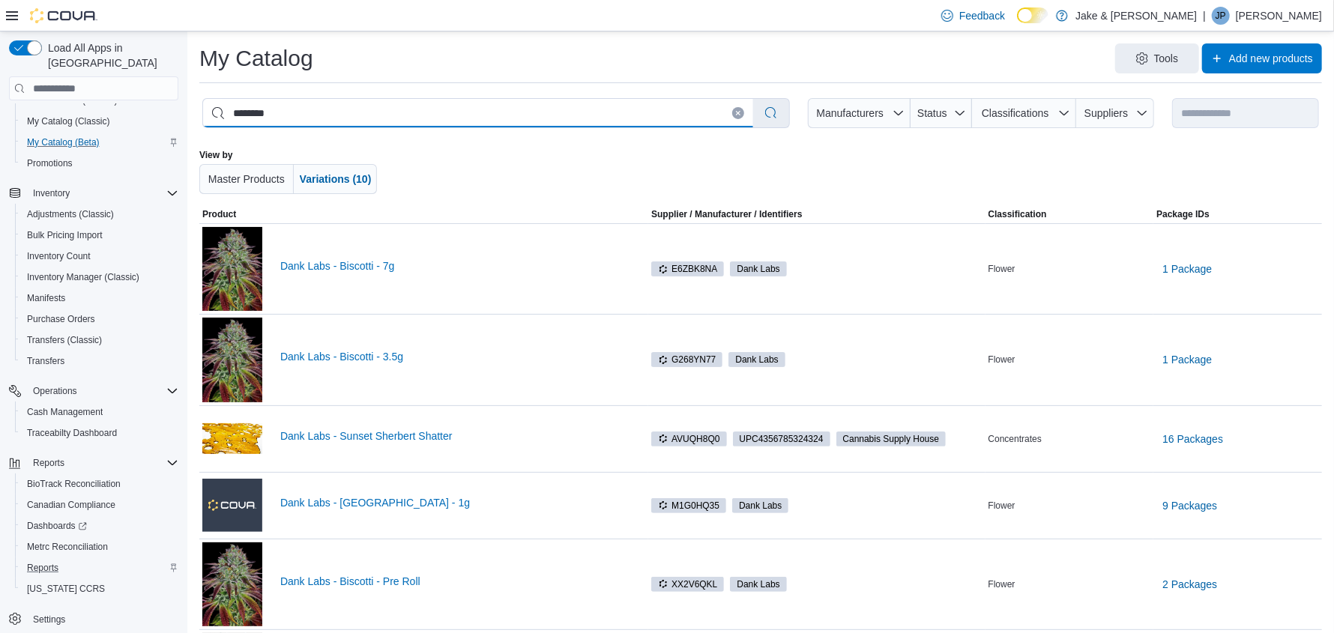
paste input "*****"
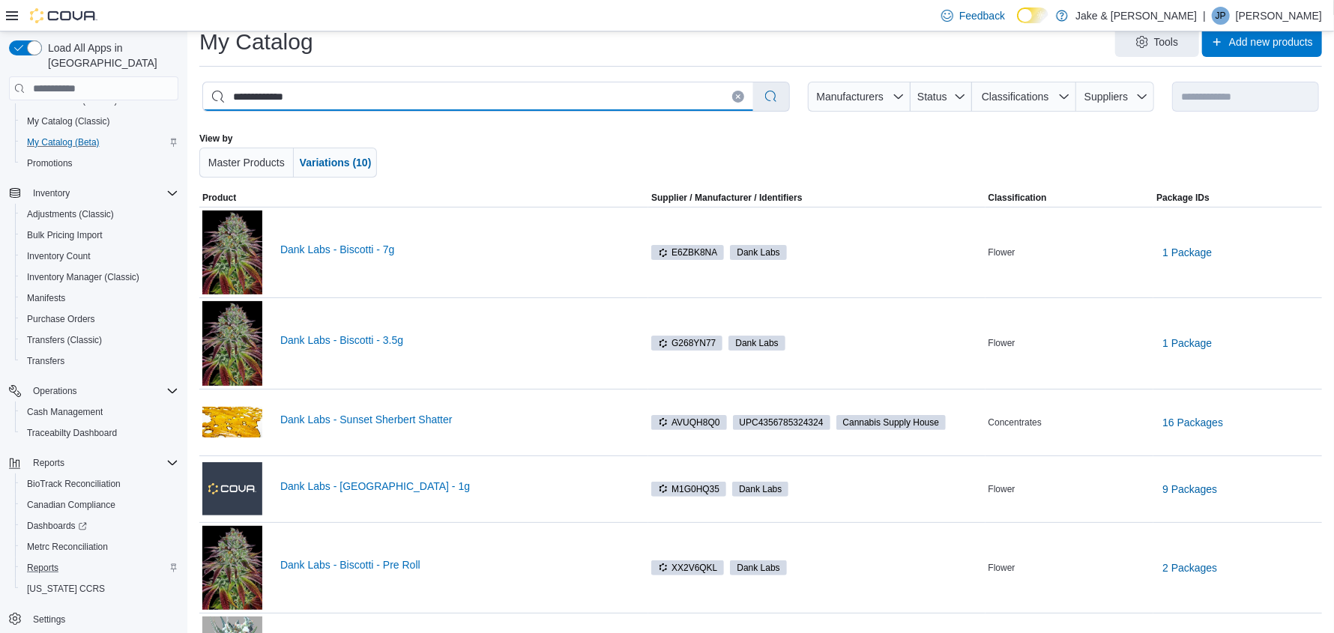
scroll to position [14, 0]
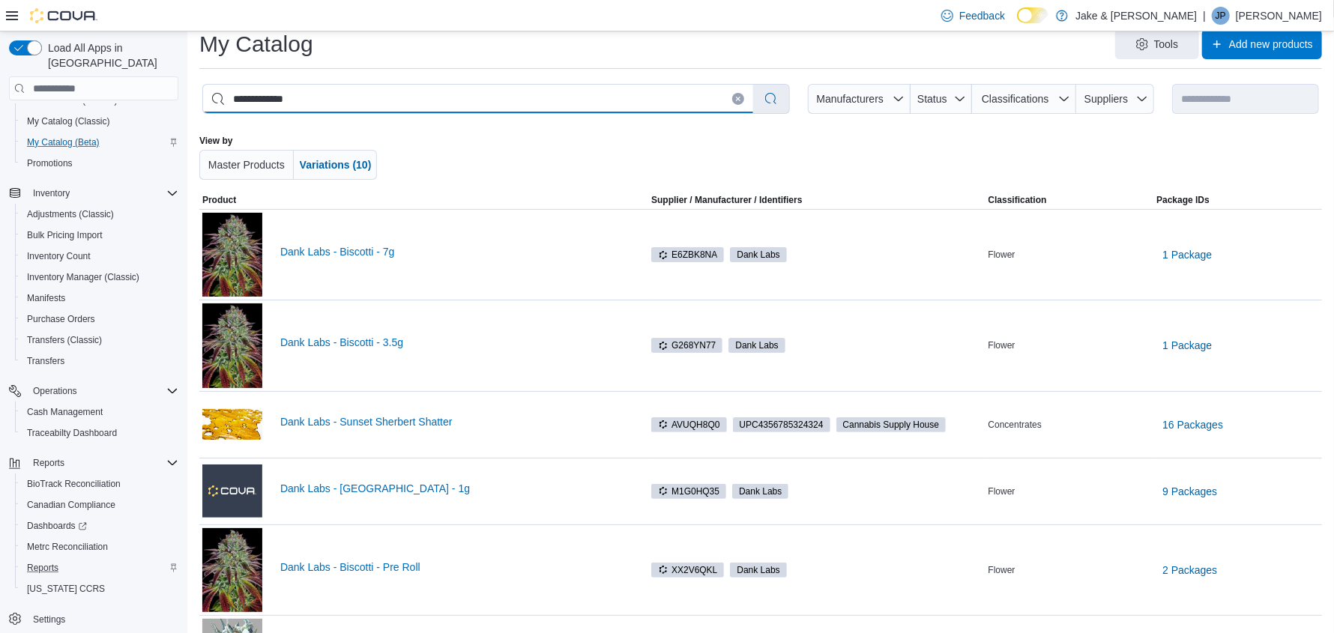
drag, startPoint x: 256, startPoint y: 98, endPoint x: 217, endPoint y: 100, distance: 38.3
click at [217, 100] on input "**********" at bounding box center [478, 99] width 550 height 28
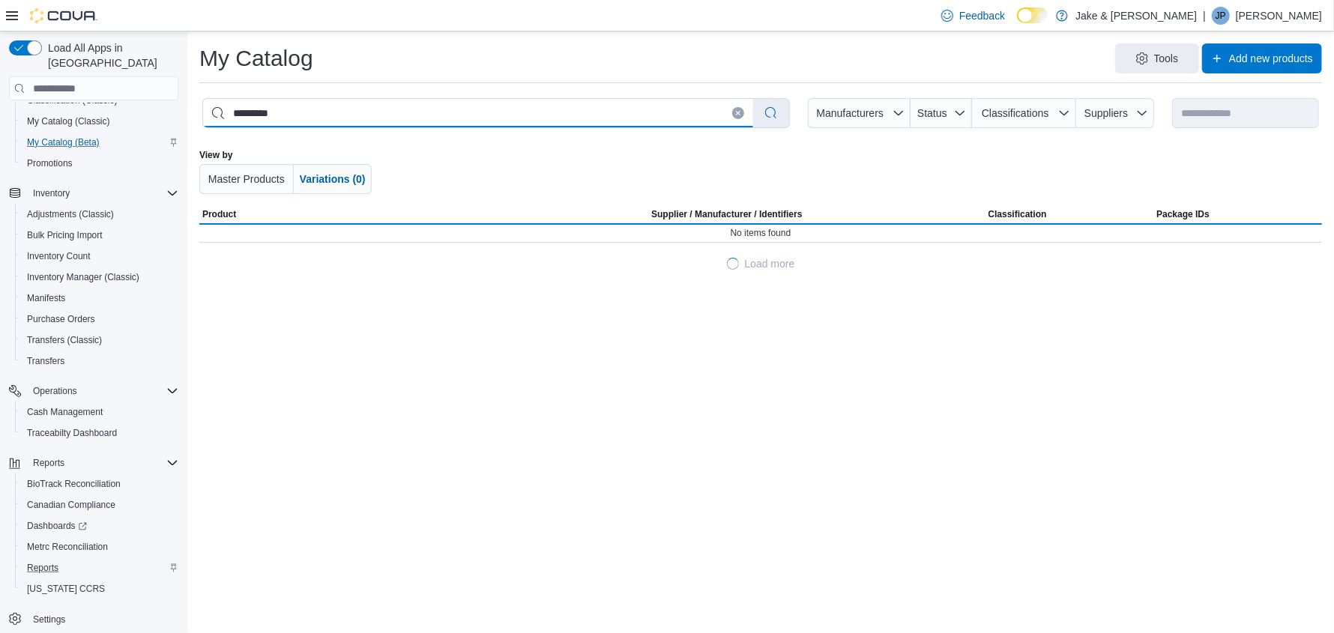
scroll to position [0, 0]
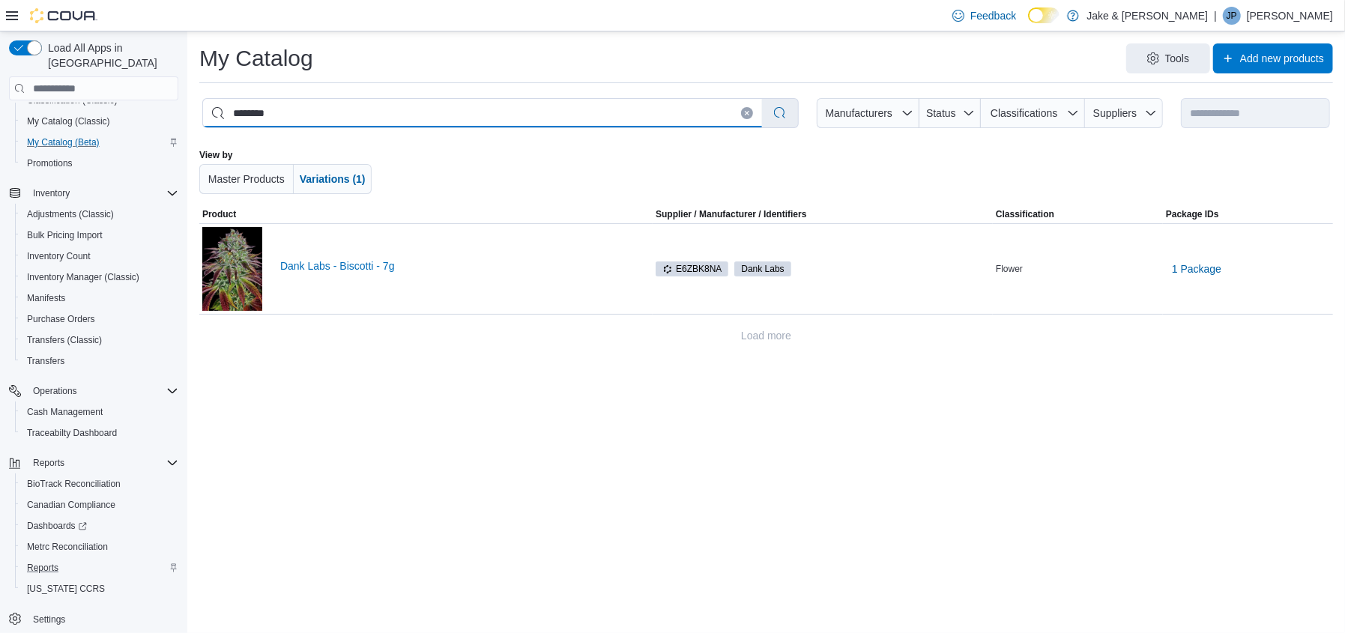
type input "********"
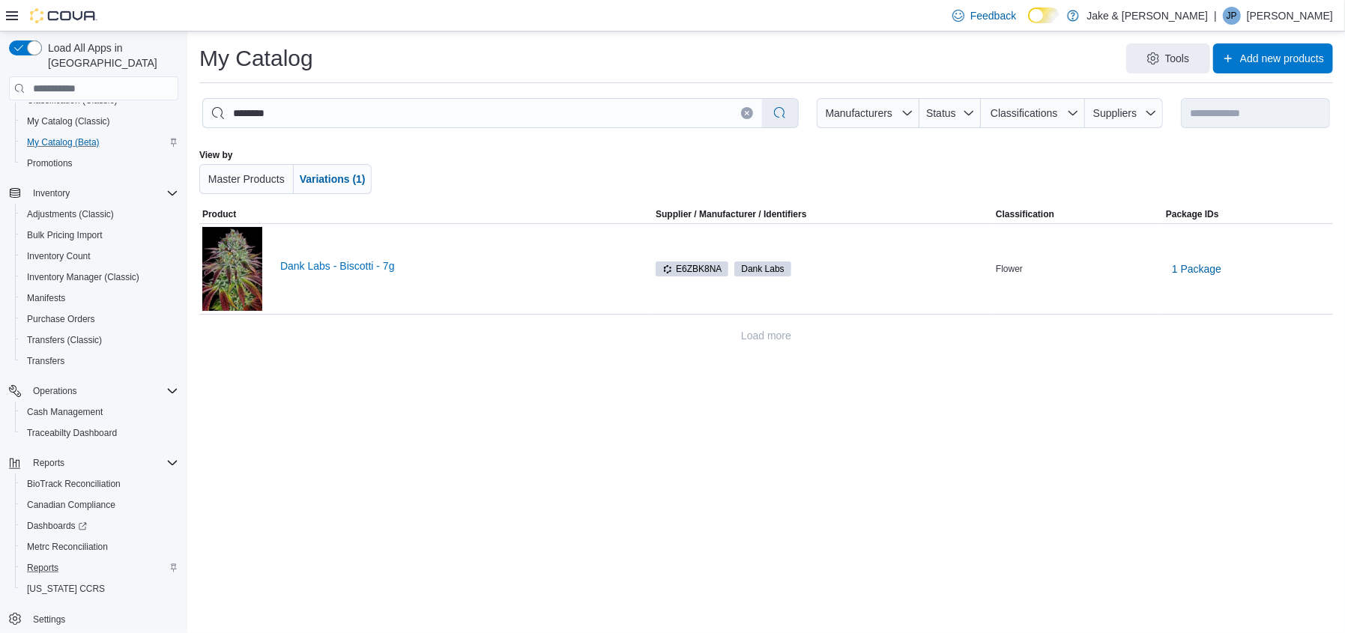
click at [746, 114] on icon "Clear input" at bounding box center [748, 114] width 4 height 4
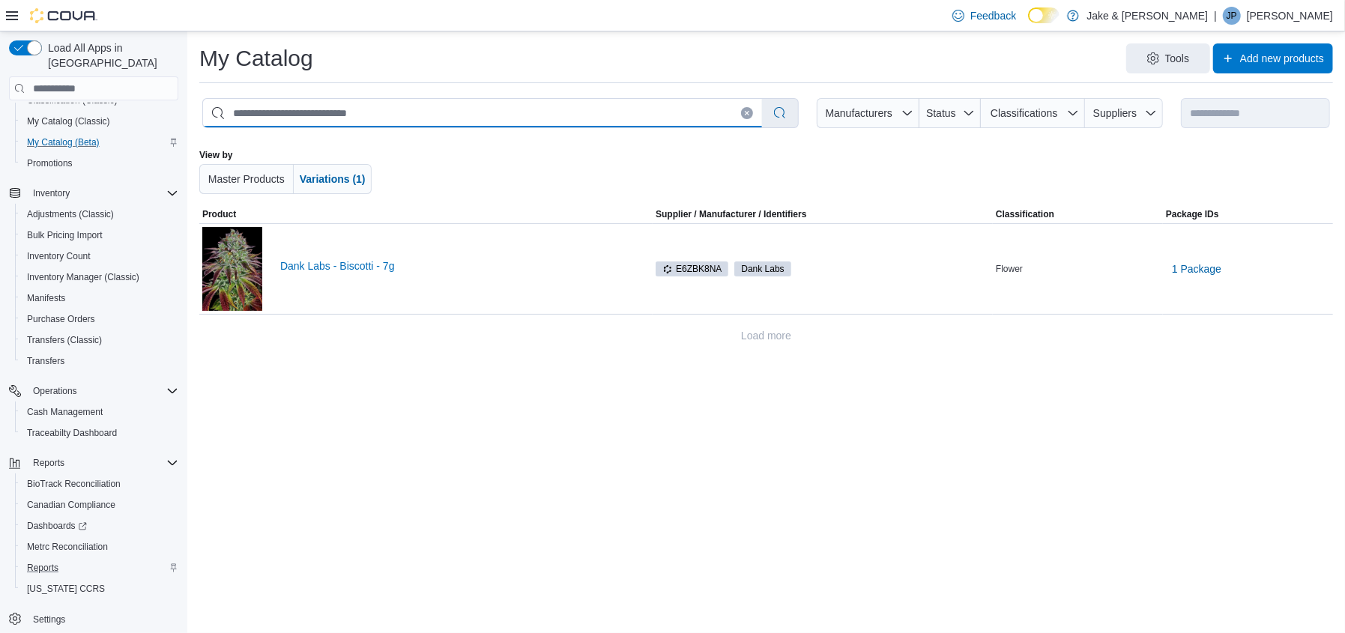
select select "**********"
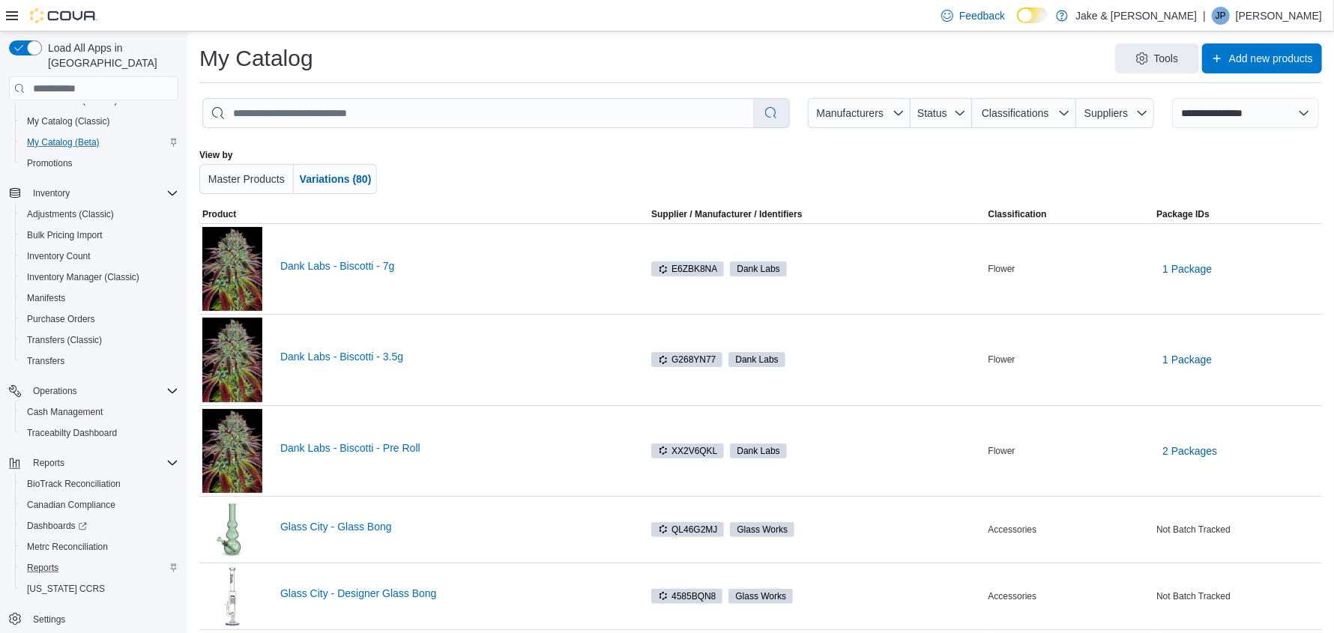
click at [8, 11] on icon at bounding box center [12, 15] width 12 height 9
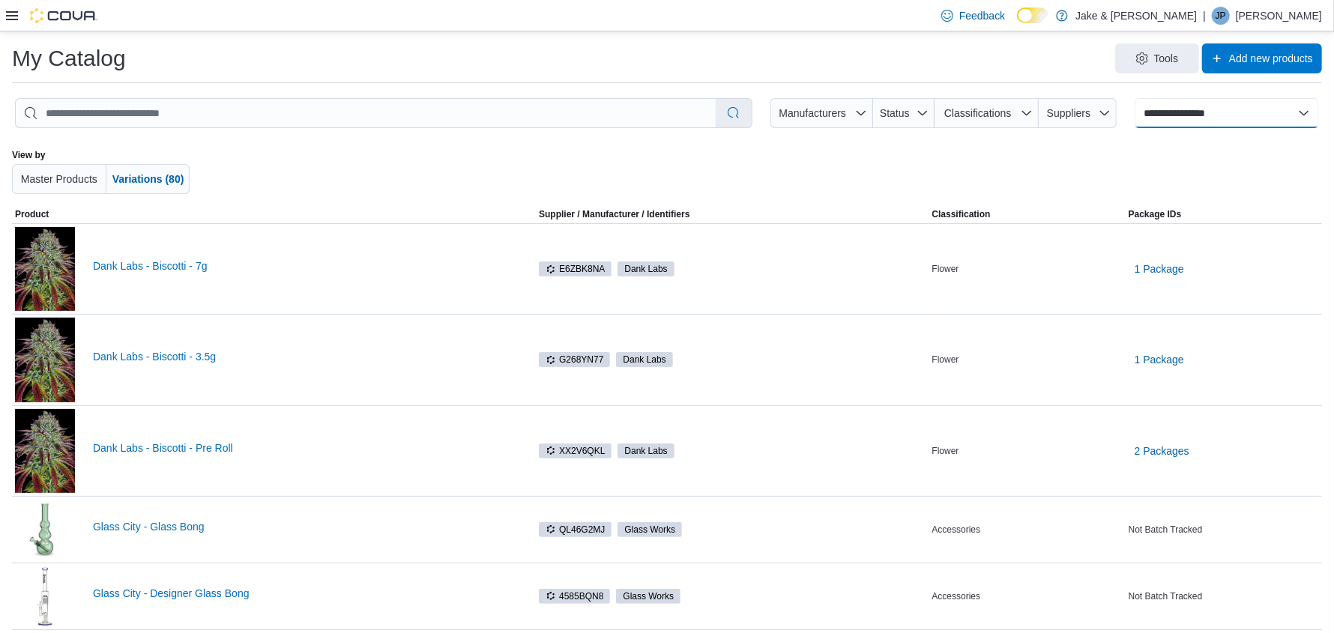
click at [1229, 114] on select "**********" at bounding box center [1227, 113] width 184 height 30
click at [154, 185] on span "Variations (80)" at bounding box center [148, 179] width 72 height 15
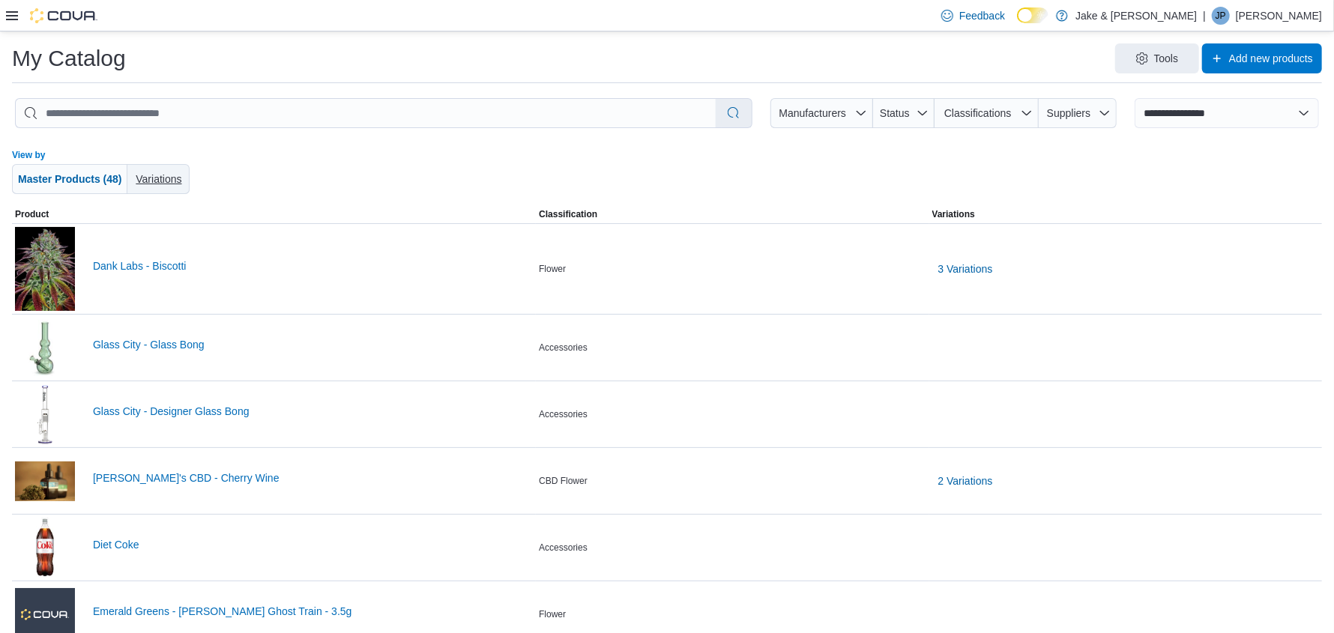
click at [154, 185] on span "Variations" at bounding box center [158, 179] width 50 height 15
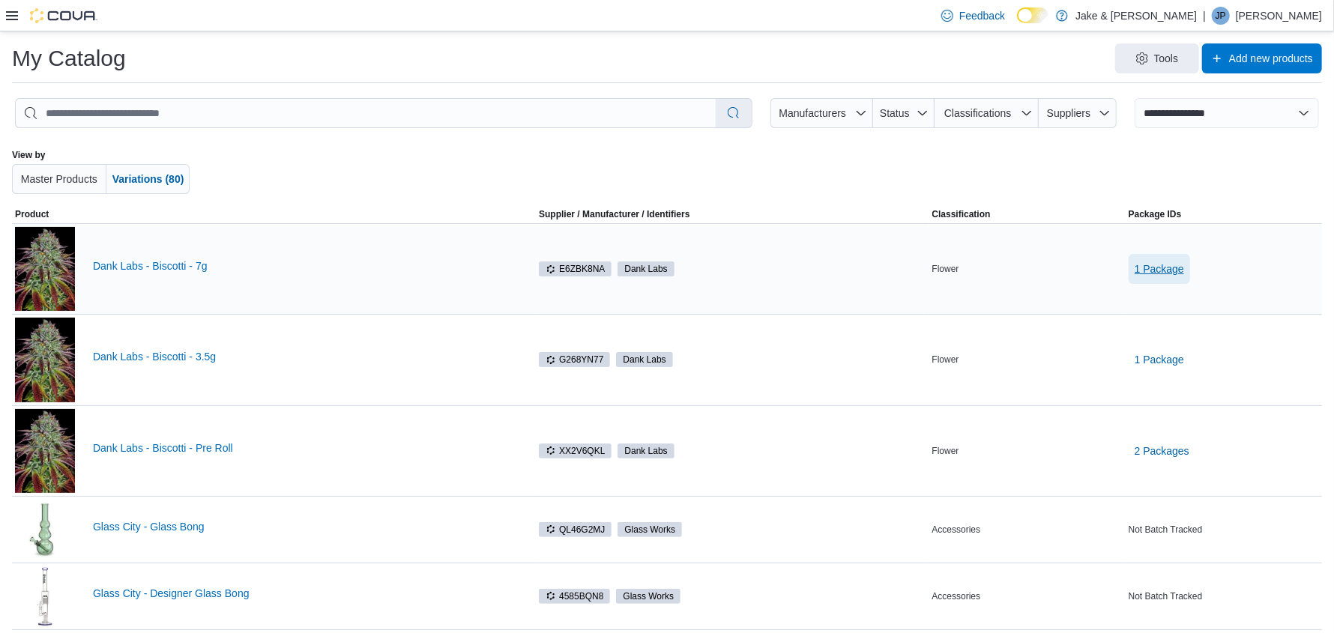
click at [1171, 262] on span "1 Package" at bounding box center [1159, 269] width 49 height 15
click at [46, 172] on span "Master Products" at bounding box center [59, 179] width 82 height 15
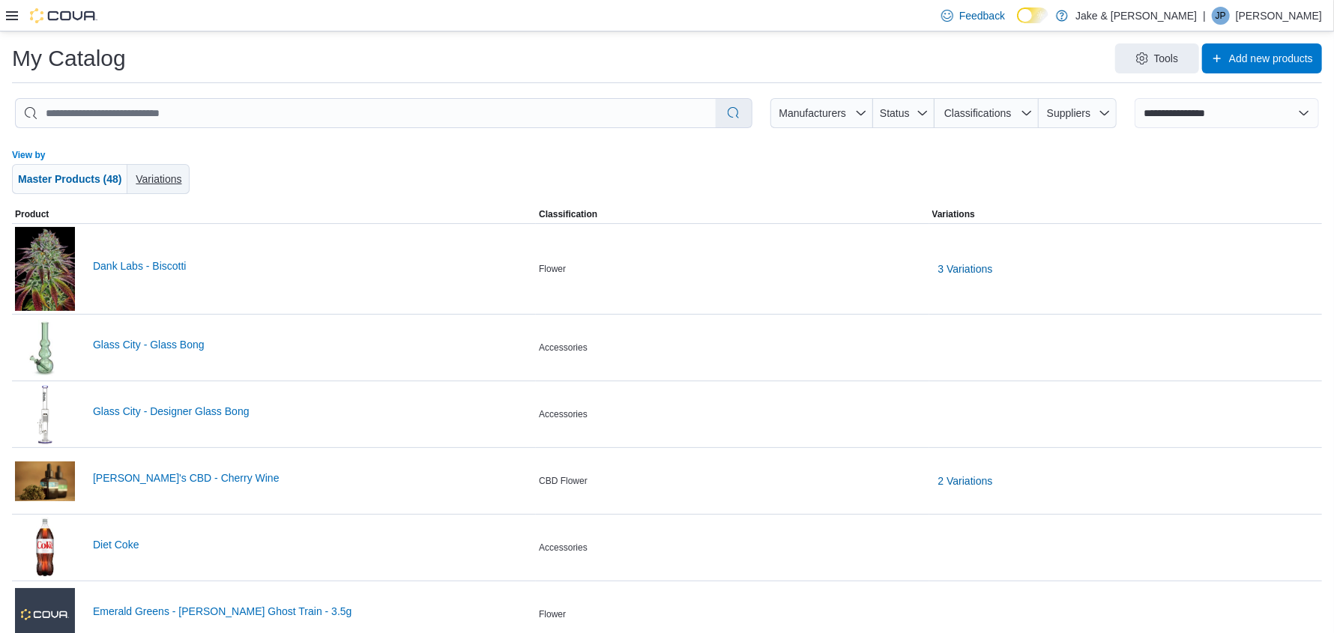
click at [150, 178] on span "Variations" at bounding box center [159, 179] width 46 height 12
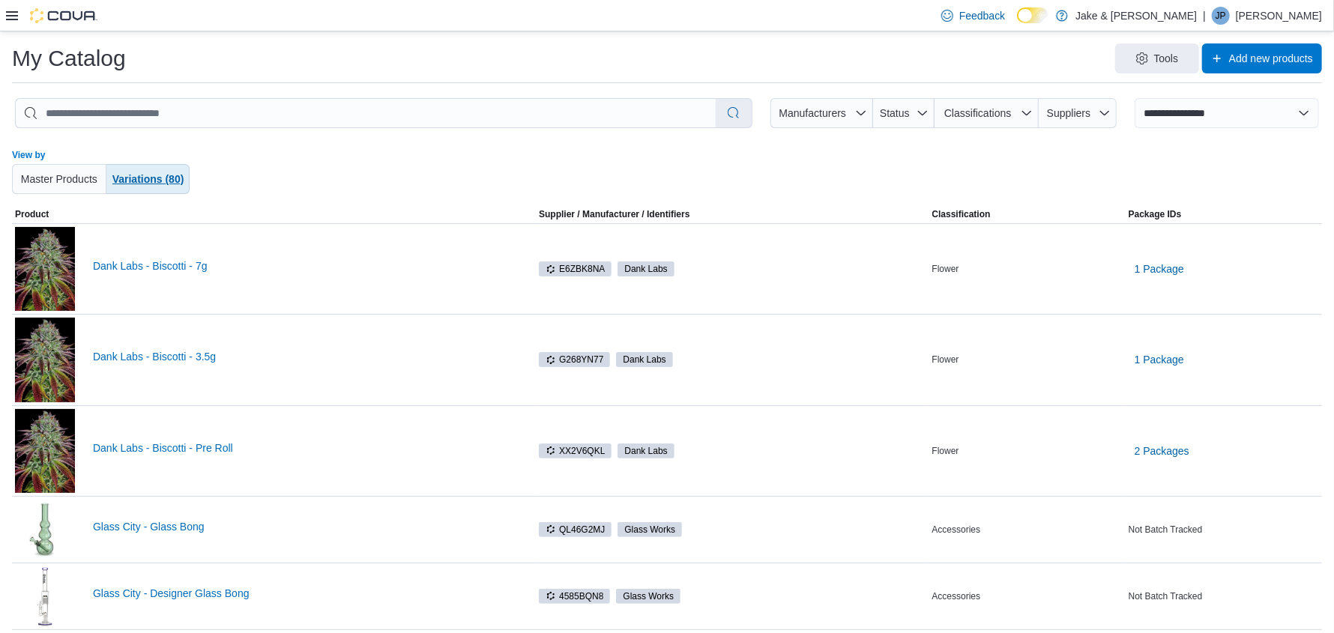
click at [149, 177] on span "Variations (80)" at bounding box center [148, 179] width 72 height 12
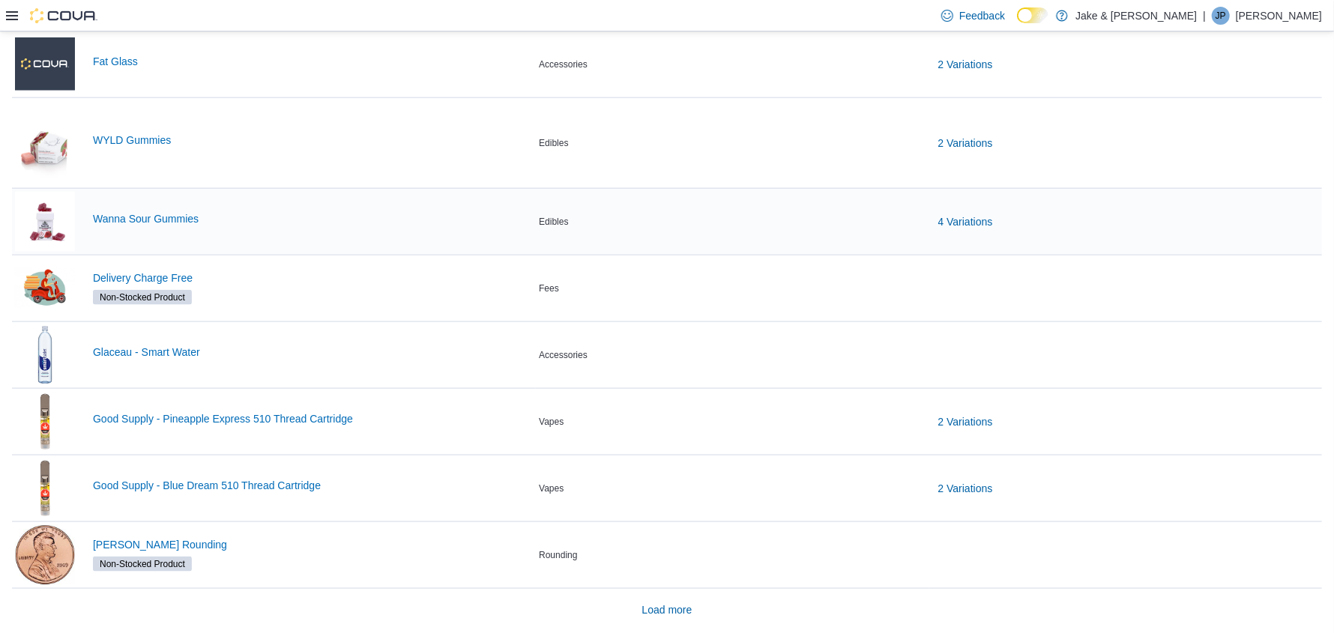
scroll to position [1039, 0]
click at [688, 610] on span "Load more" at bounding box center [667, 608] width 50 height 15
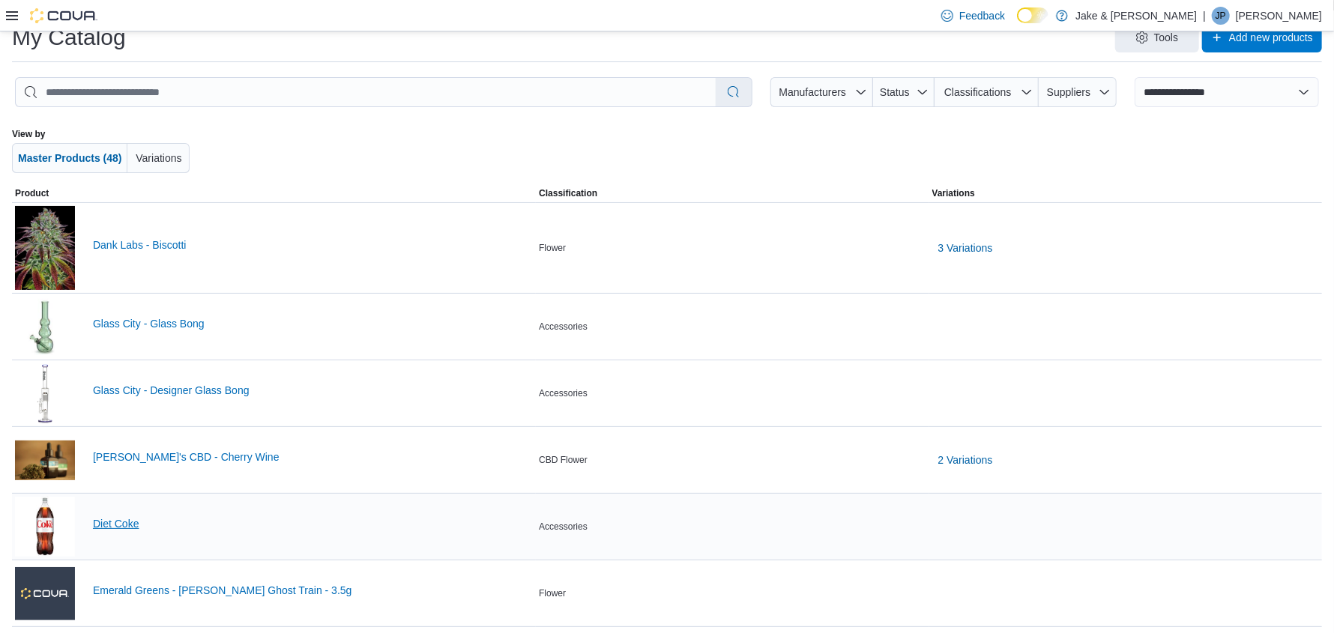
scroll to position [0, 0]
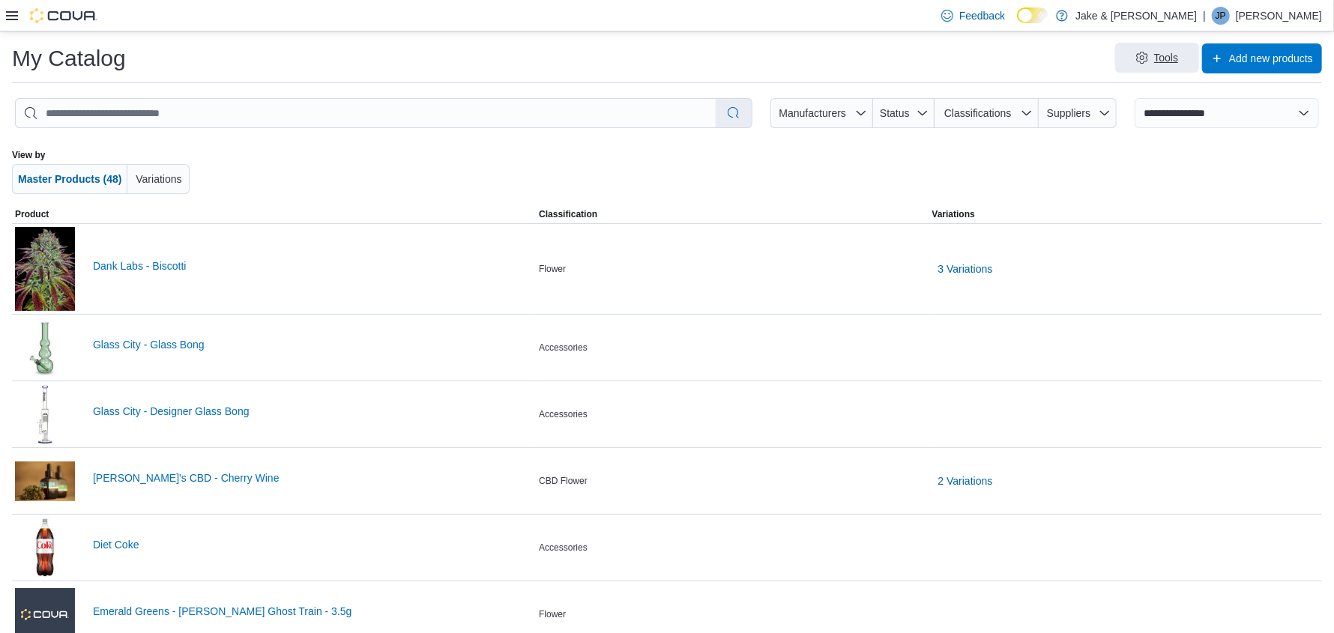
click at [1190, 61] on span "Tools" at bounding box center [1157, 58] width 66 height 30
click at [1313, 63] on span "Add new products" at bounding box center [1271, 57] width 84 height 15
click at [1168, 59] on span "Tools" at bounding box center [1166, 57] width 25 height 15
click at [1246, 59] on span "Add new products" at bounding box center [1271, 57] width 84 height 15
click at [141, 177] on span "Variations" at bounding box center [159, 179] width 46 height 12
